Goal: Task Accomplishment & Management: Complete application form

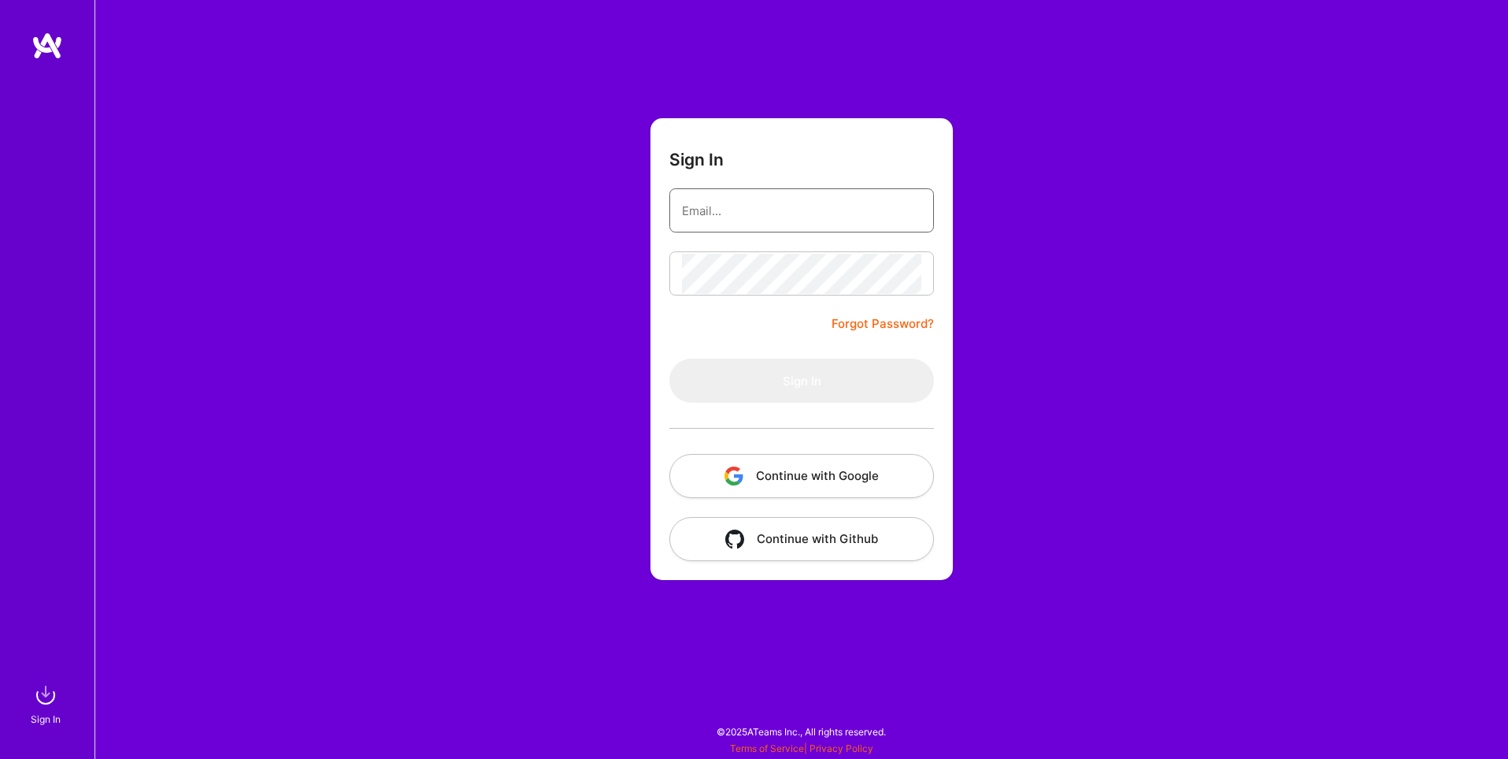
click at [707, 204] on input "email" at bounding box center [801, 211] width 239 height 40
type input "[PERSON_NAME][EMAIL_ADDRESS][DOMAIN_NAME]"
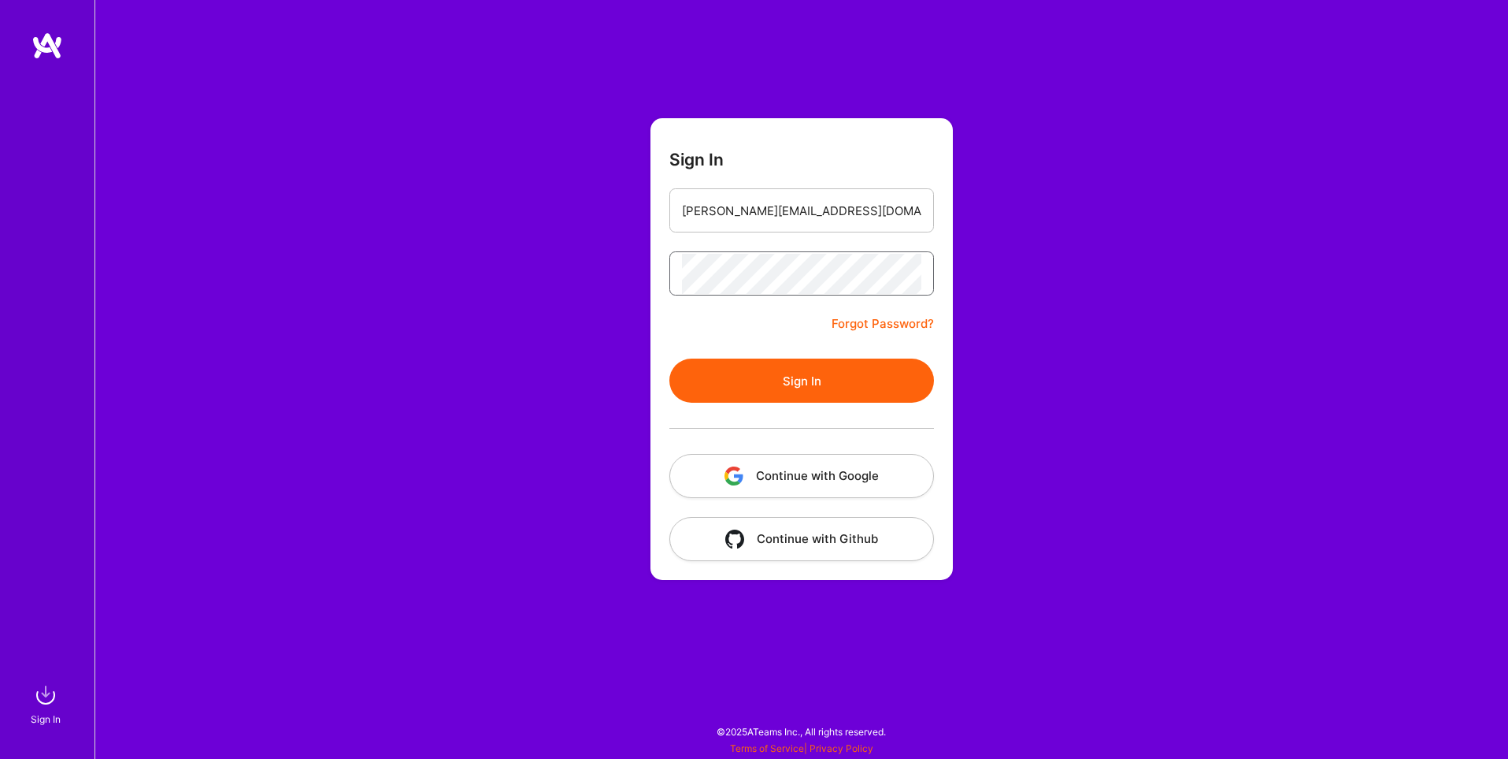
scroll to position [0, 312]
click at [670, 358] on button "Sign In" at bounding box center [802, 380] width 265 height 44
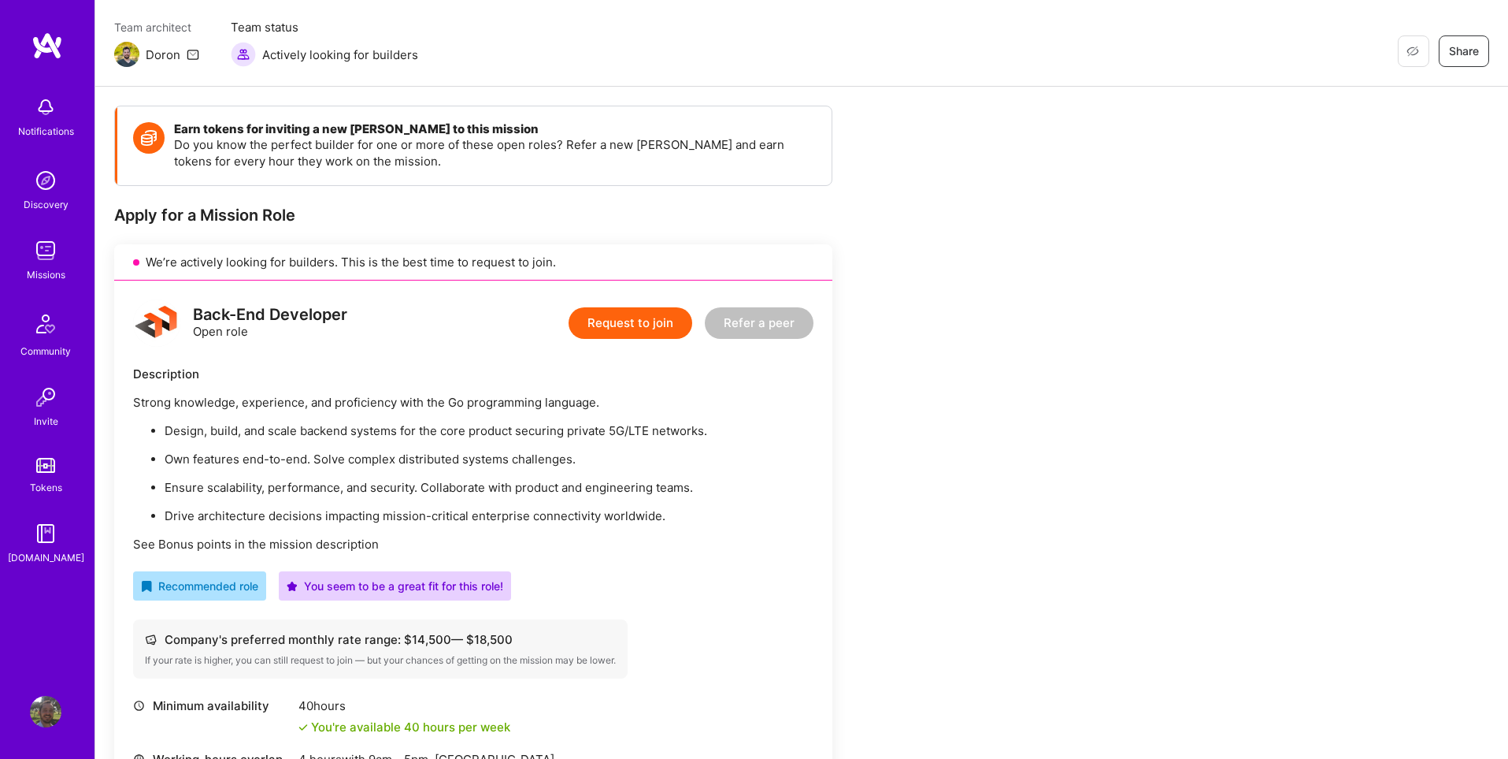
scroll to position [107, 0]
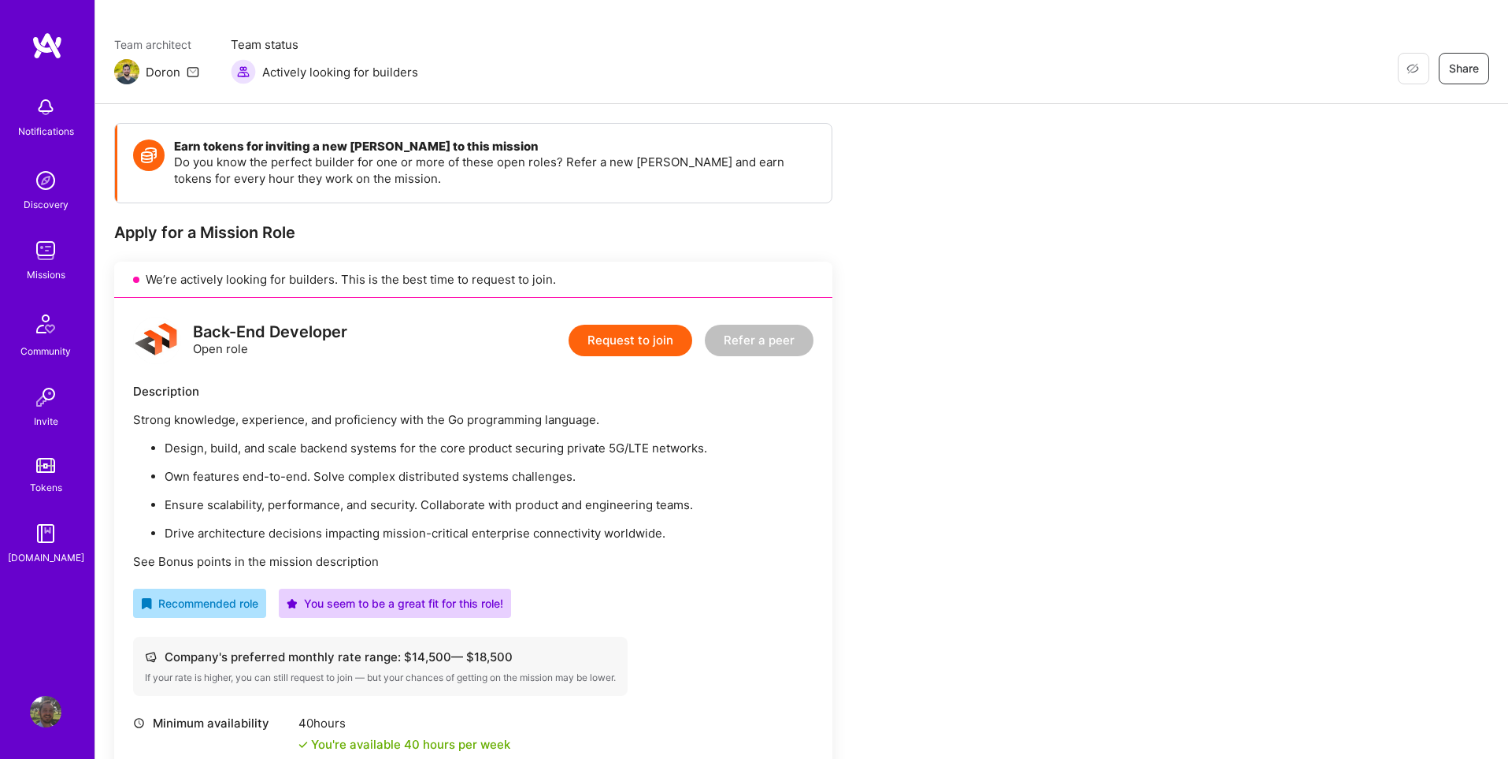
click at [615, 343] on button "Request to join" at bounding box center [631, 341] width 124 height 32
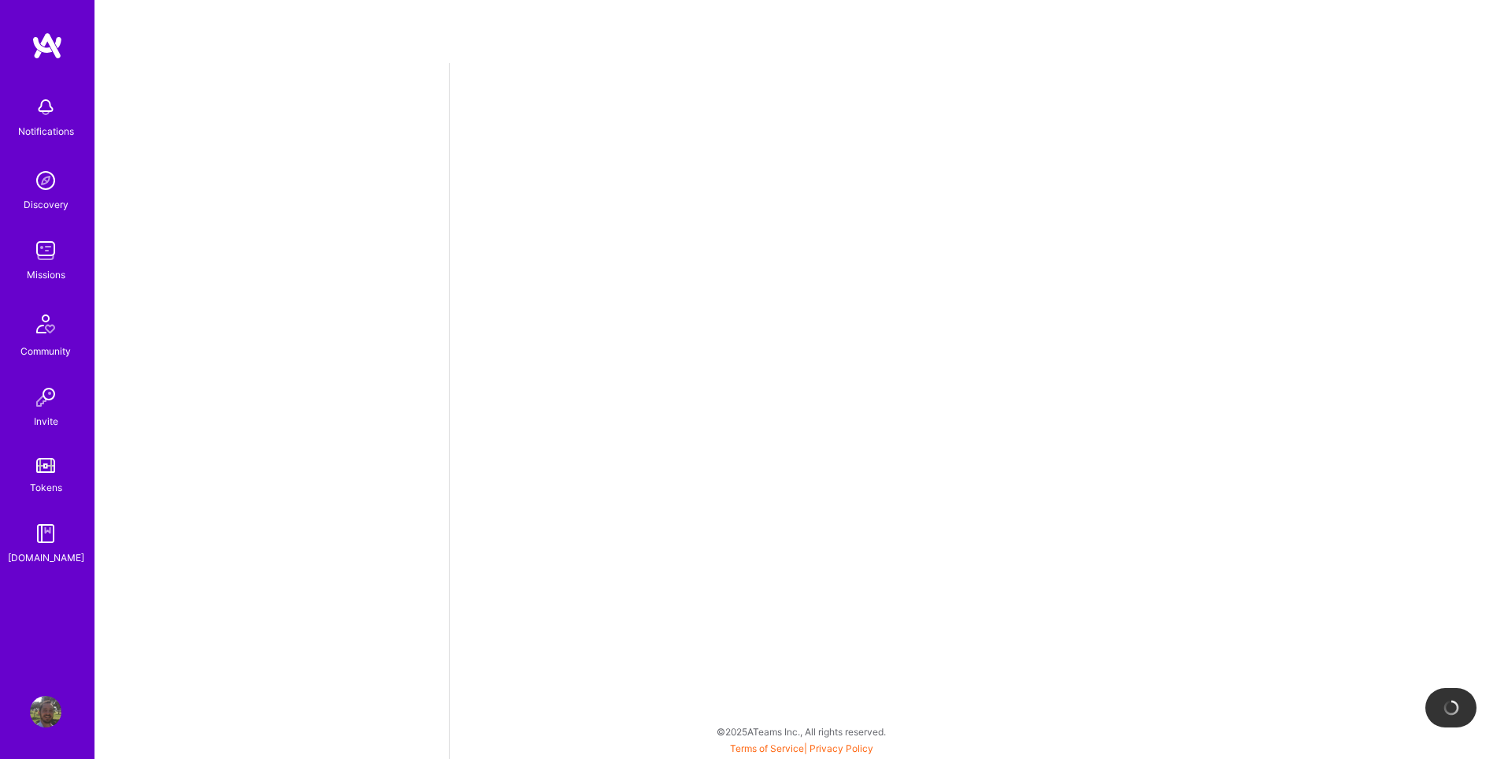
click at [54, 52] on img at bounding box center [48, 46] width 32 height 28
select select "US"
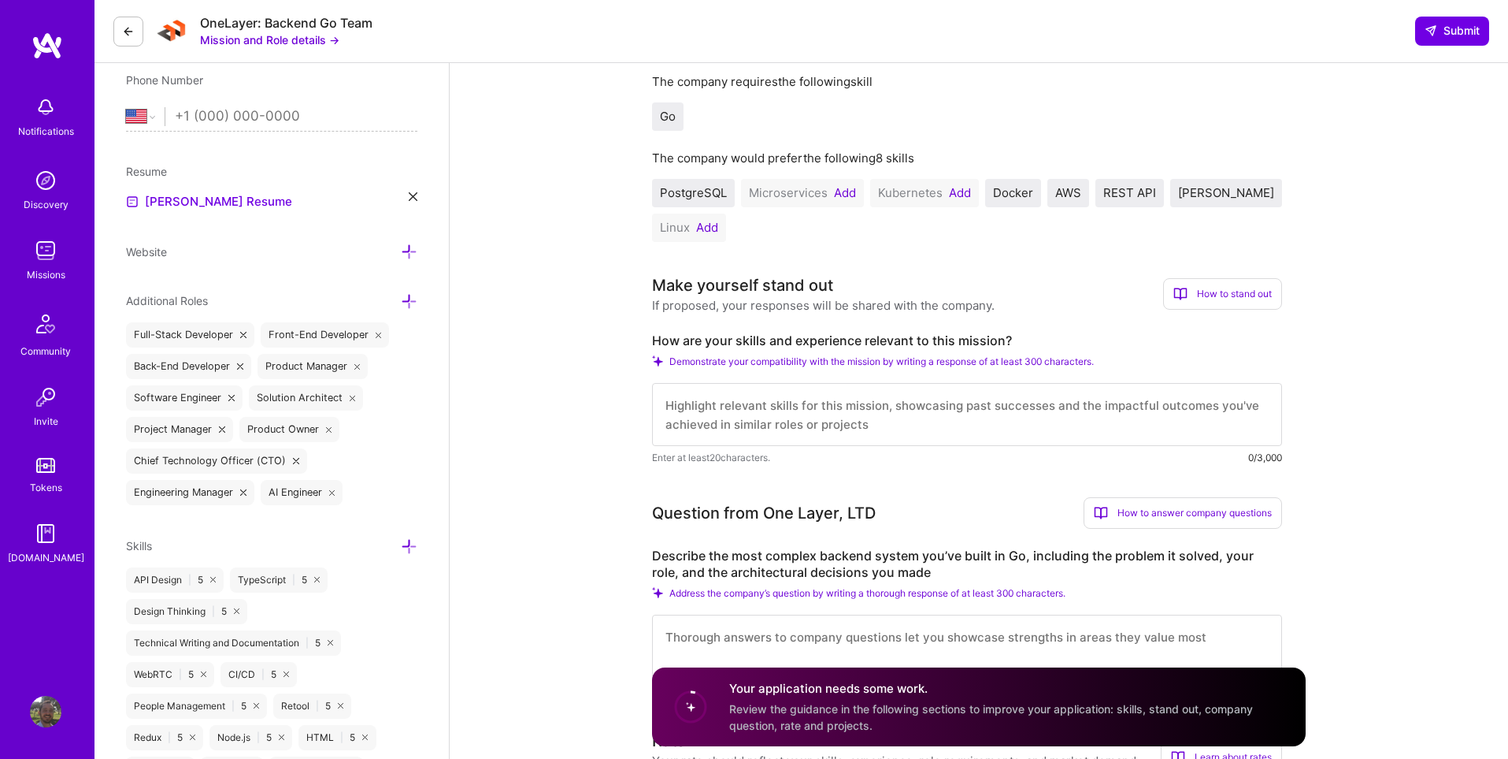
scroll to position [364, 0]
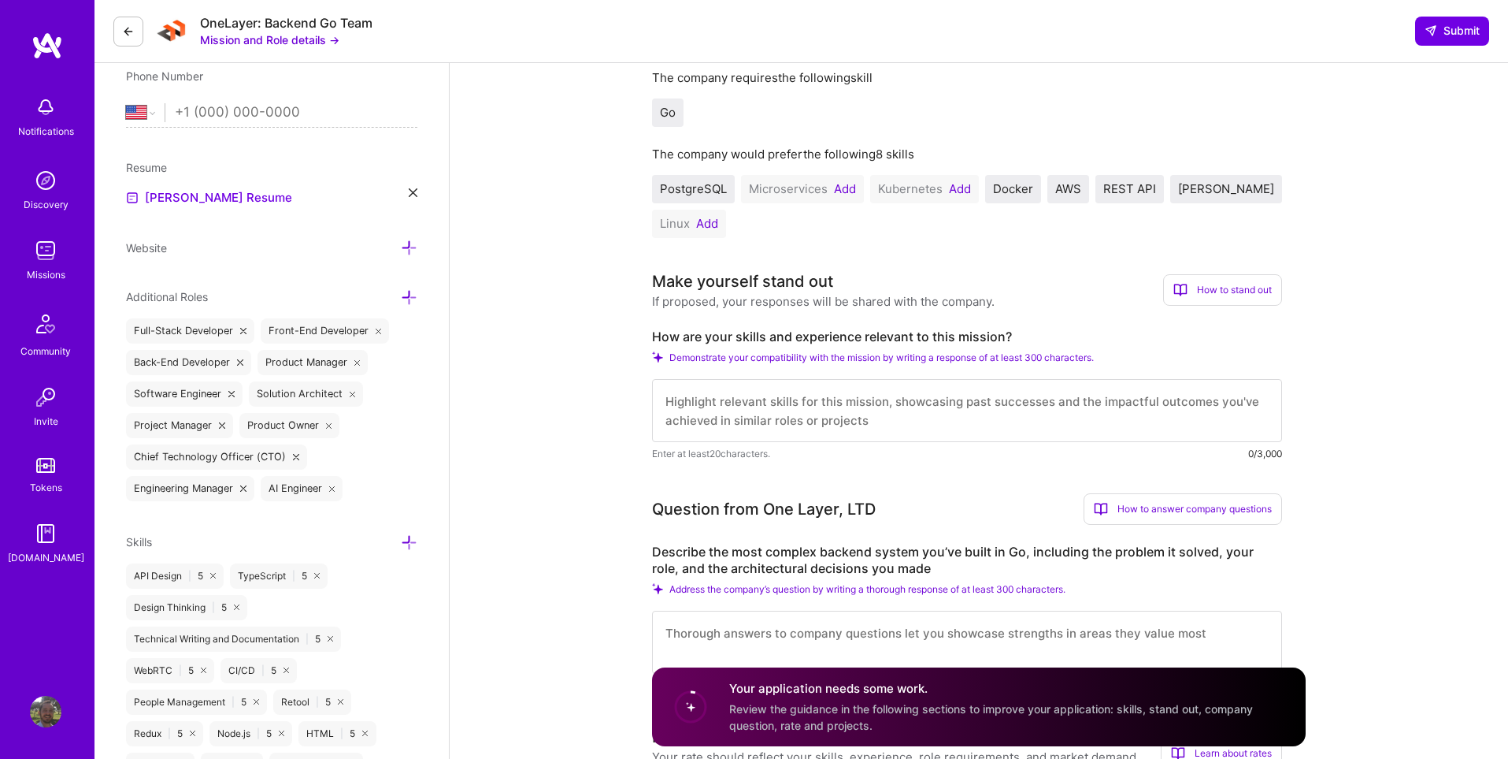
click at [842, 190] on button "Add" at bounding box center [845, 189] width 22 height 13
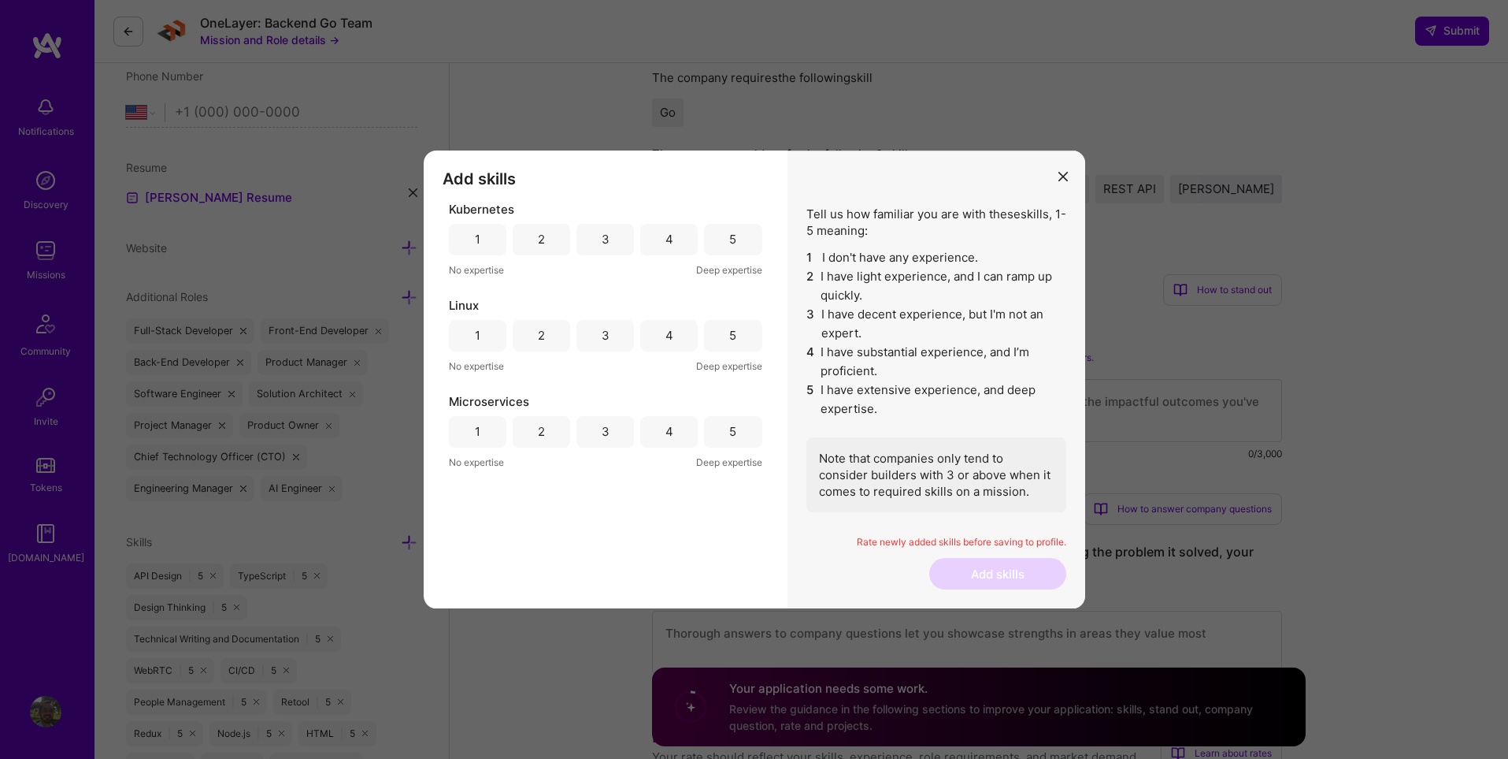
click at [621, 243] on div "3" at bounding box center [606, 240] width 58 height 32
click at [723, 340] on div "5" at bounding box center [733, 336] width 58 height 32
click at [724, 432] on div "5" at bounding box center [733, 432] width 58 height 32
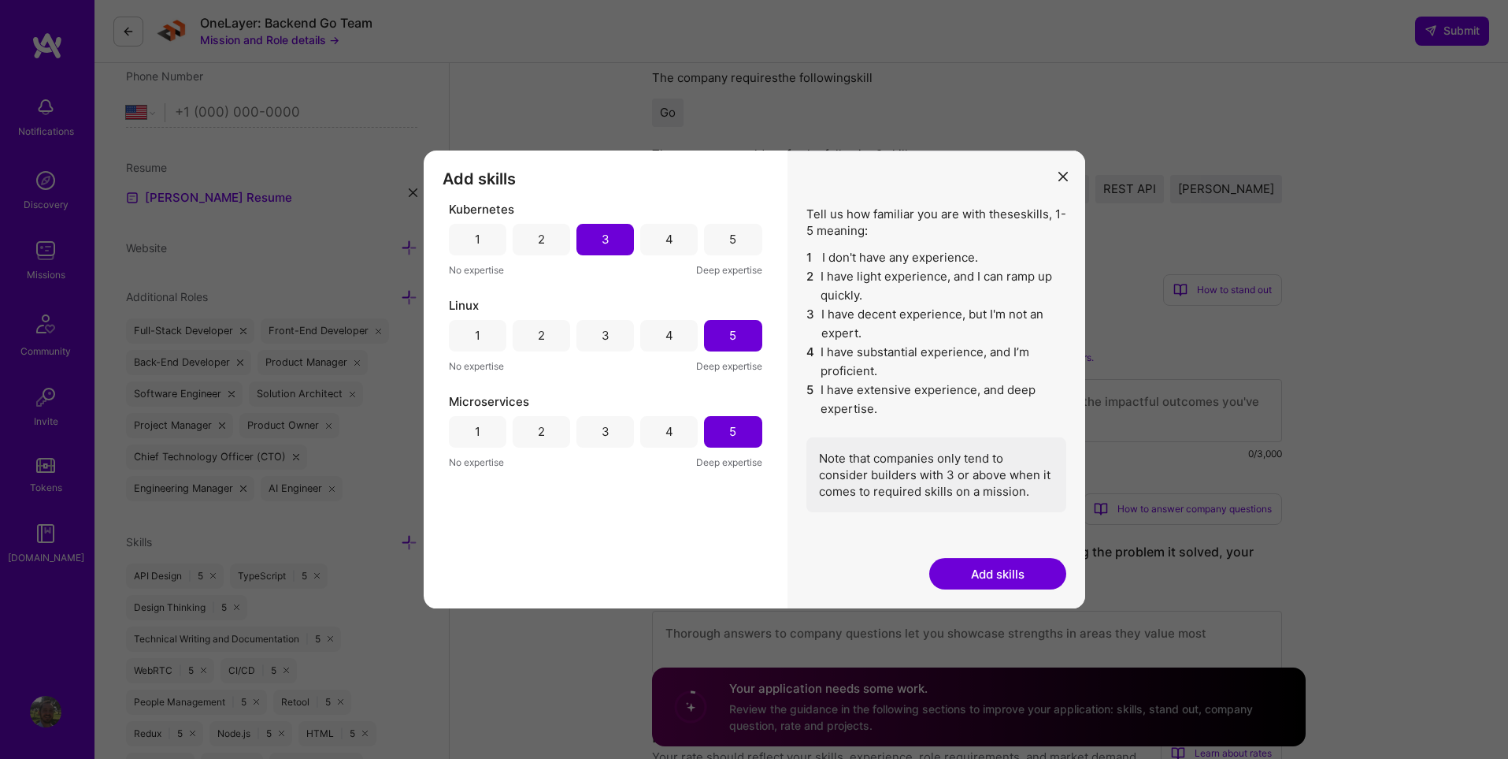
click at [998, 584] on button "Add skills" at bounding box center [997, 574] width 137 height 32
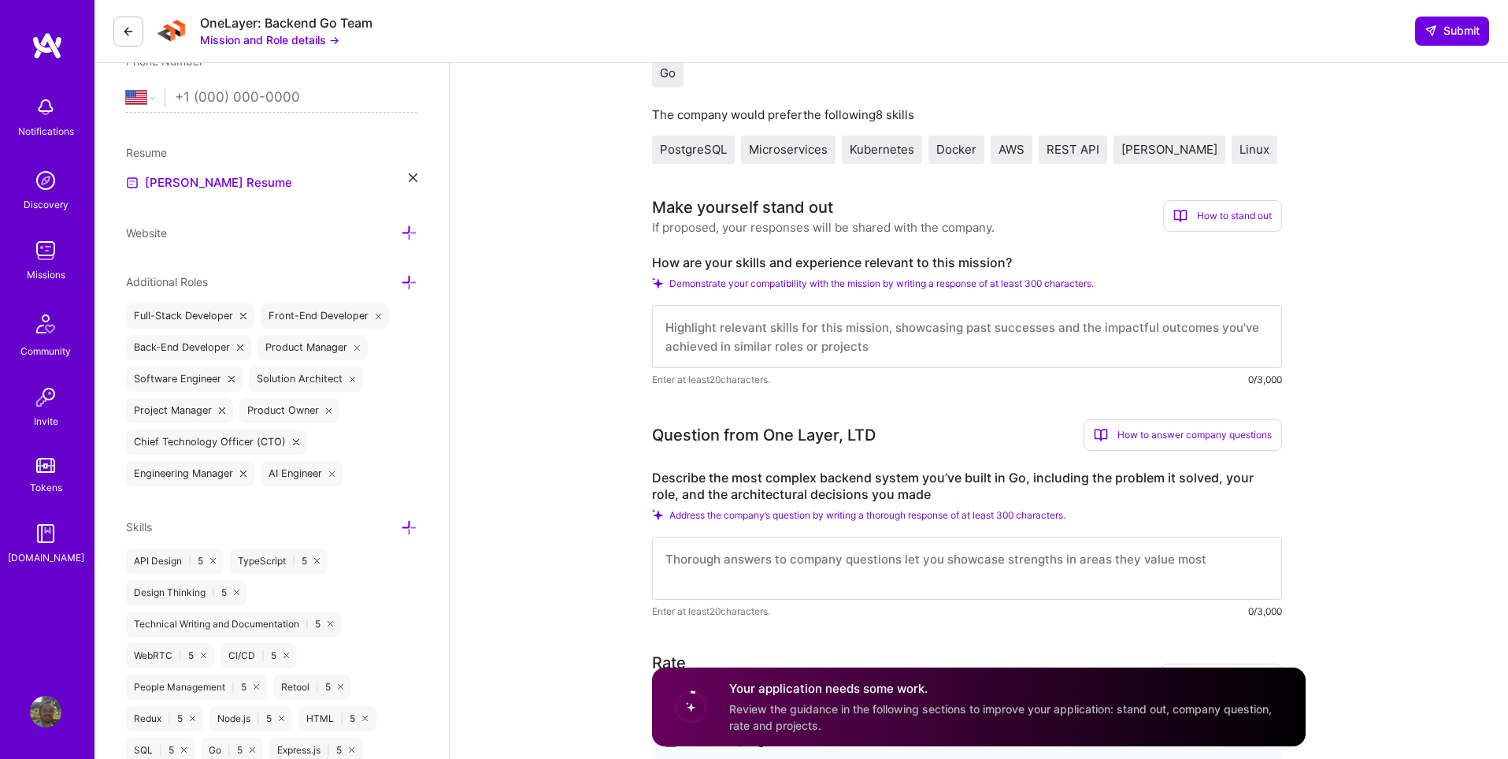
scroll to position [380, 0]
click at [834, 324] on textarea at bounding box center [967, 335] width 630 height 63
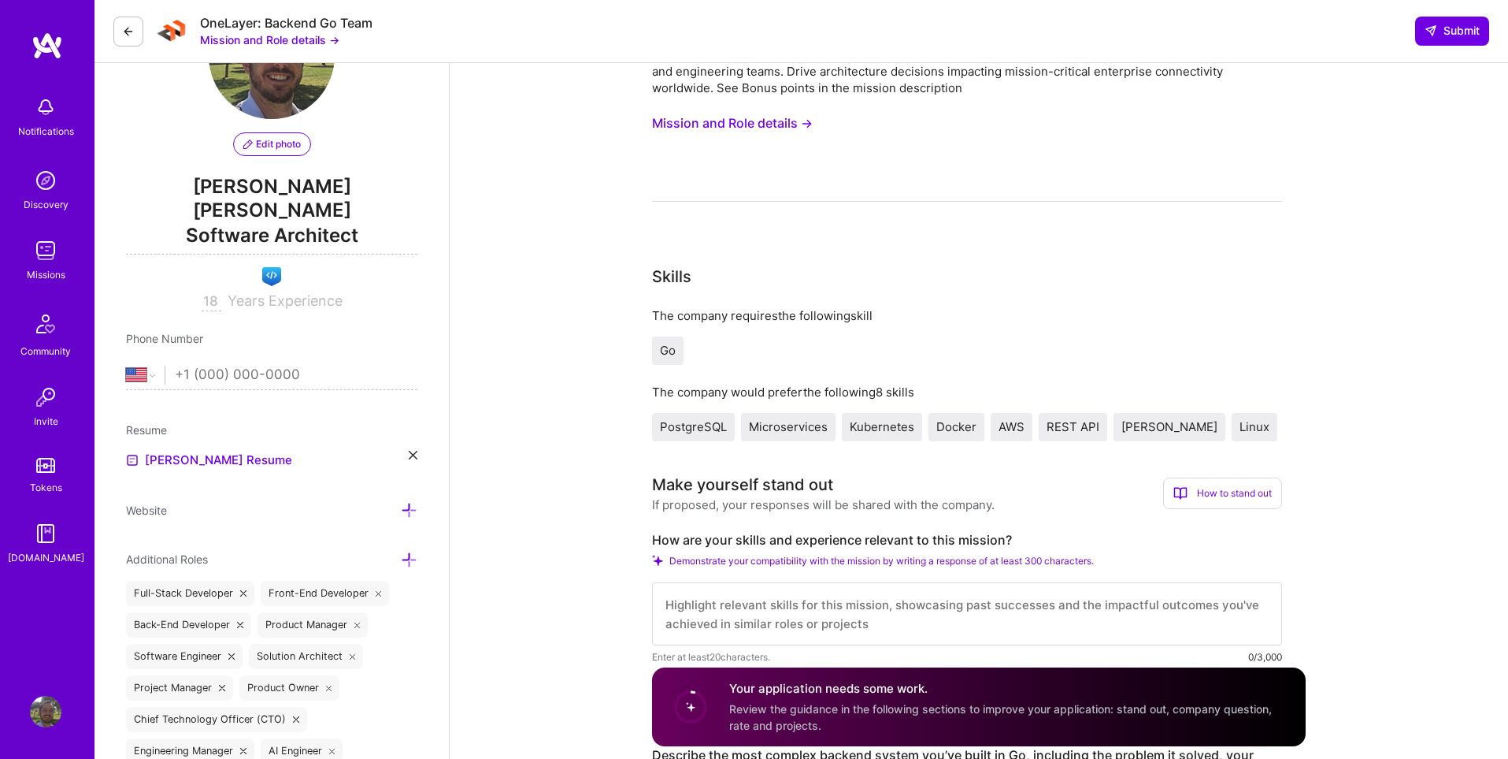
scroll to position [0, 0]
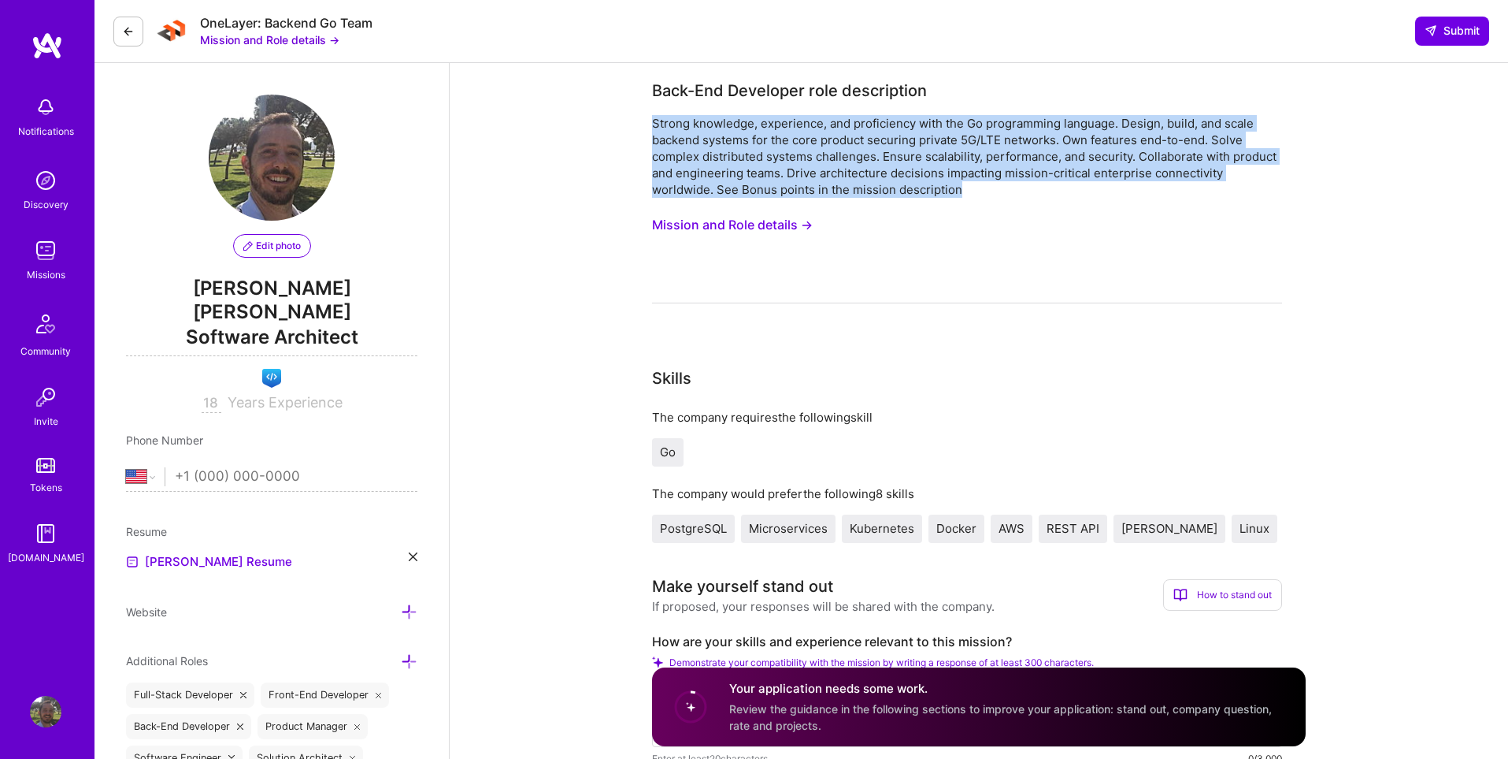
drag, startPoint x: 652, startPoint y: 122, endPoint x: 968, endPoint y: 197, distance: 324.6
click at [968, 197] on div "Strong knowledge, experience, and proficiency with the Go programming language.…" at bounding box center [967, 156] width 630 height 83
copy div "Strong knowledge, experience, and proficiency with the Go programming language.…"
click at [718, 220] on button "Mission and Role details →" at bounding box center [732, 224] width 161 height 29
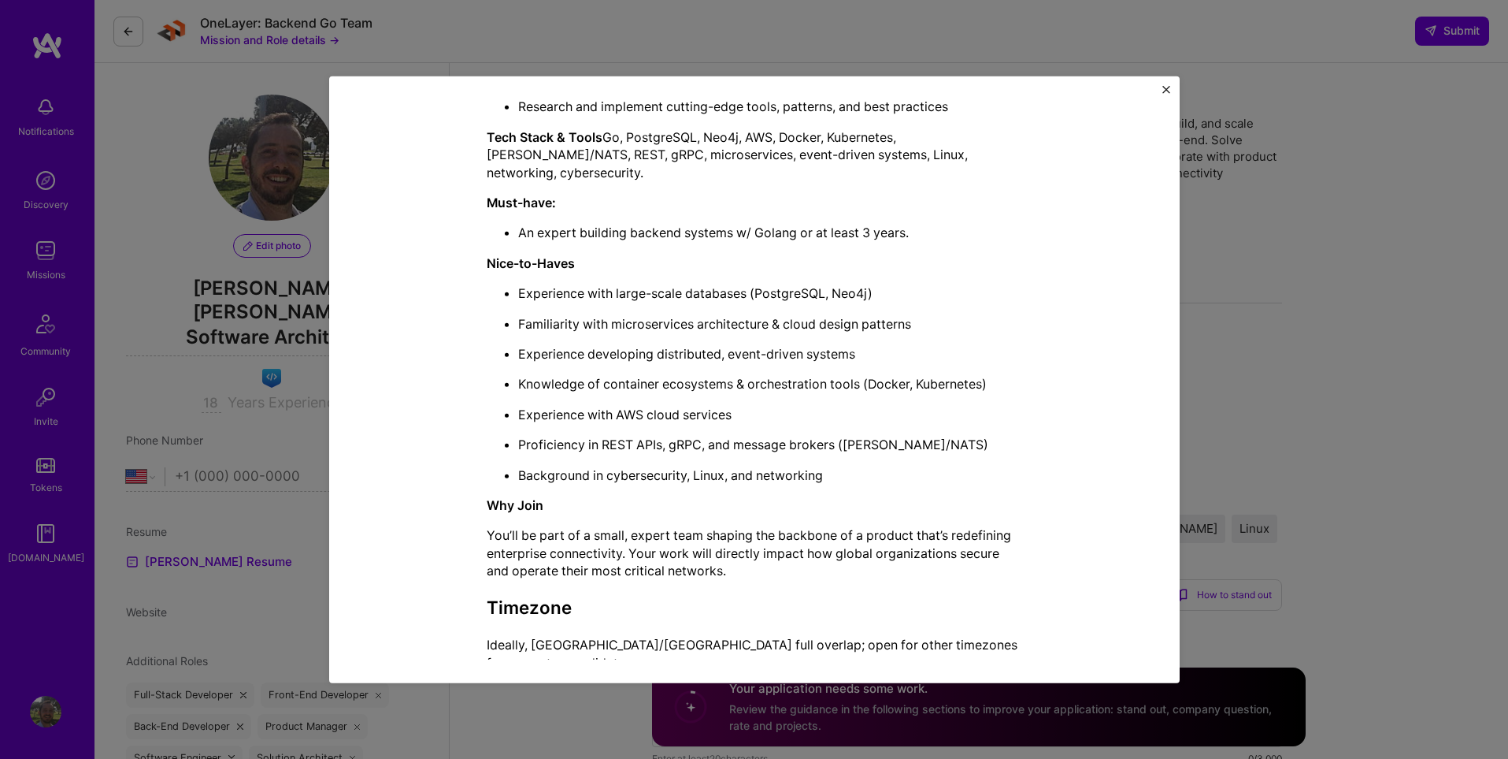
scroll to position [606, 0]
click at [1465, 347] on div "Mission Description and Role Details Back-End Developer role description Strong…" at bounding box center [754, 379] width 1508 height 759
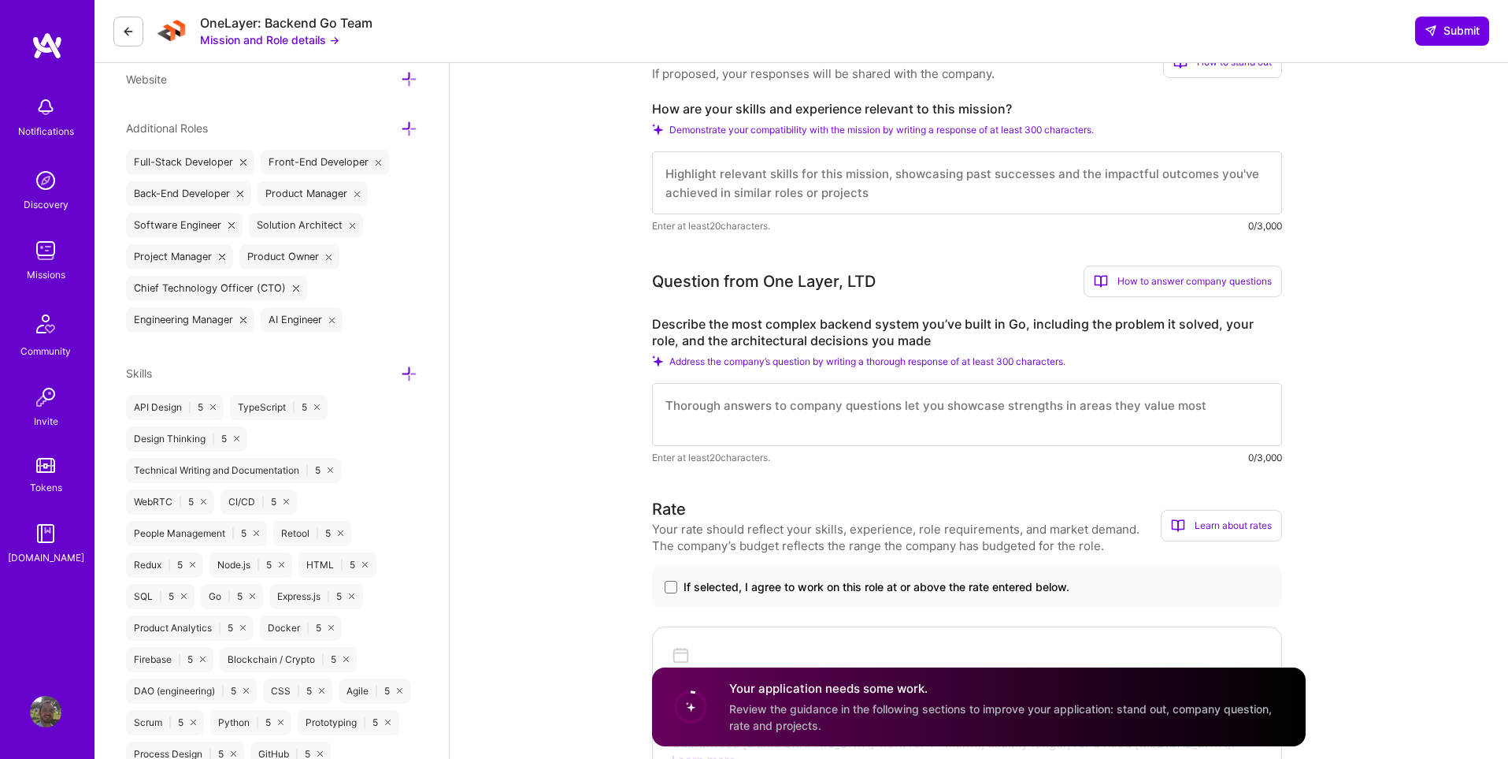
scroll to position [533, 0]
click at [710, 158] on textarea at bounding box center [967, 181] width 630 height 63
paste textarea "Strong knowledge, experience, and proficiency with the Go programming language.…"
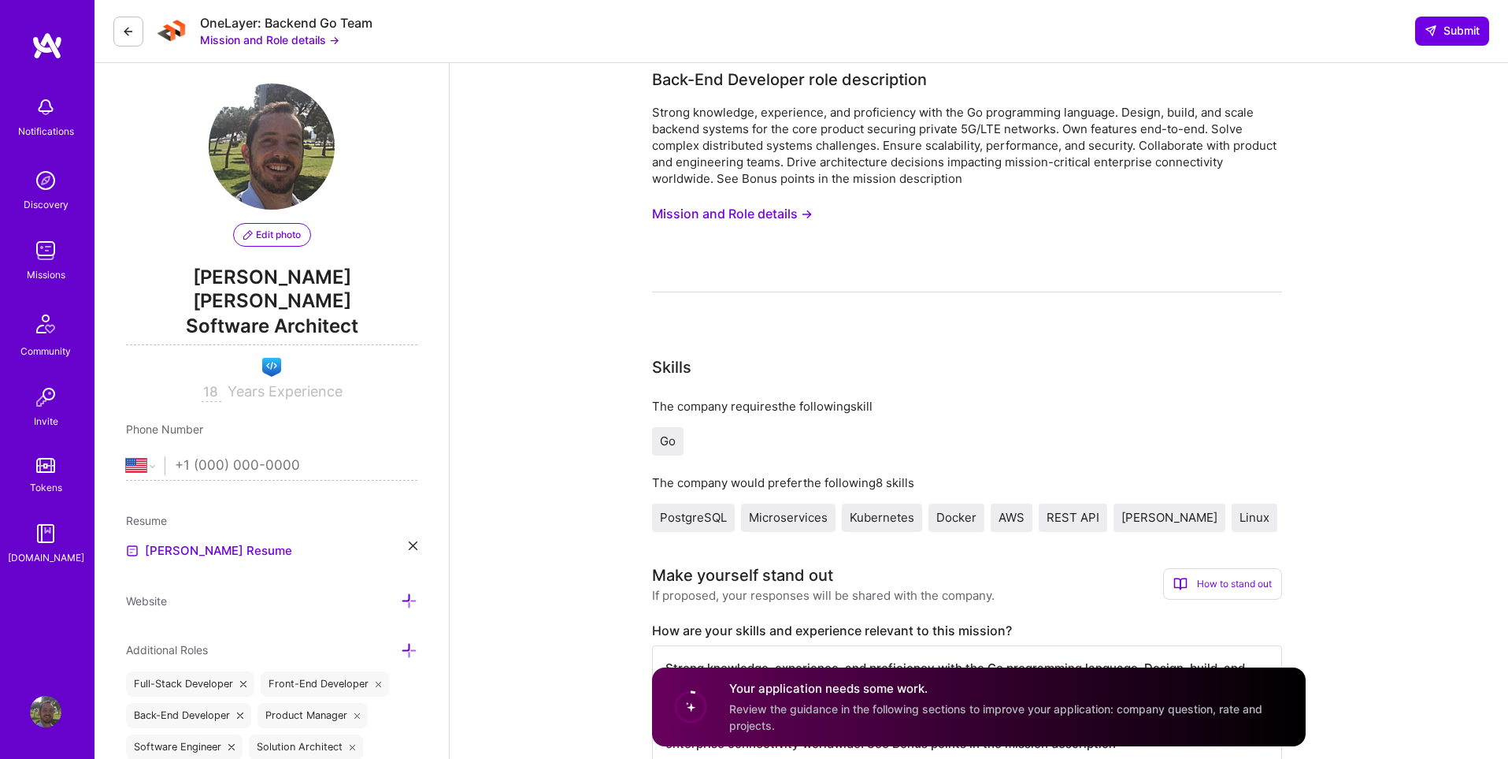
scroll to position [0, 0]
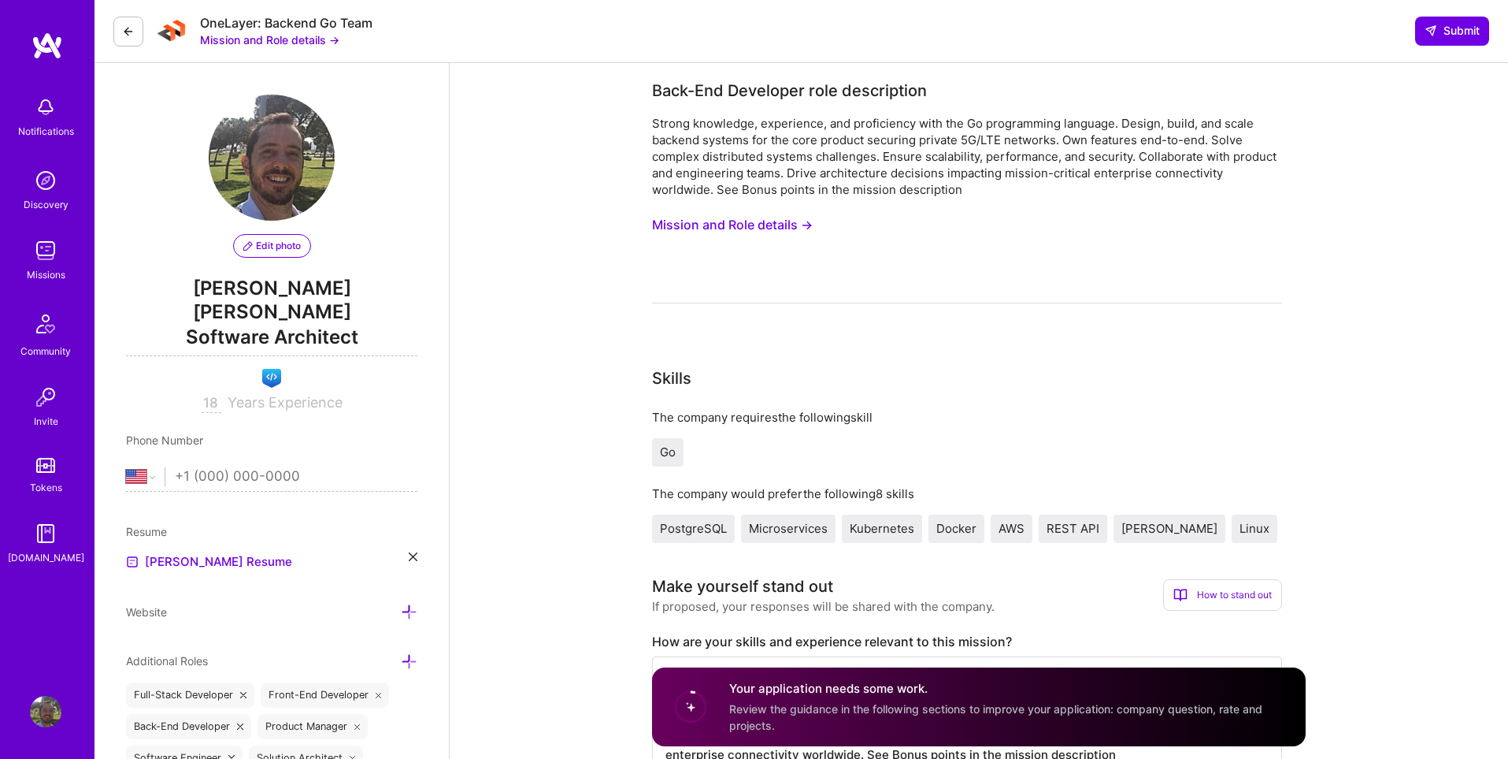
type textarea "Strong knowledge, experience, and proficiency with the Go programming language.…"
click at [699, 226] on button "Mission and Role details →" at bounding box center [732, 224] width 161 height 29
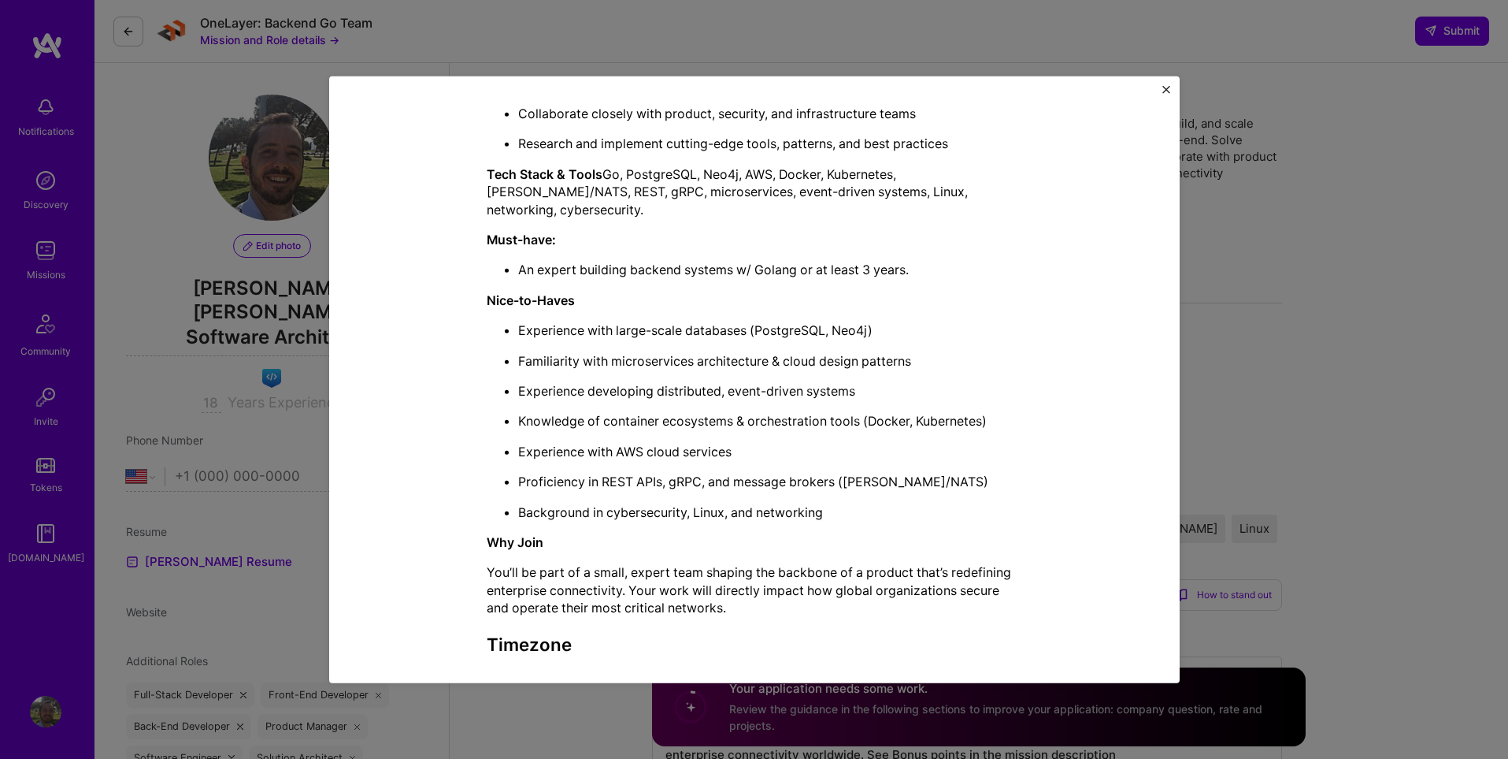
scroll to position [606, 0]
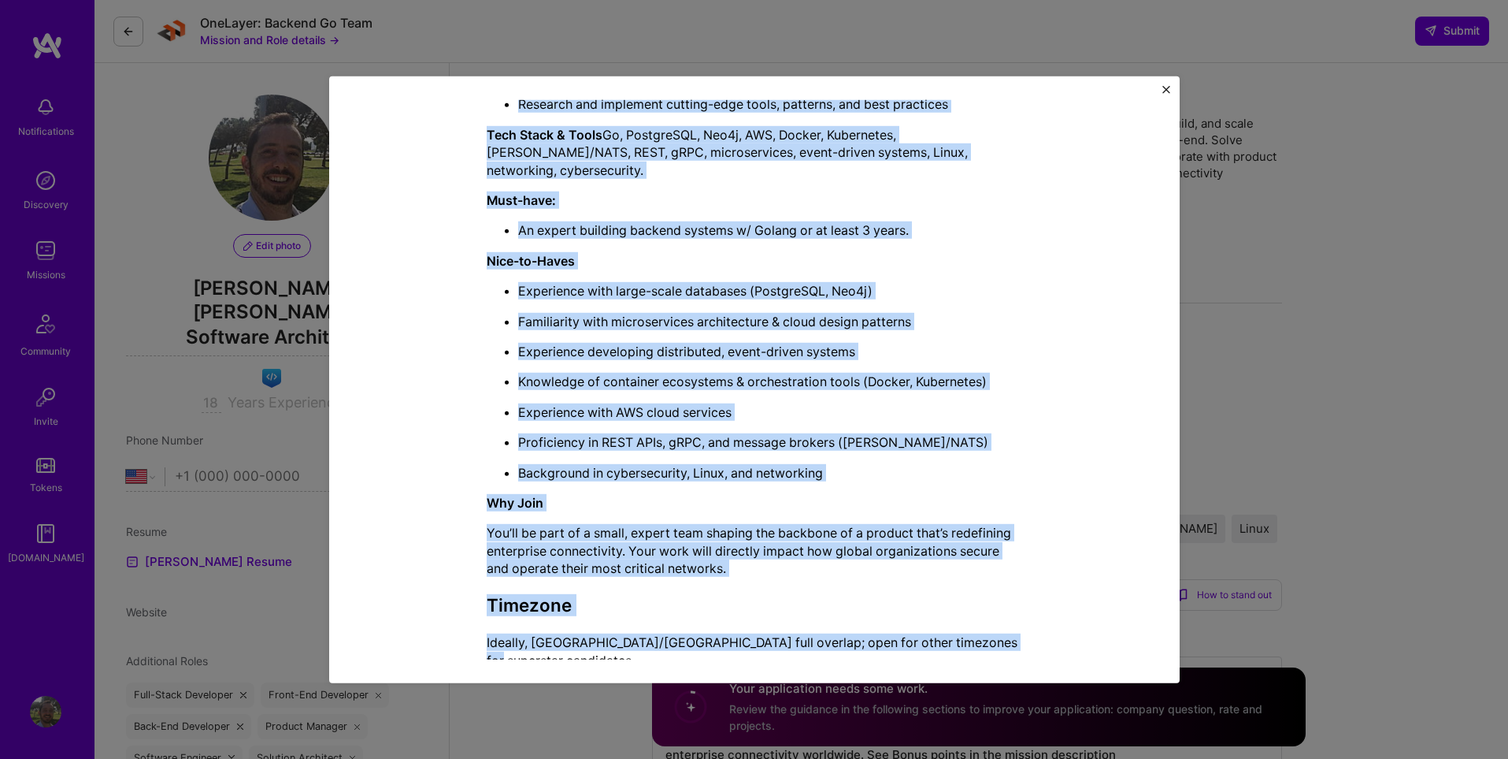
drag, startPoint x: 491, startPoint y: 213, endPoint x: 996, endPoint y: 629, distance: 655.2
click at [996, 629] on div "Join our talented R&D team to design, build, and scale the backend powering One…" at bounding box center [755, 298] width 536 height 742
copy div "oin our talented R&D team to design, build, and scale the backend powering OneL…"
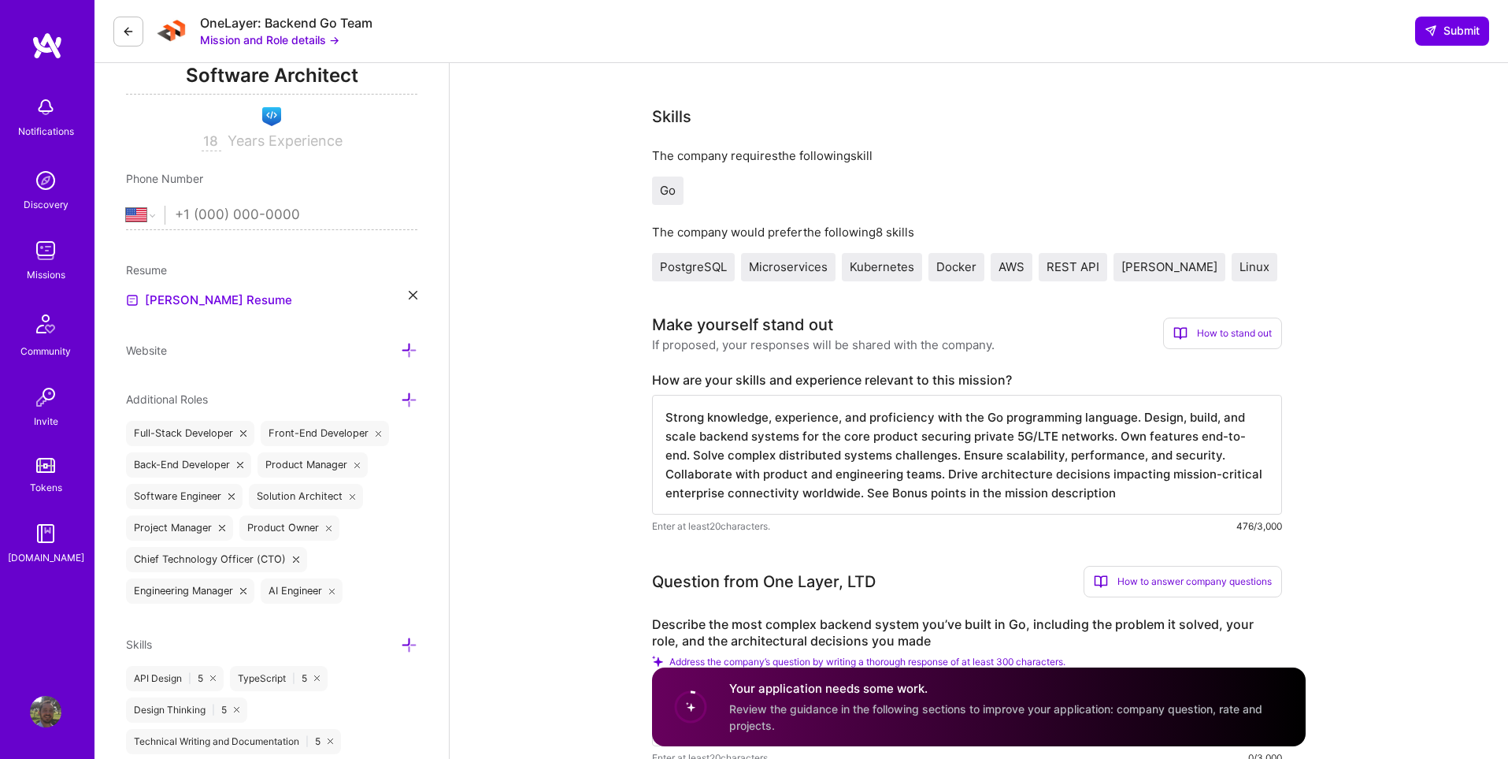
scroll to position [2, 0]
click at [1107, 495] on textarea "Strong knowledge, experience, and proficiency with the Go programming language.…" at bounding box center [967, 455] width 630 height 120
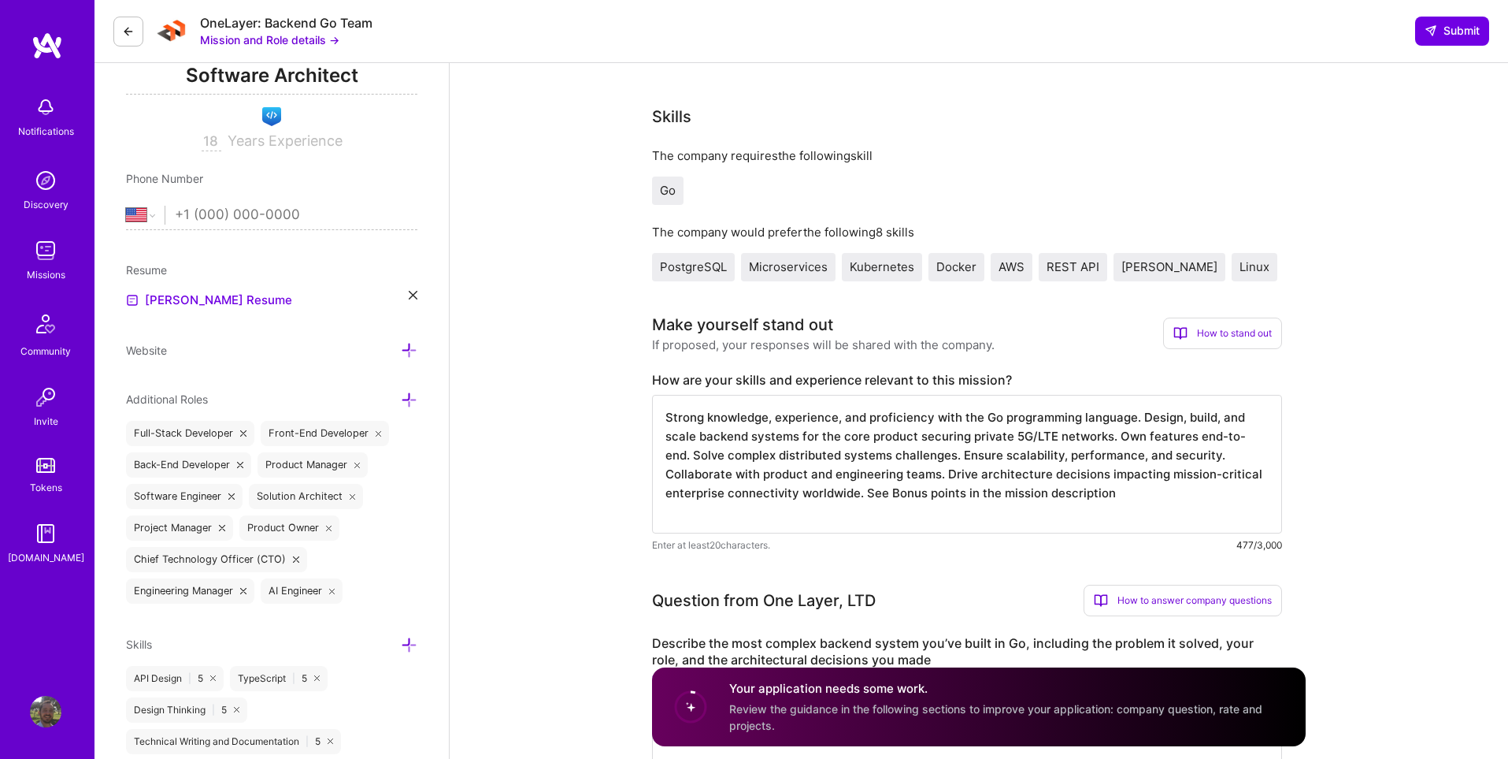
paste textarea "oin our talented R&D team to design, build, and scale the backend powering OneL…"
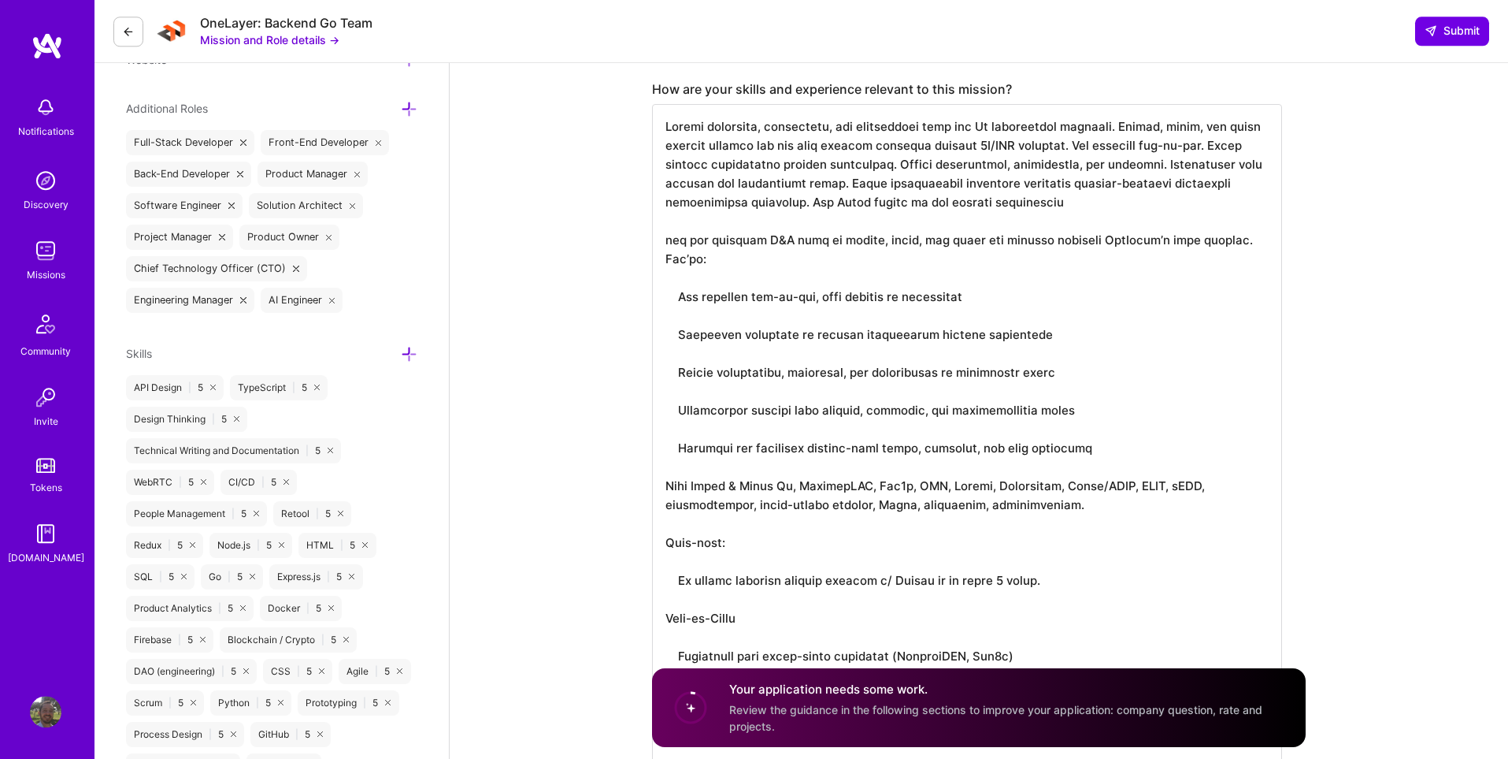
scroll to position [555, 0]
click at [1141, 128] on textarea at bounding box center [967, 596] width 630 height 989
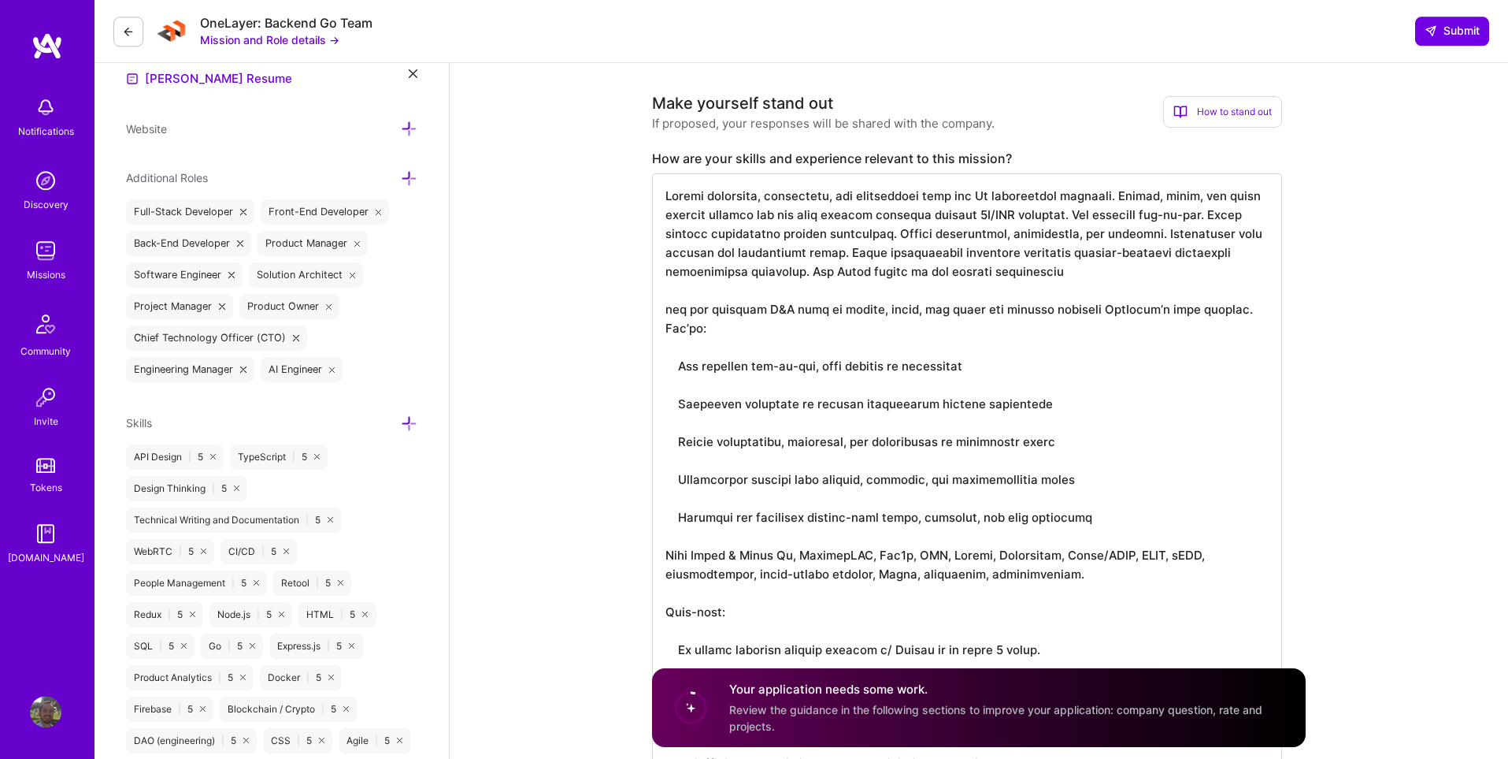
scroll to position [484, 0]
click at [670, 195] on textarea at bounding box center [967, 685] width 630 height 1027
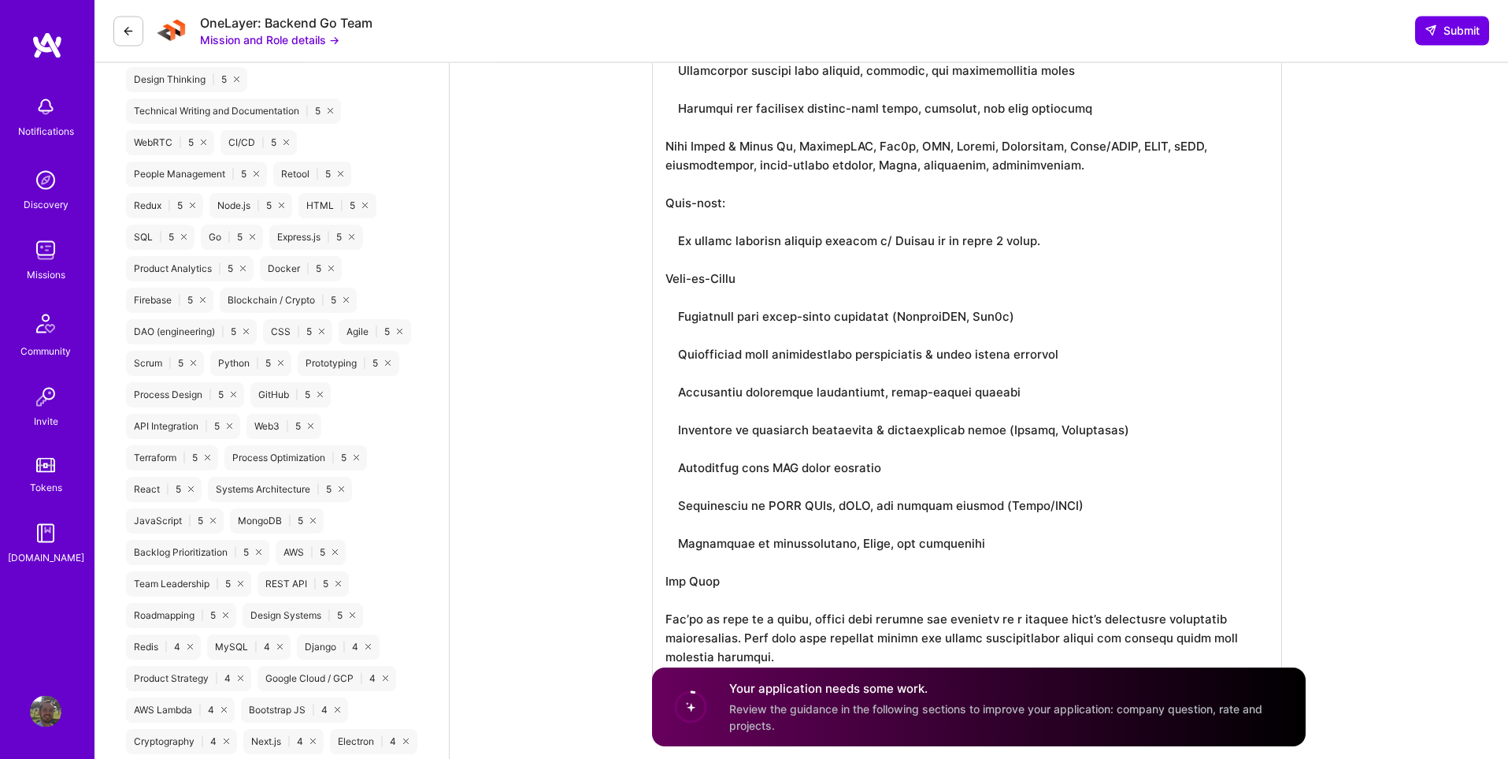
scroll to position [0, 0]
paste textarea "Timezone Ideally, Europe/Israel full overlap; open for other timezones for supe…"
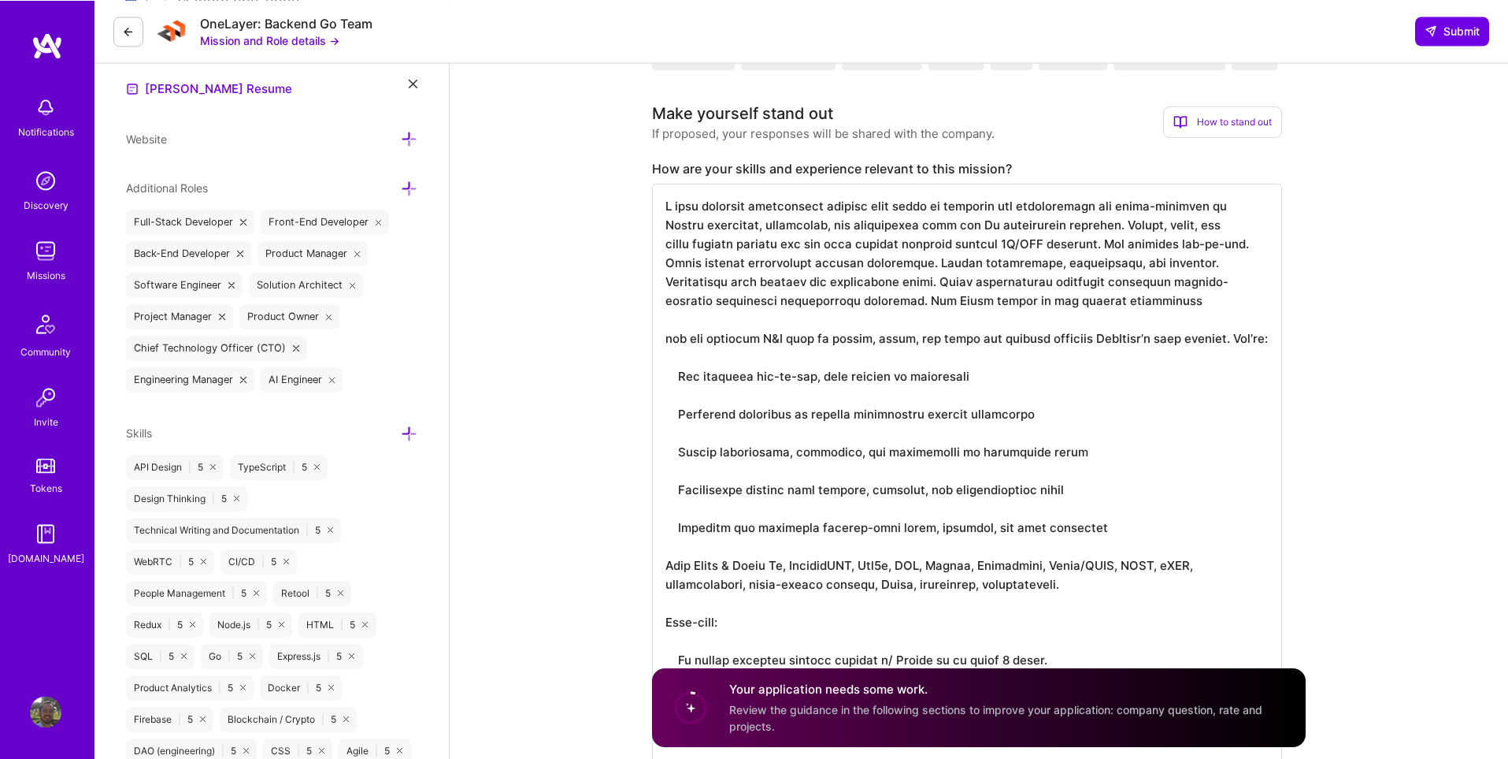
scroll to position [472, 0]
click at [1213, 210] on textarea at bounding box center [967, 669] width 630 height 970
click at [1097, 210] on textarea at bounding box center [967, 669] width 630 height 970
click at [939, 213] on textarea at bounding box center [967, 669] width 630 height 970
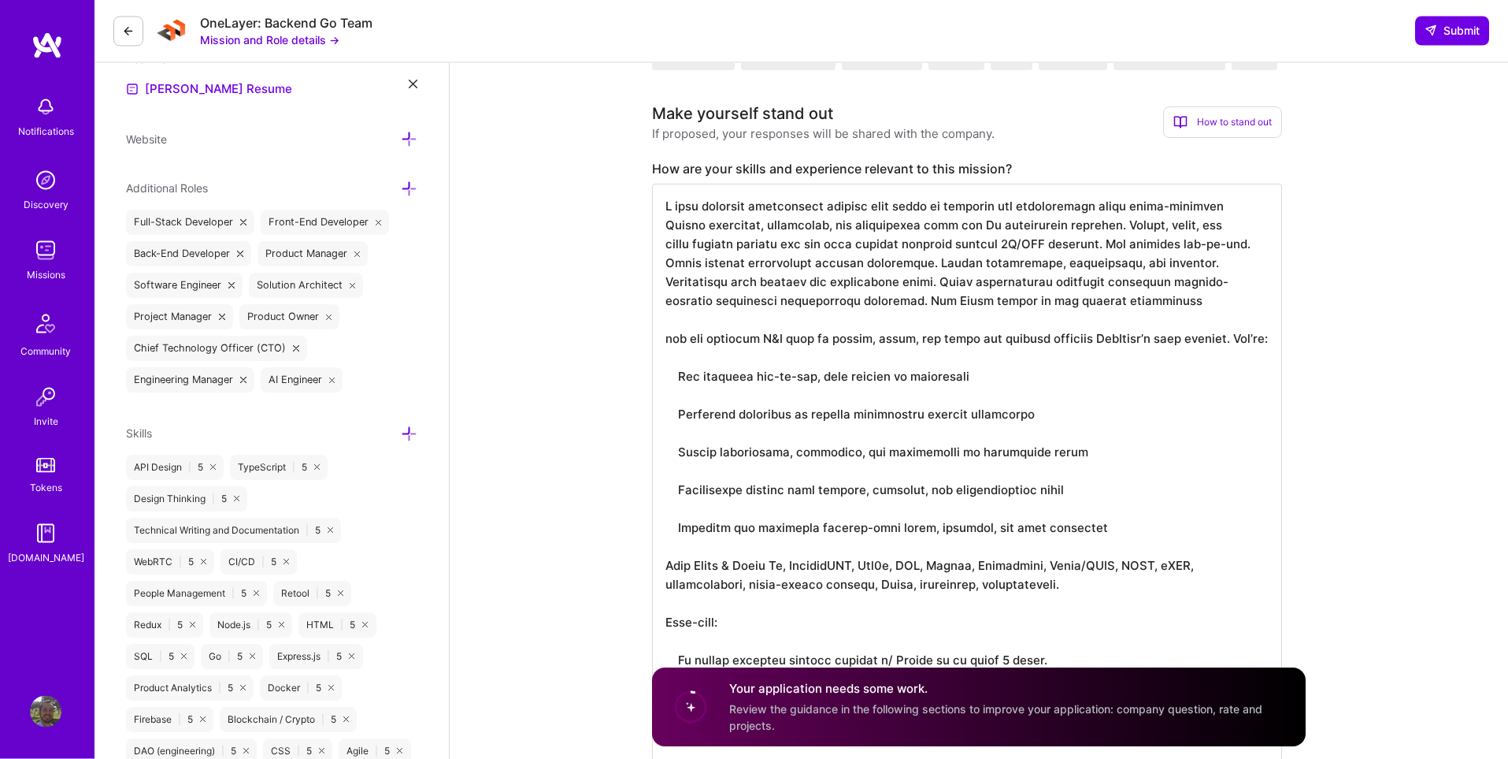
click at [939, 213] on textarea at bounding box center [967, 669] width 630 height 970
click at [981, 209] on textarea at bounding box center [967, 669] width 630 height 970
drag, startPoint x: 1052, startPoint y: 306, endPoint x: 630, endPoint y: 228, distance: 429.2
click at [652, 228] on textarea at bounding box center [967, 669] width 630 height 970
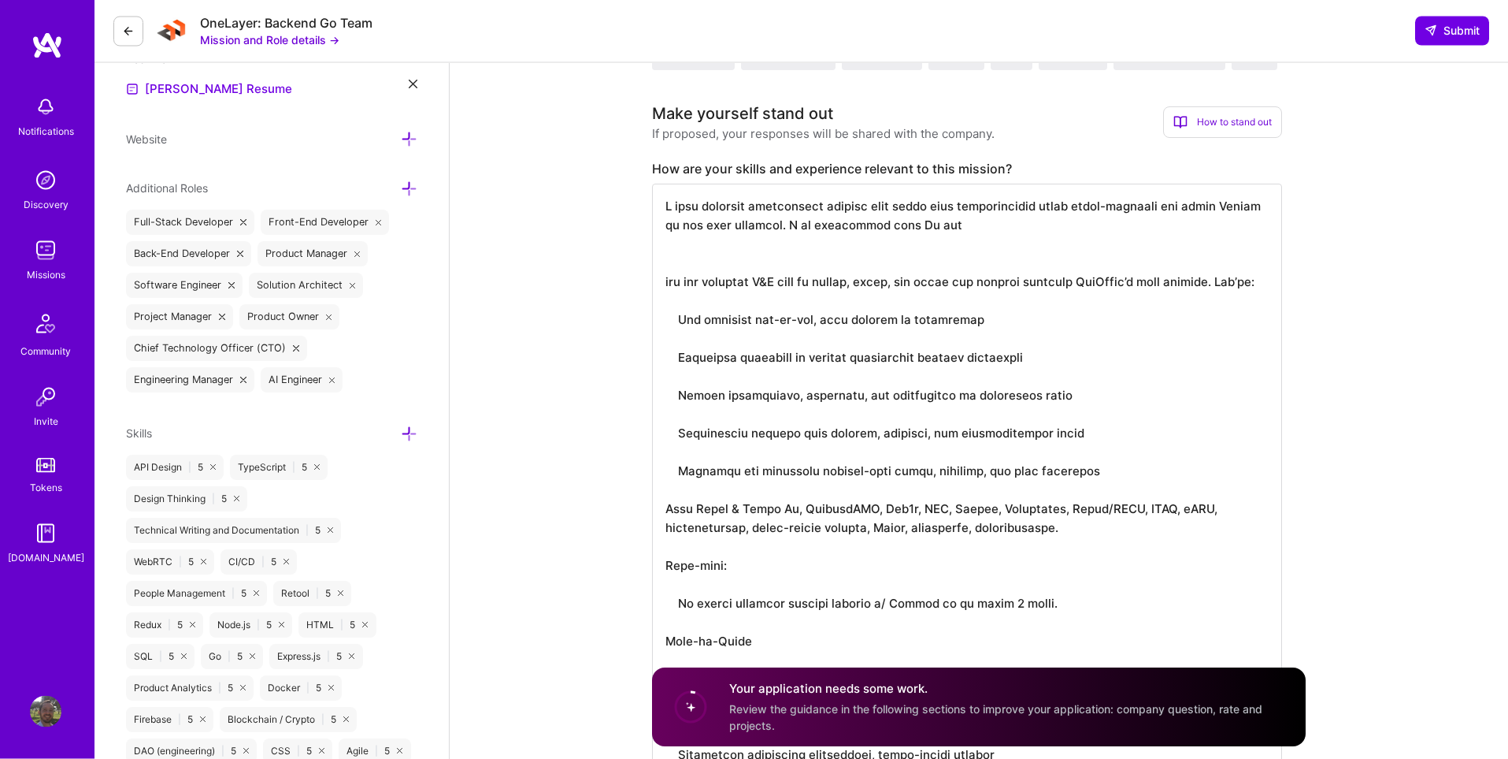
scroll to position [473, 0]
click at [789, 230] on textarea at bounding box center [967, 641] width 630 height 914
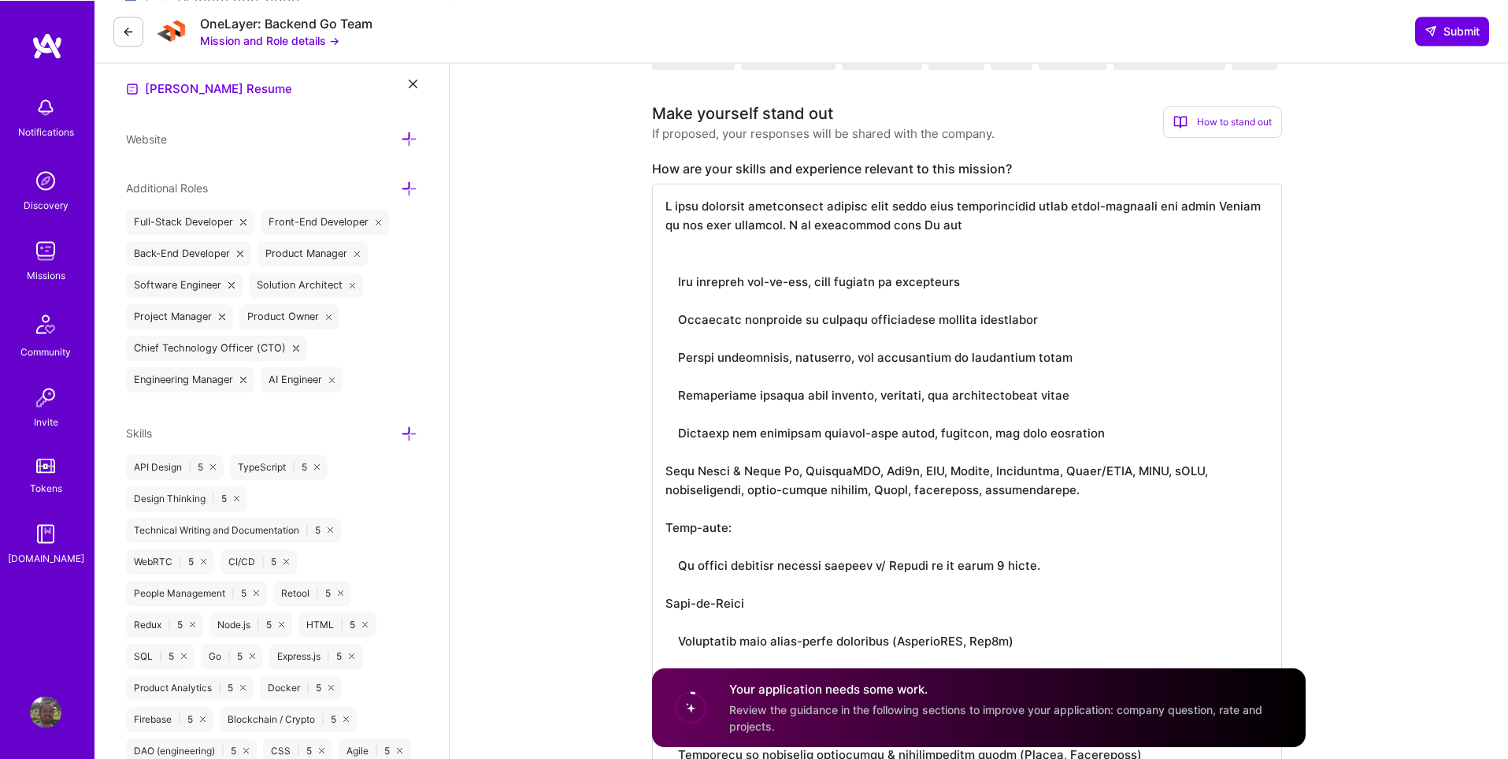
scroll to position [472, 0]
click at [1003, 231] on textarea at bounding box center [967, 612] width 630 height 857
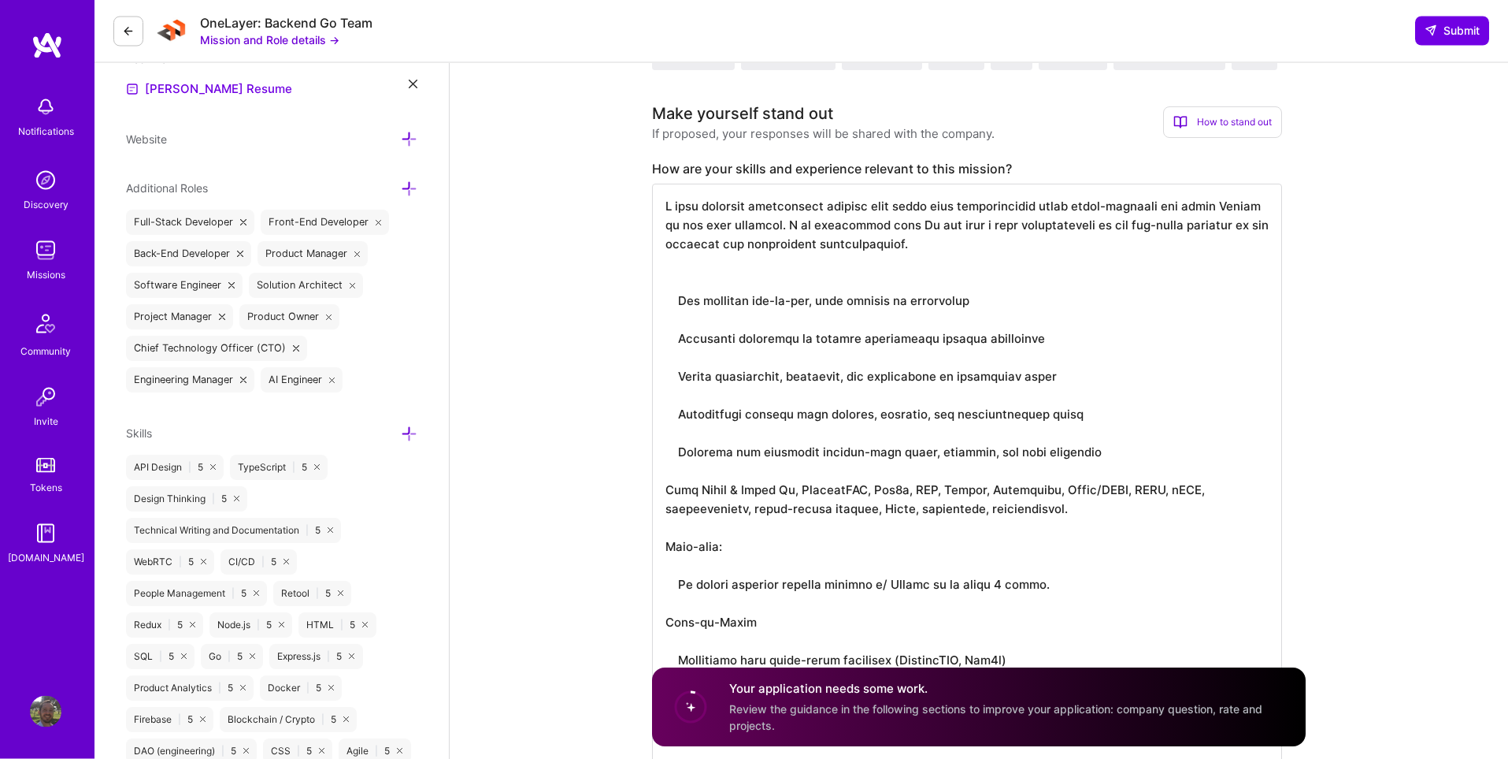
click at [799, 257] on textarea at bounding box center [967, 622] width 630 height 876
click at [955, 247] on textarea at bounding box center [967, 622] width 630 height 876
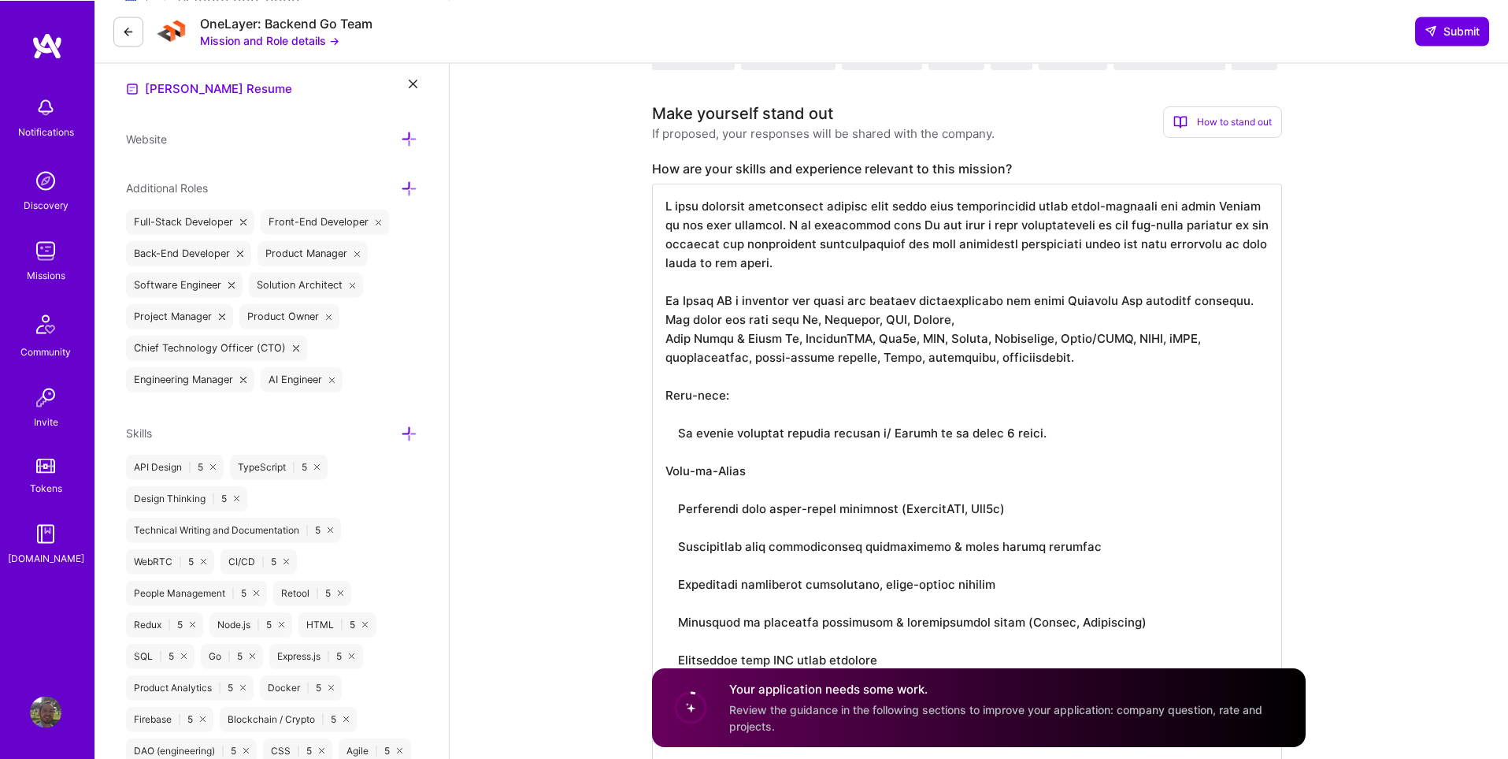
scroll to position [472, 0]
click at [756, 321] on textarea at bounding box center [967, 546] width 630 height 725
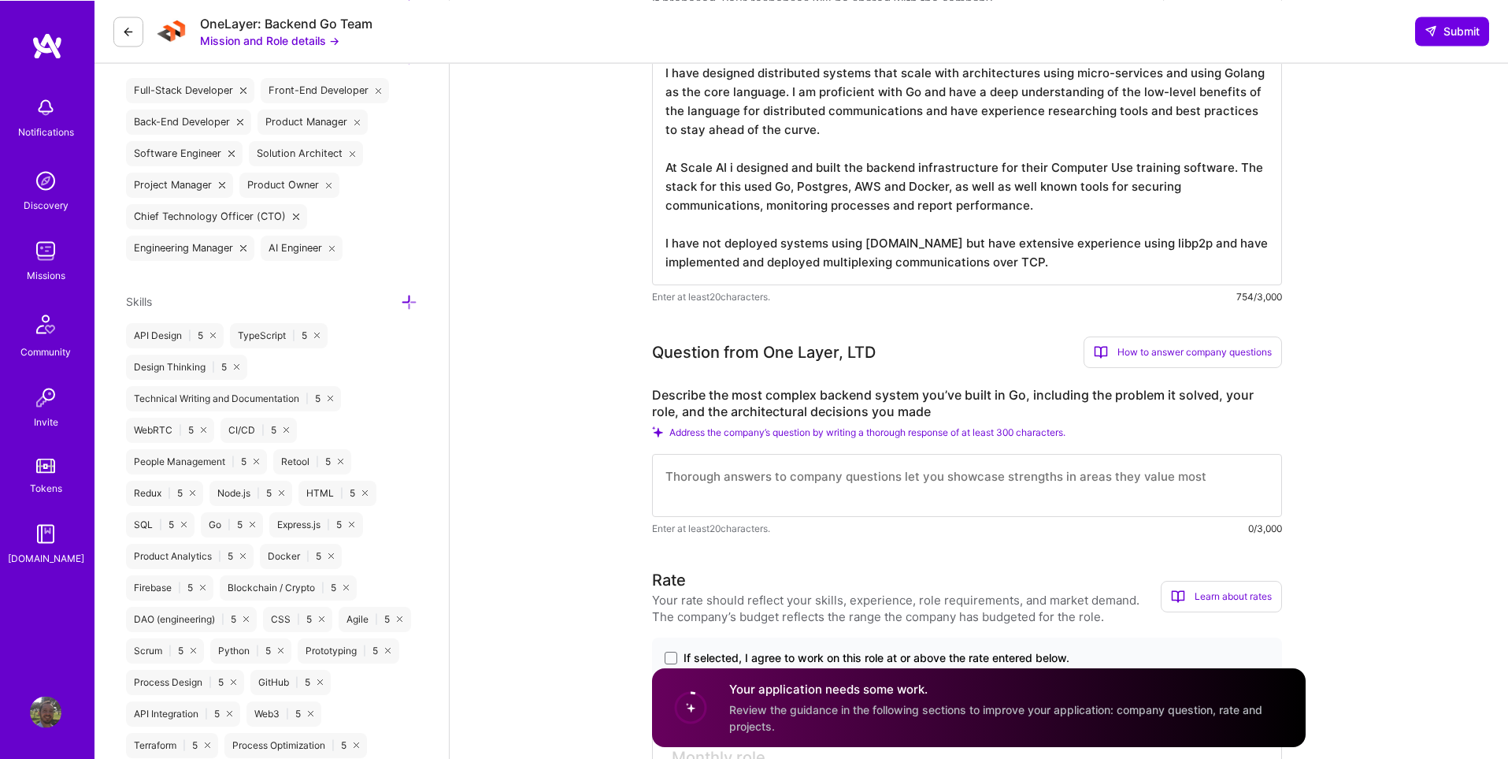
scroll to position [605, 0]
type textarea "I have designed distributed systems that scale with architectures using micro-s…"
click at [671, 489] on textarea at bounding box center [967, 484] width 630 height 63
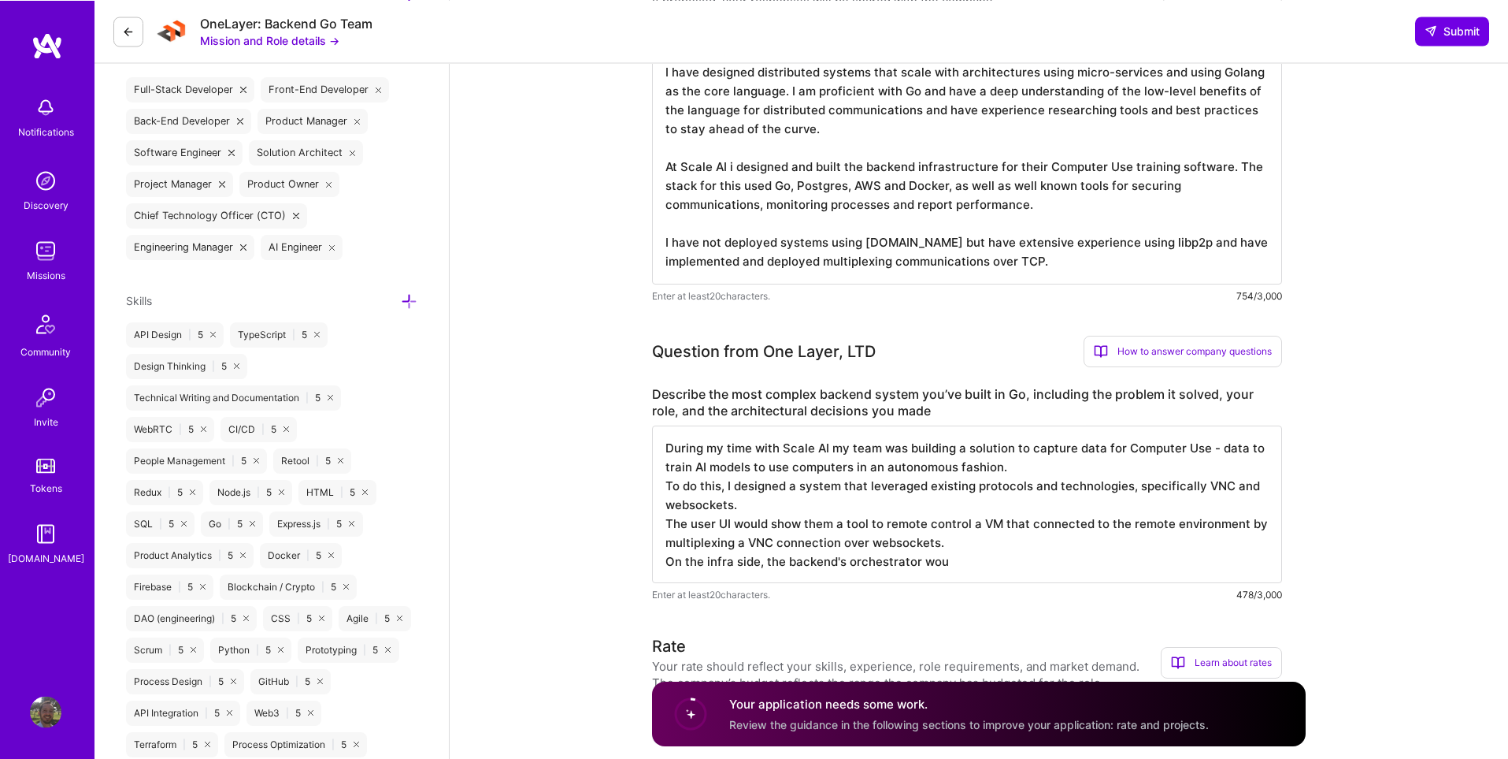
type textarea "During my time with Scale AI my team was building a solution to capture data fo…"
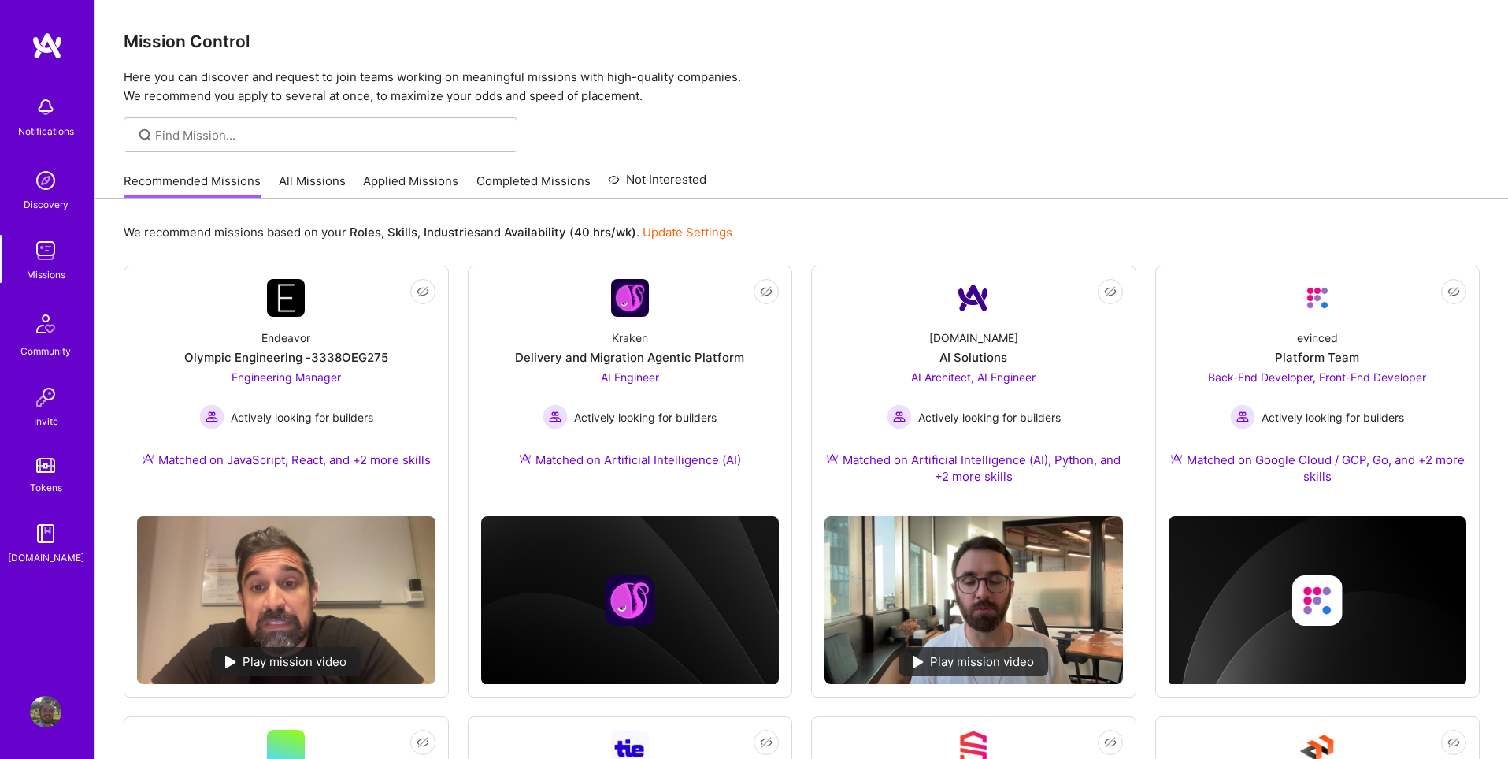
click at [385, 183] on link "Applied Missions" at bounding box center [410, 186] width 95 height 26
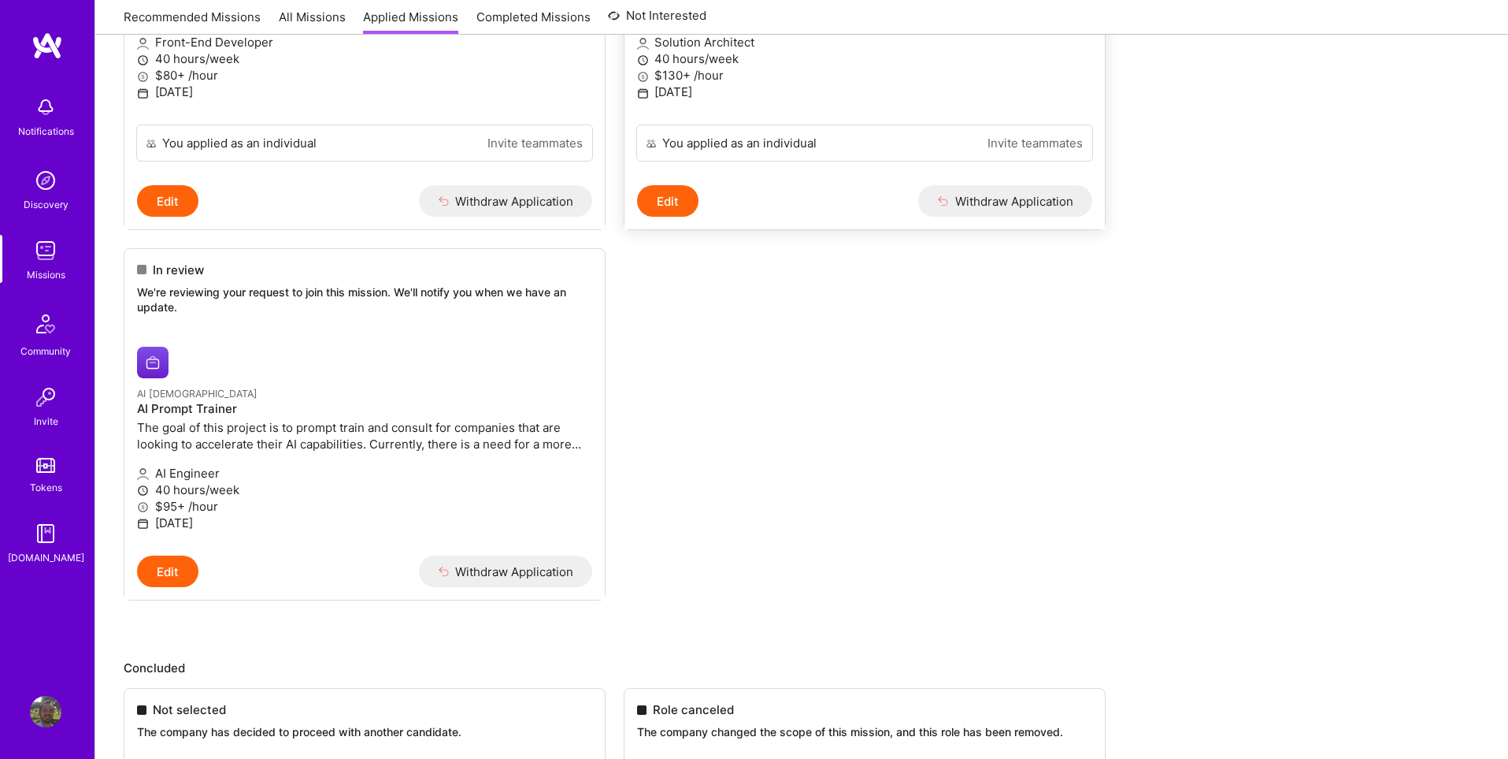
scroll to position [442, 0]
click at [336, 408] on h4 "AI Prompt Trainer" at bounding box center [364, 407] width 455 height 14
click at [818, 91] on p "June 24, 2025" at bounding box center [864, 90] width 455 height 17
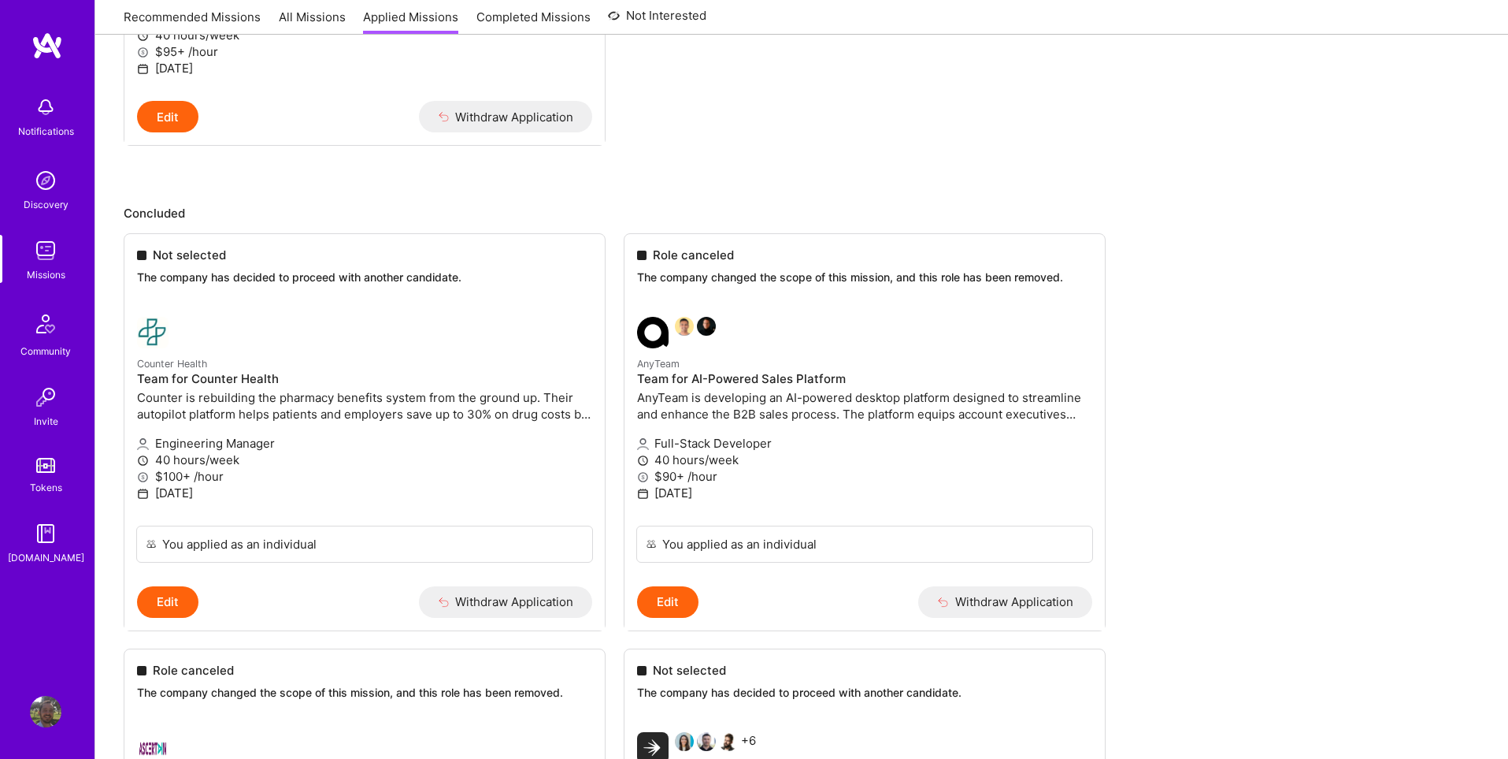
scroll to position [898, 0]
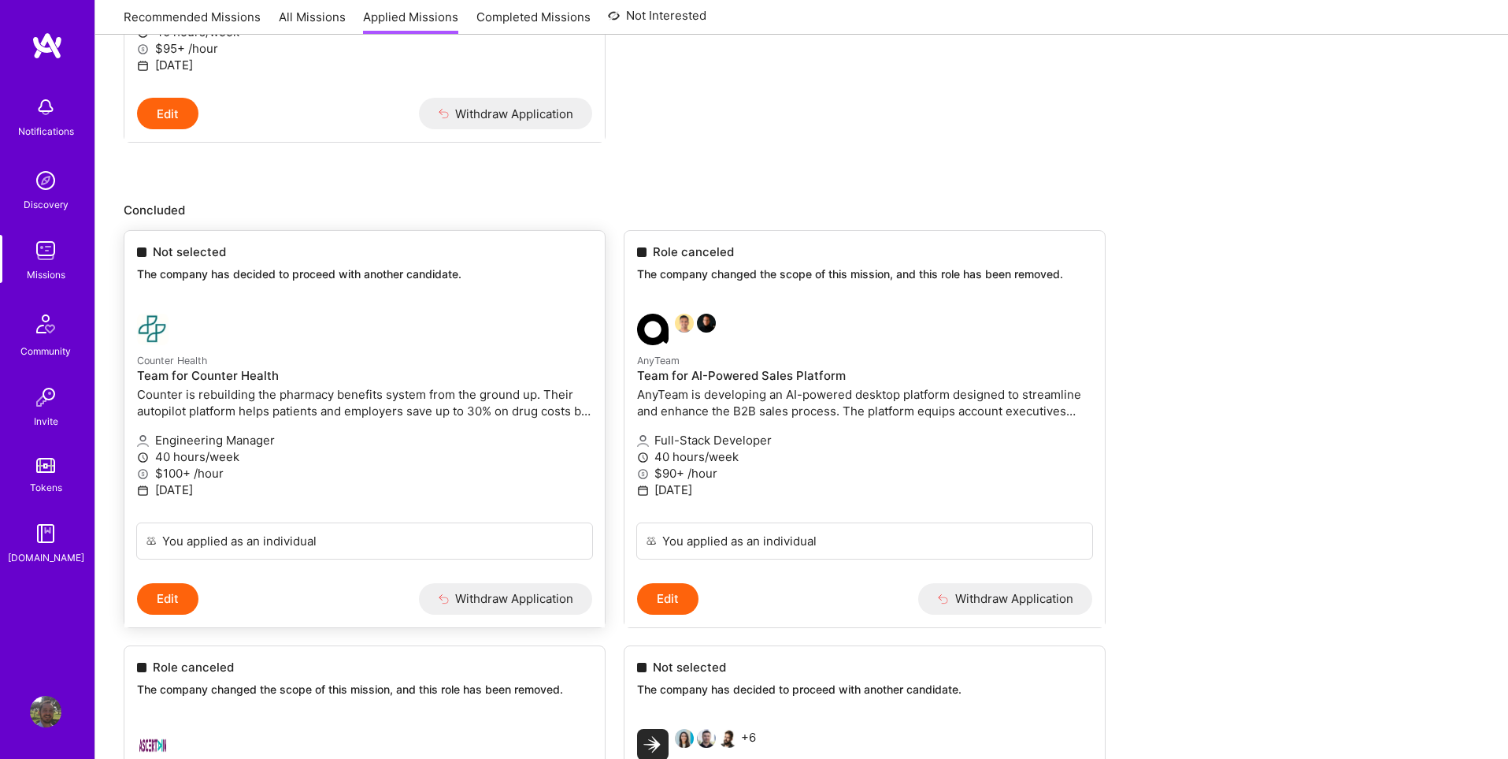
click at [325, 449] on p "40 hours/week" at bounding box center [364, 456] width 455 height 17
click at [721, 399] on p "AnyTeam is developing an AI-powered desktop platform designed to streamline and…" at bounding box center [864, 402] width 455 height 33
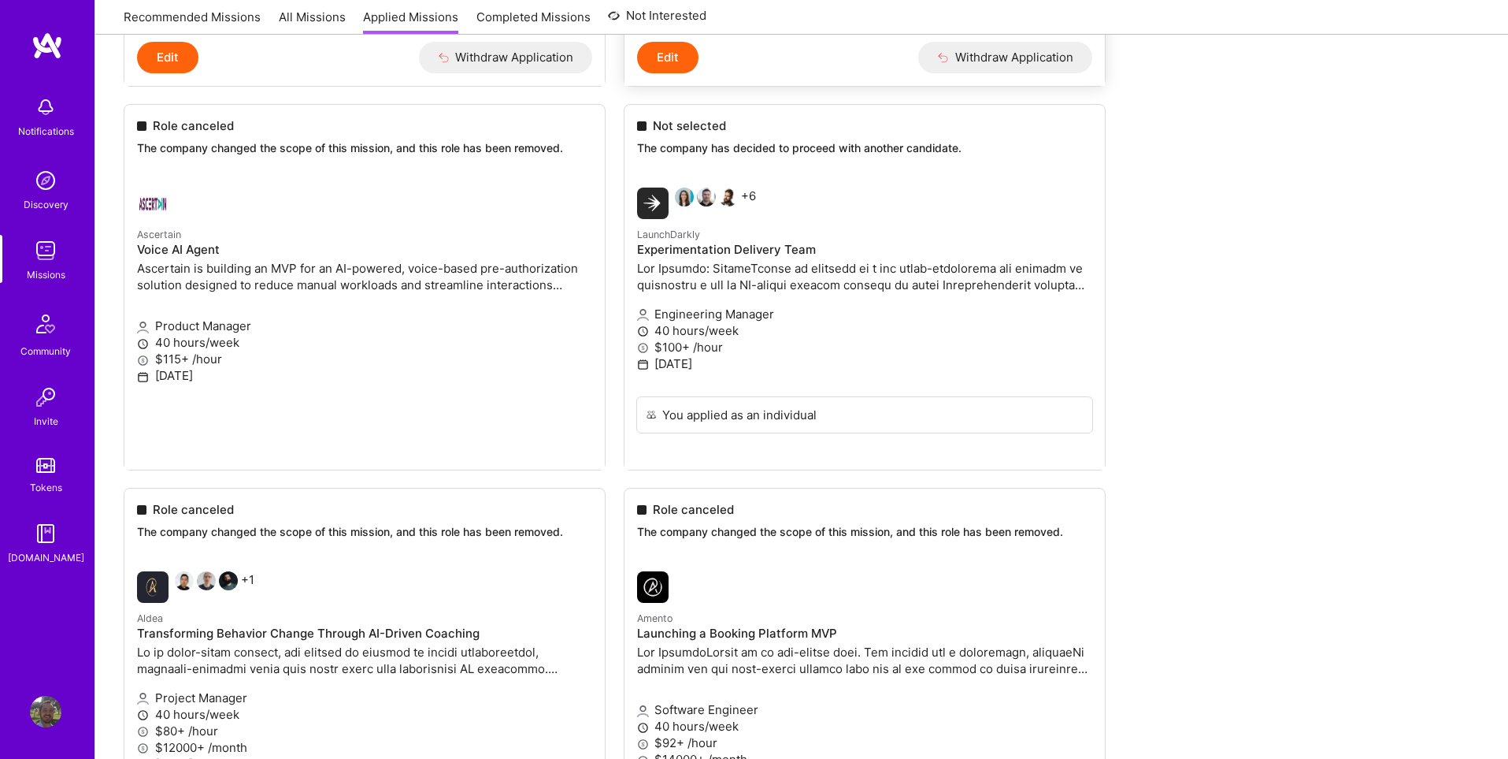
scroll to position [1441, 0]
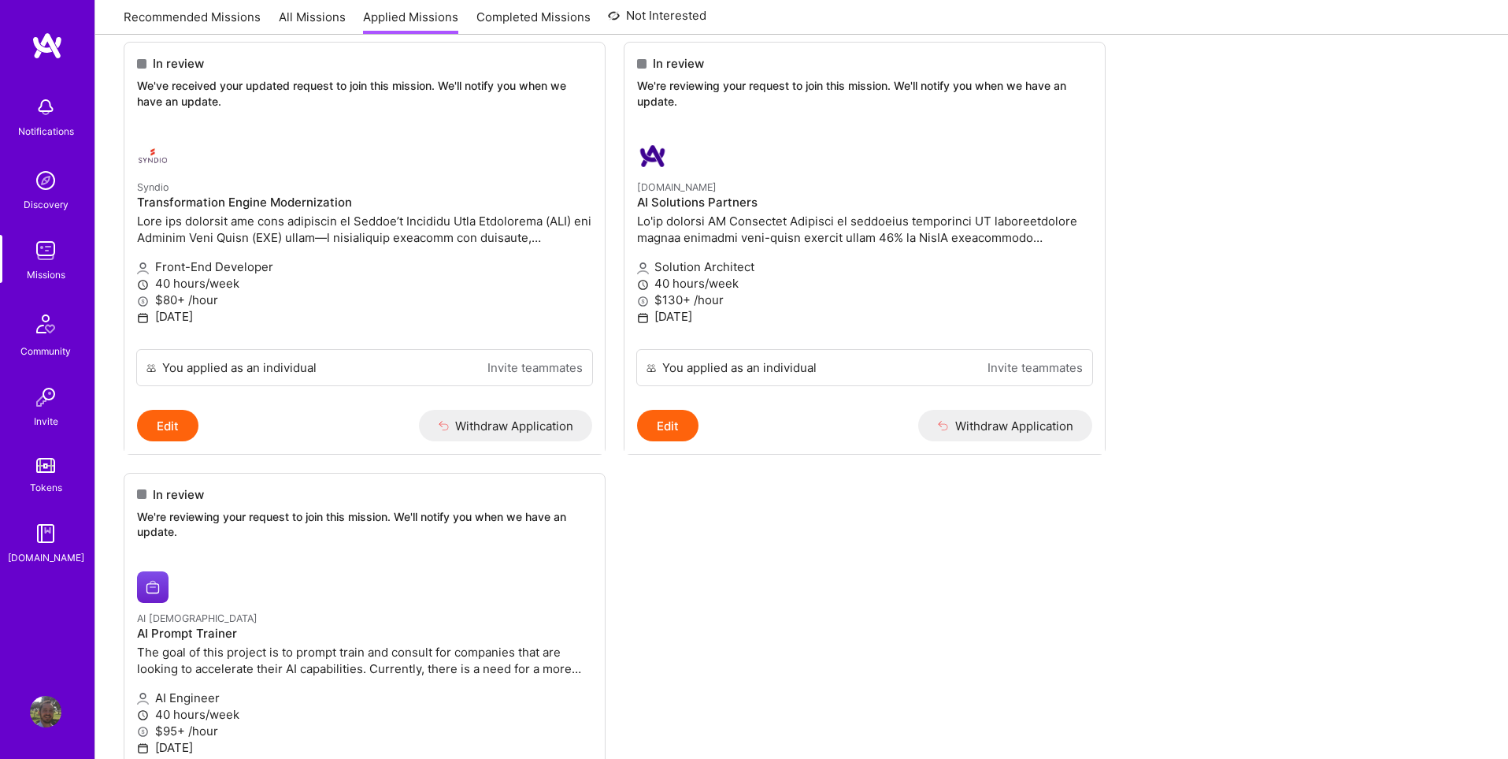
scroll to position [0, 0]
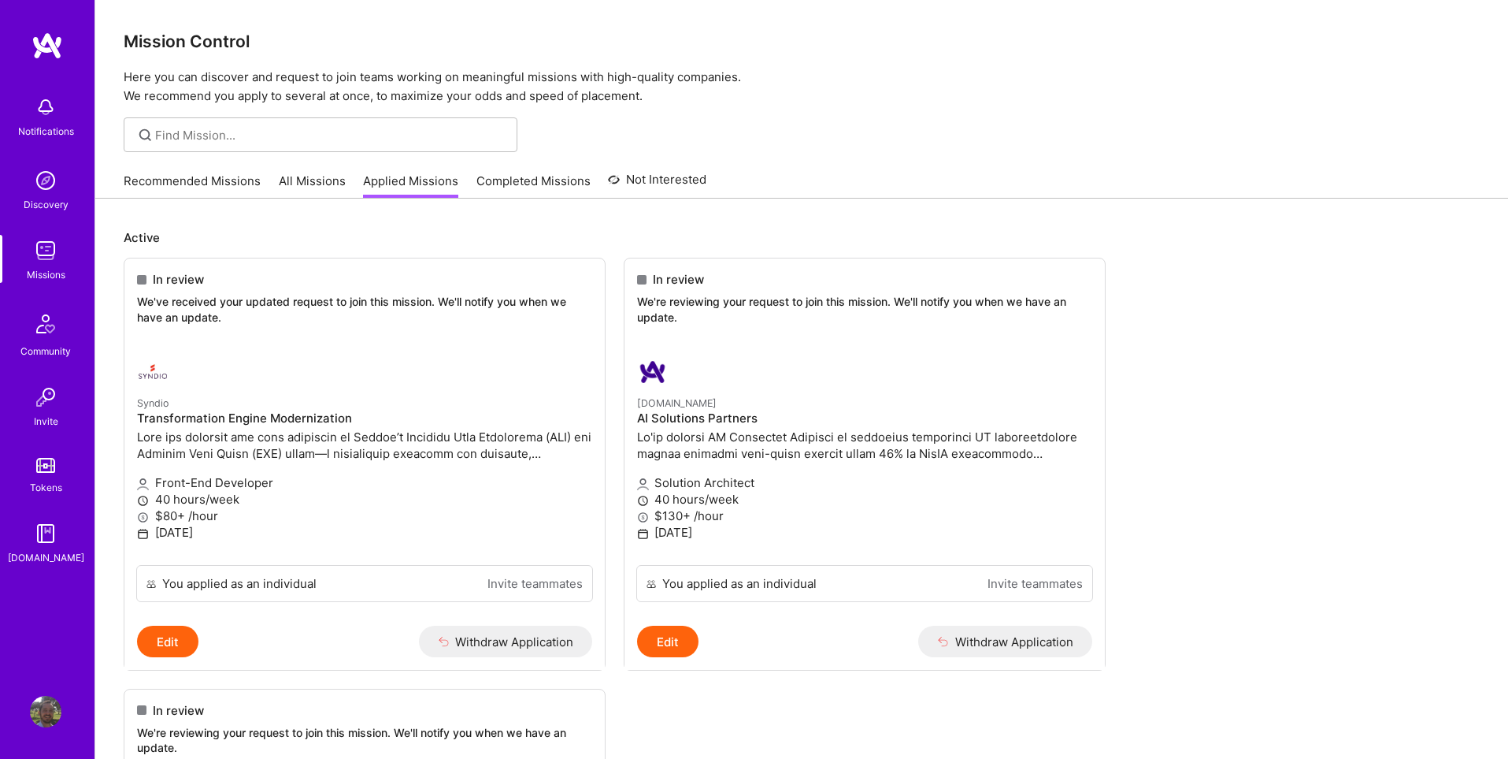
click at [503, 195] on link "Completed Missions" at bounding box center [534, 186] width 114 height 26
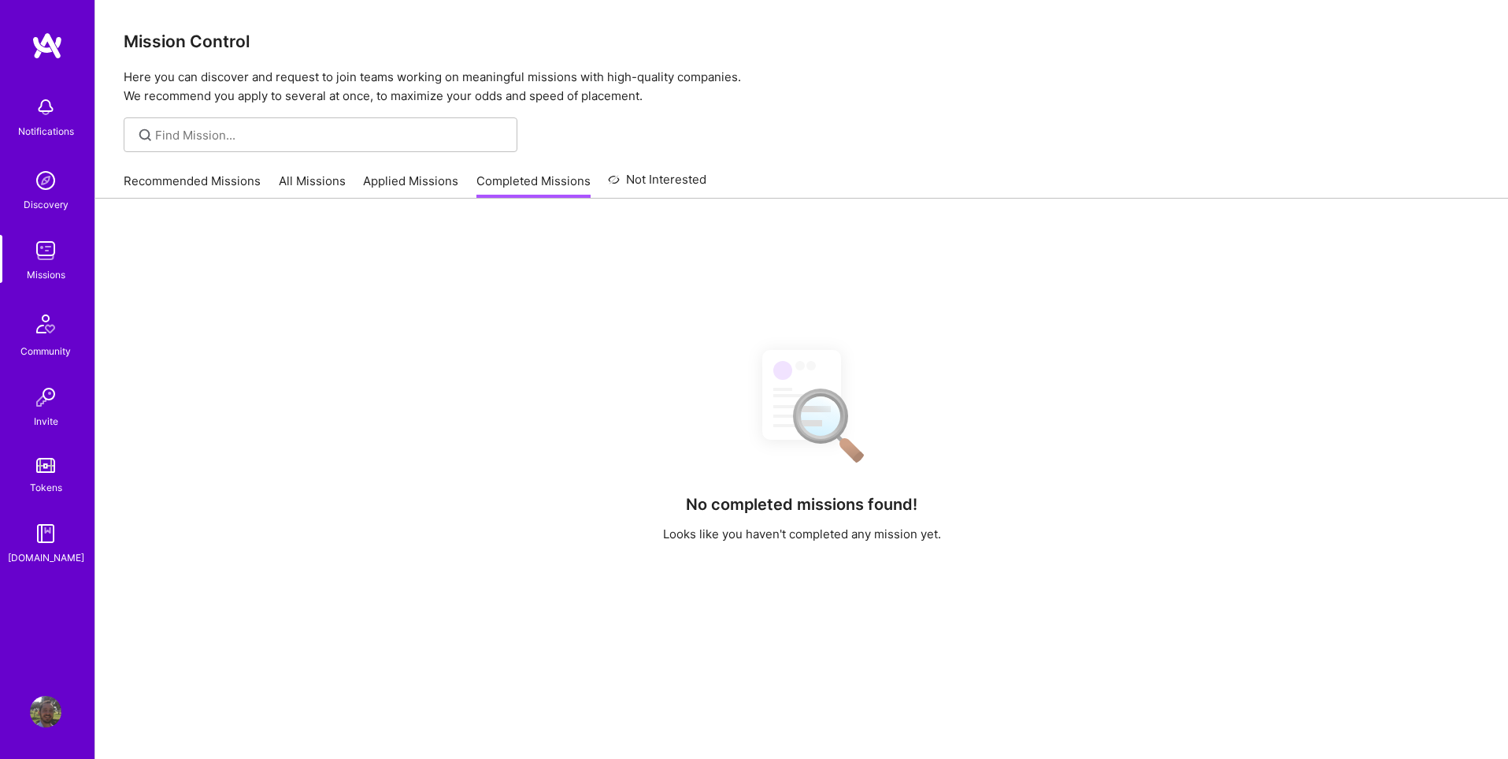
click at [280, 178] on link "All Missions" at bounding box center [312, 186] width 67 height 26
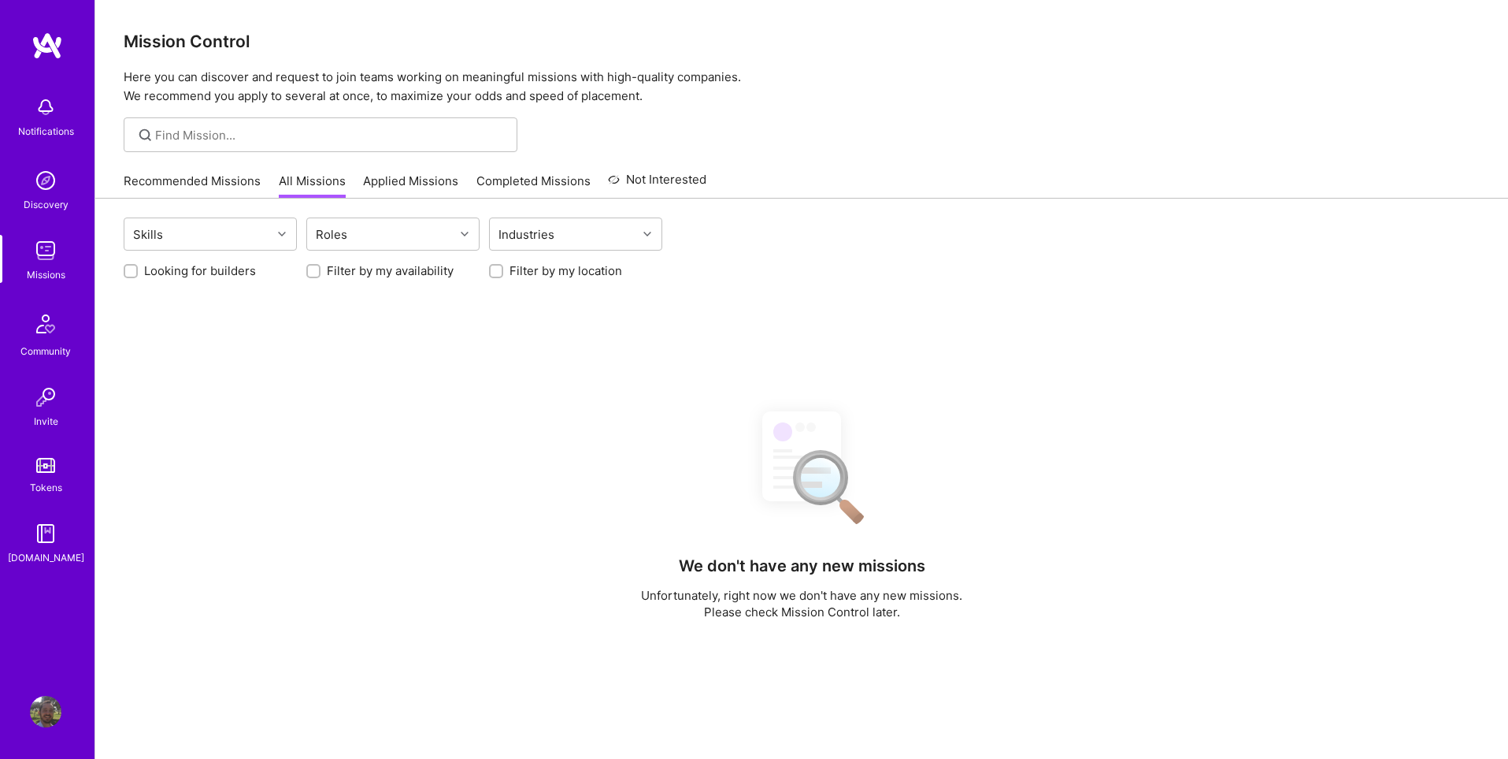
click at [198, 177] on link "Recommended Missions" at bounding box center [192, 186] width 137 height 26
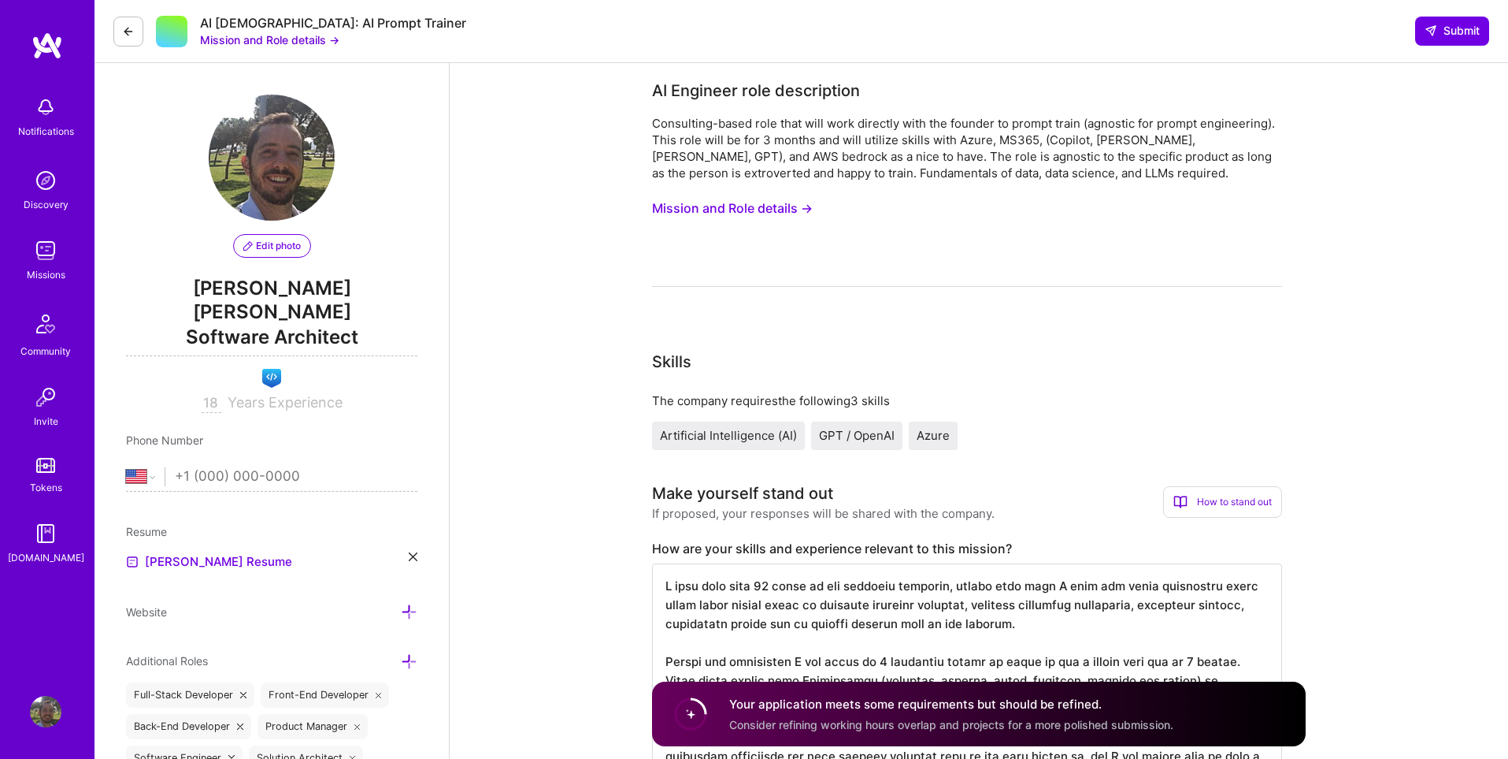
select select "US"
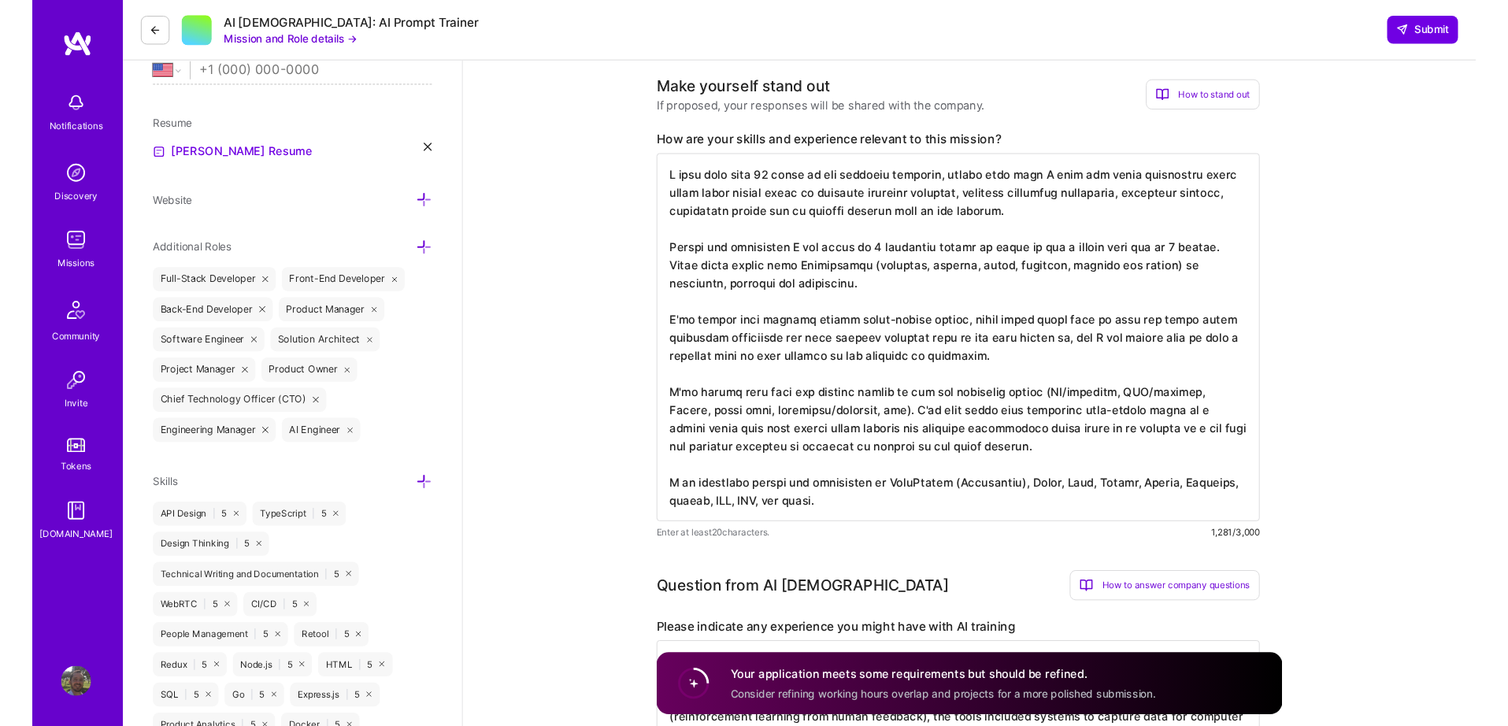
scroll to position [407, 0]
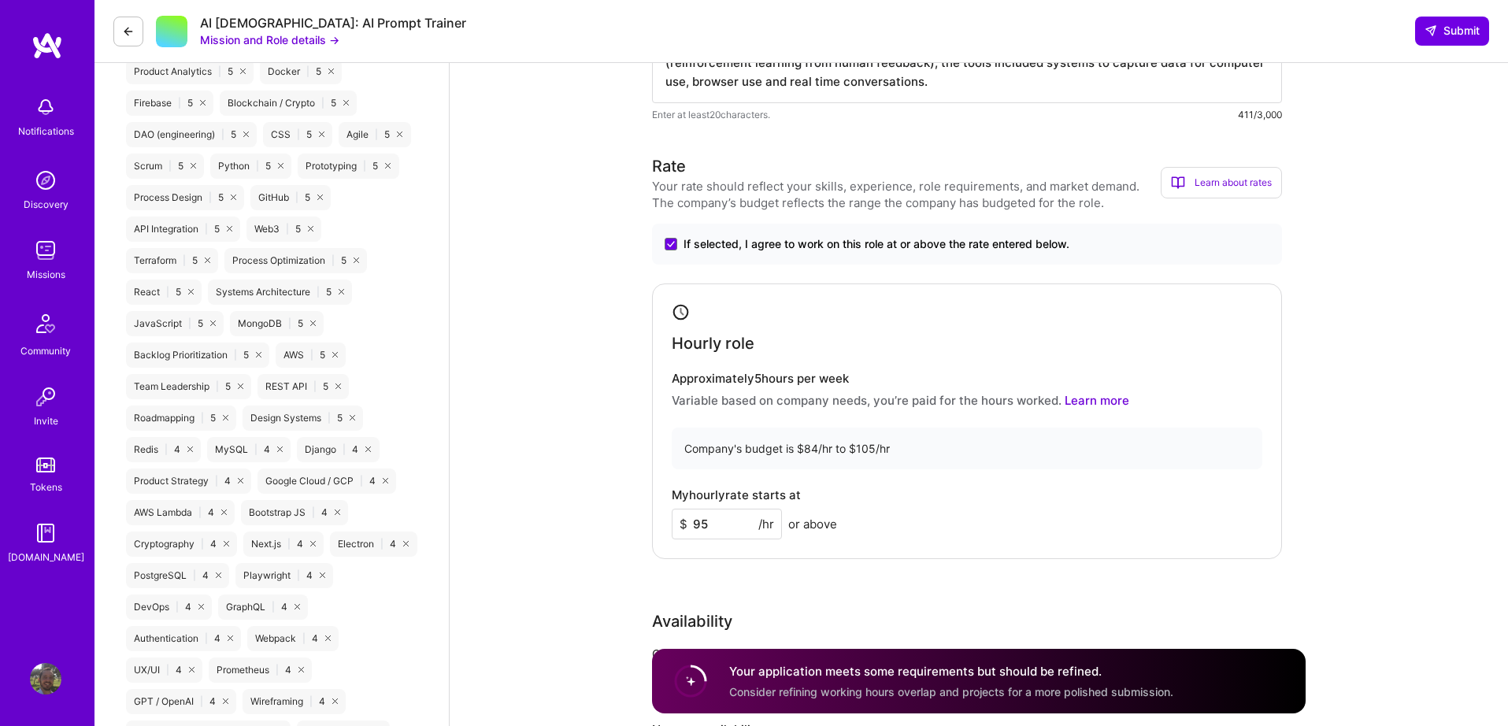
scroll to position [926, 0]
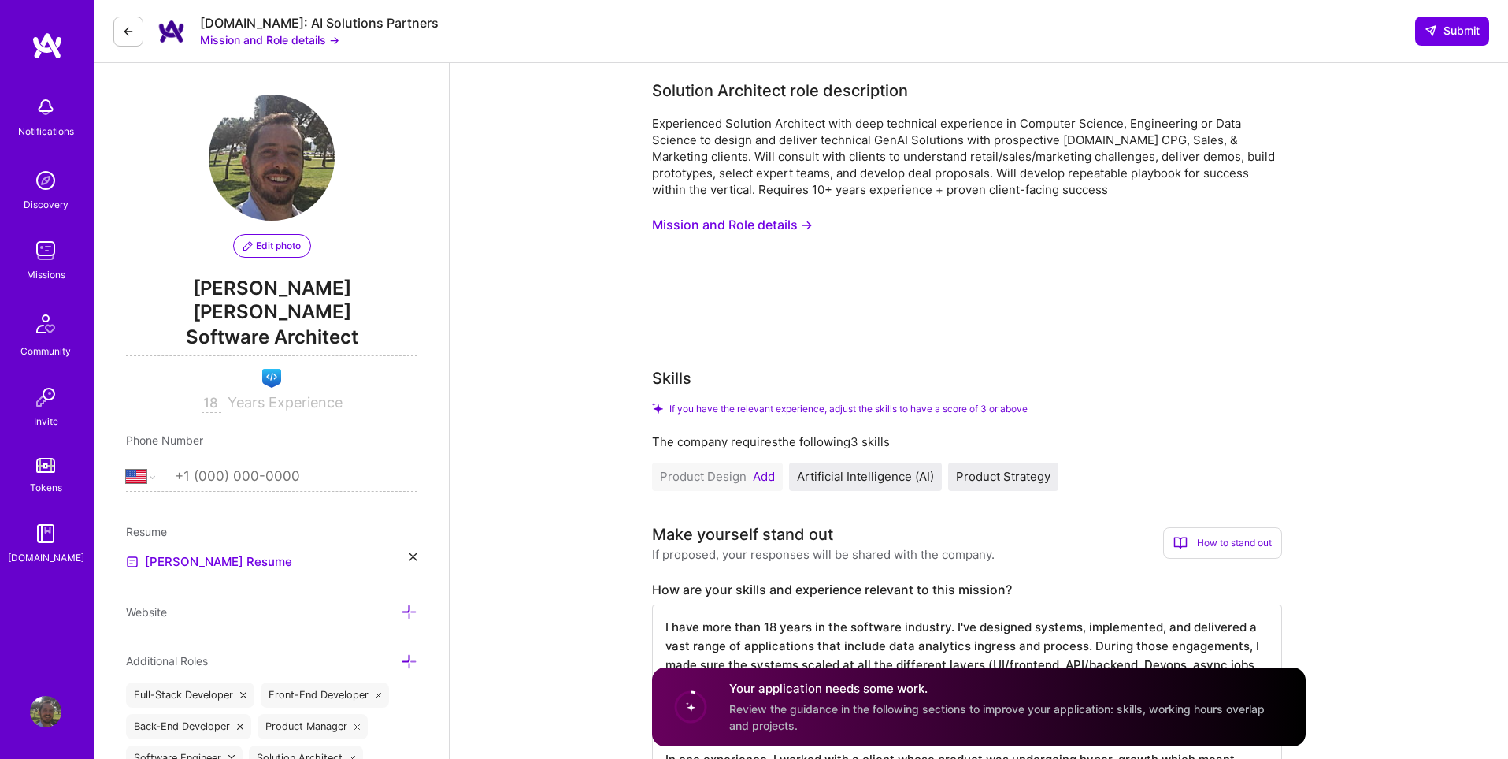
select select "US"
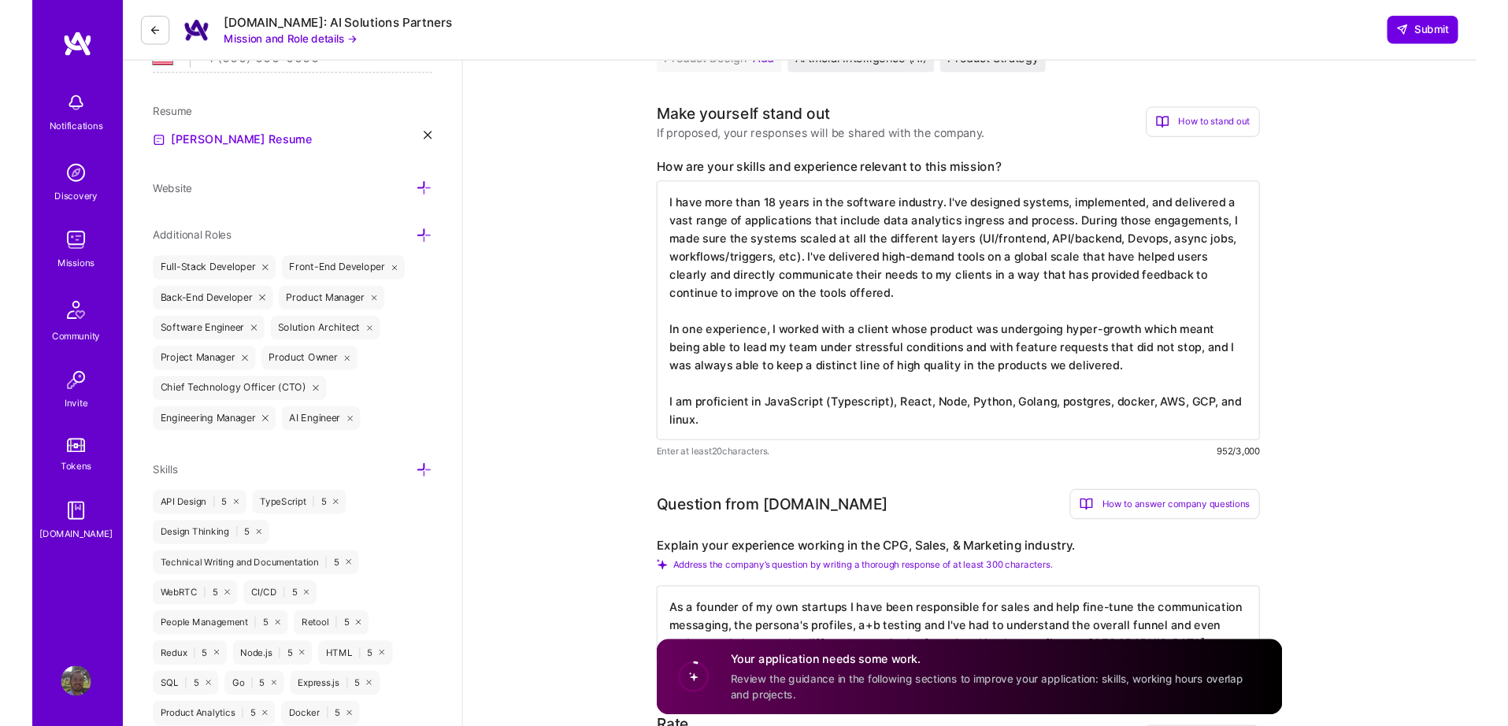
scroll to position [415, 0]
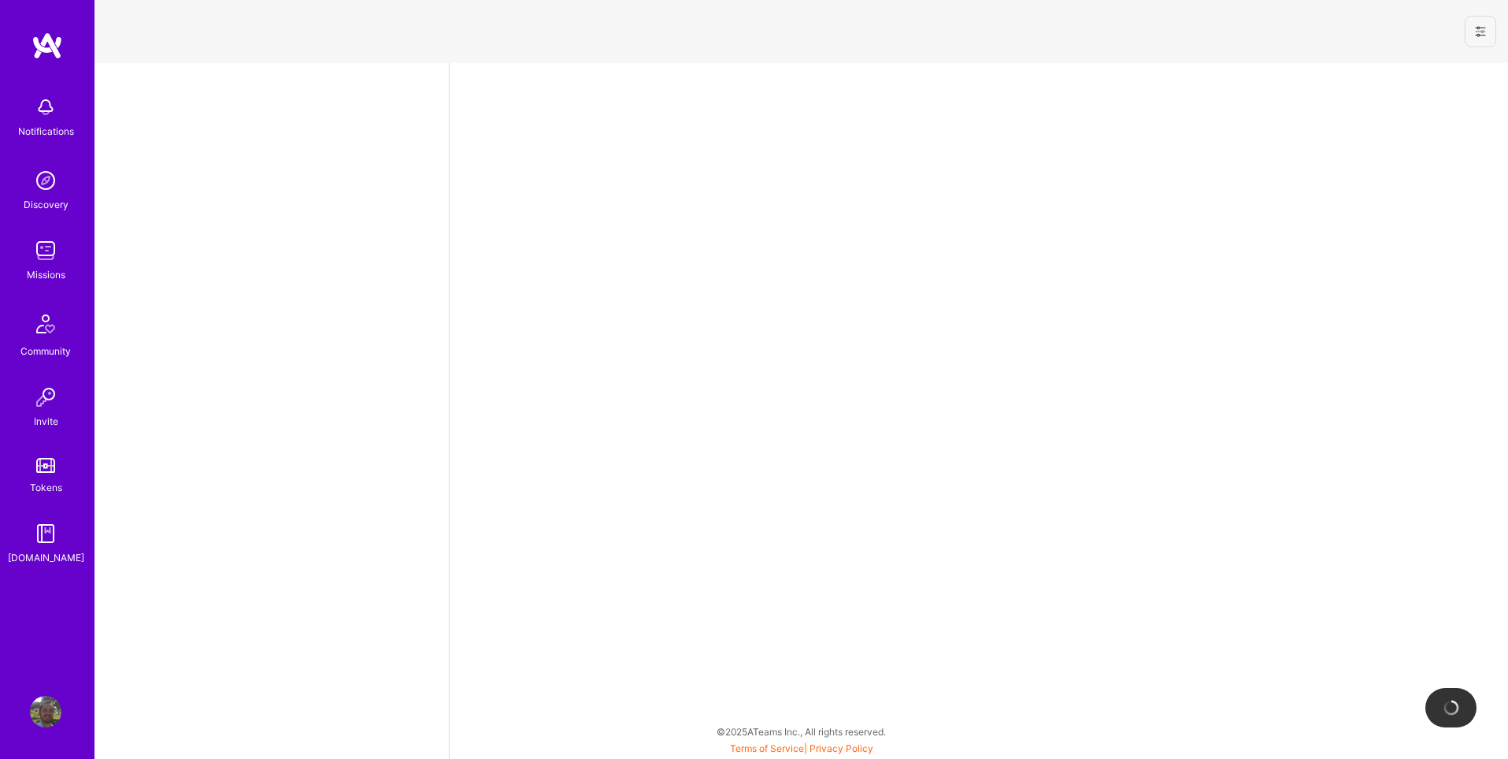
select select "US"
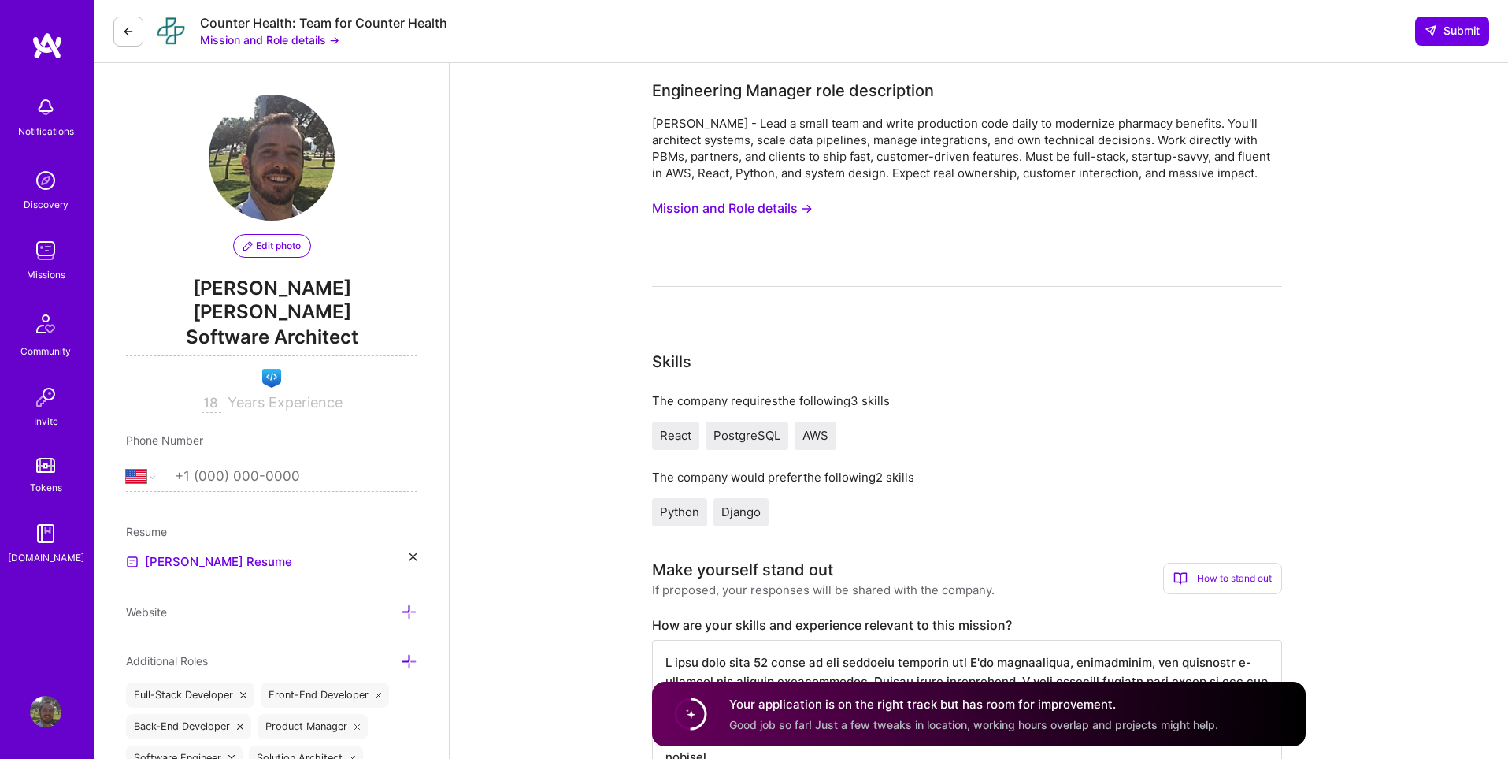
select select "US"
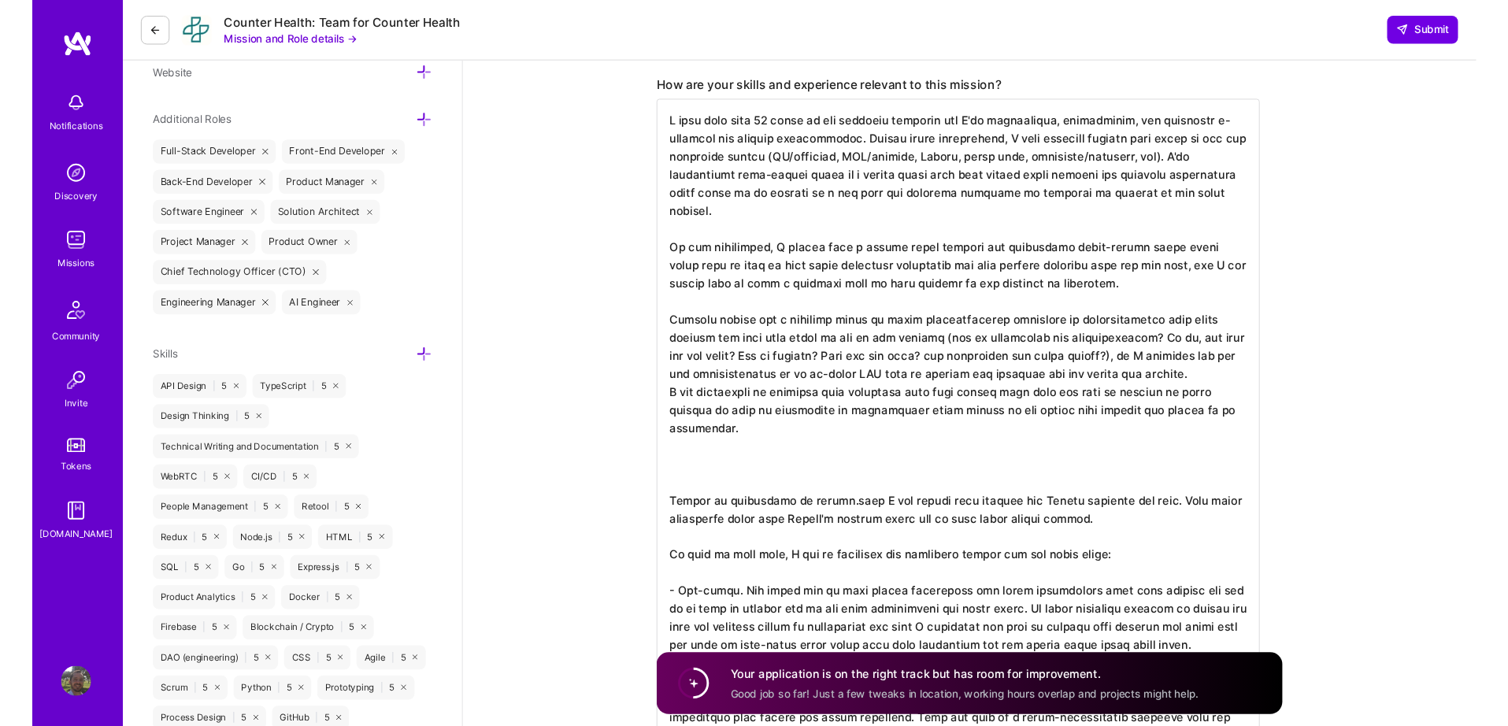
scroll to position [543, 0]
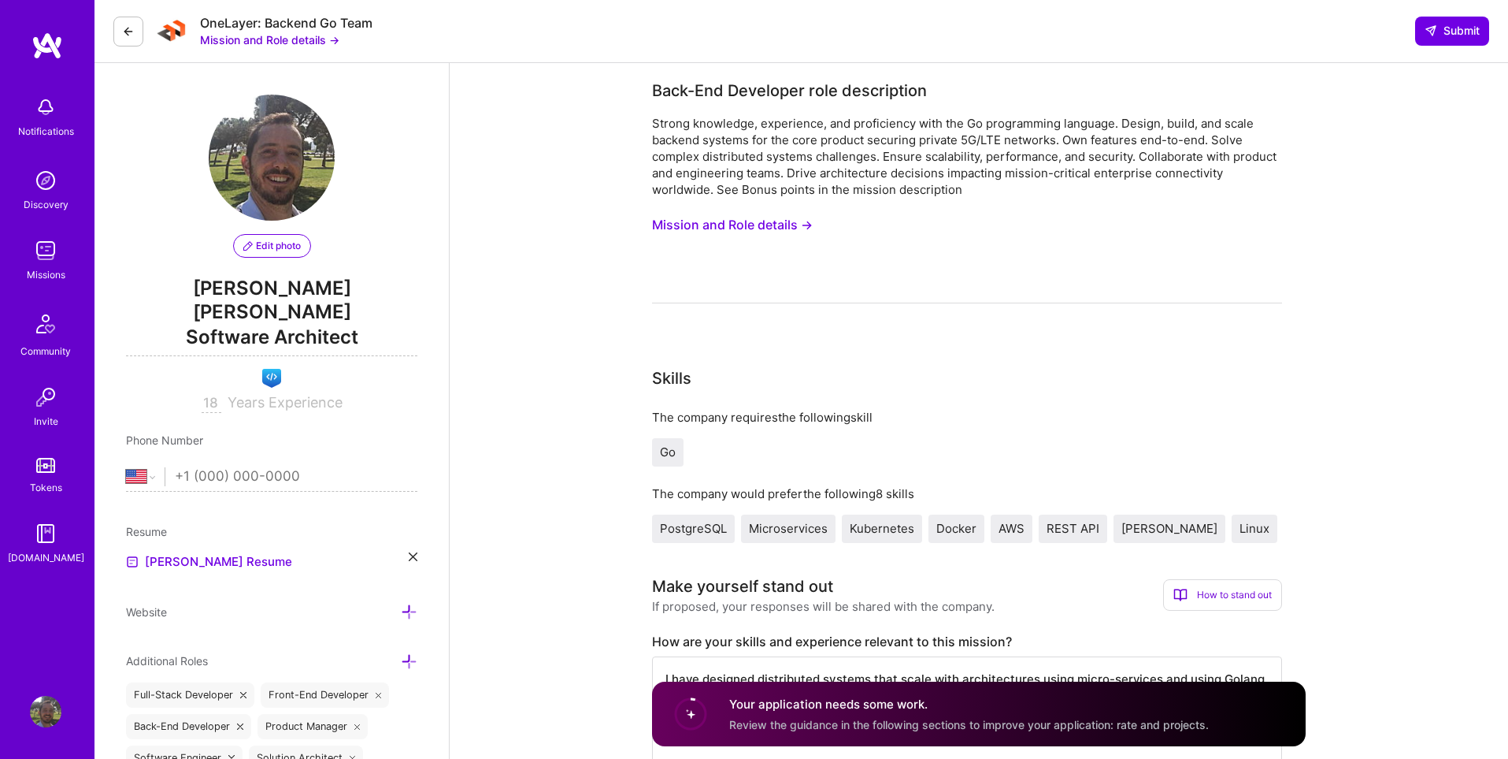
select select "US"
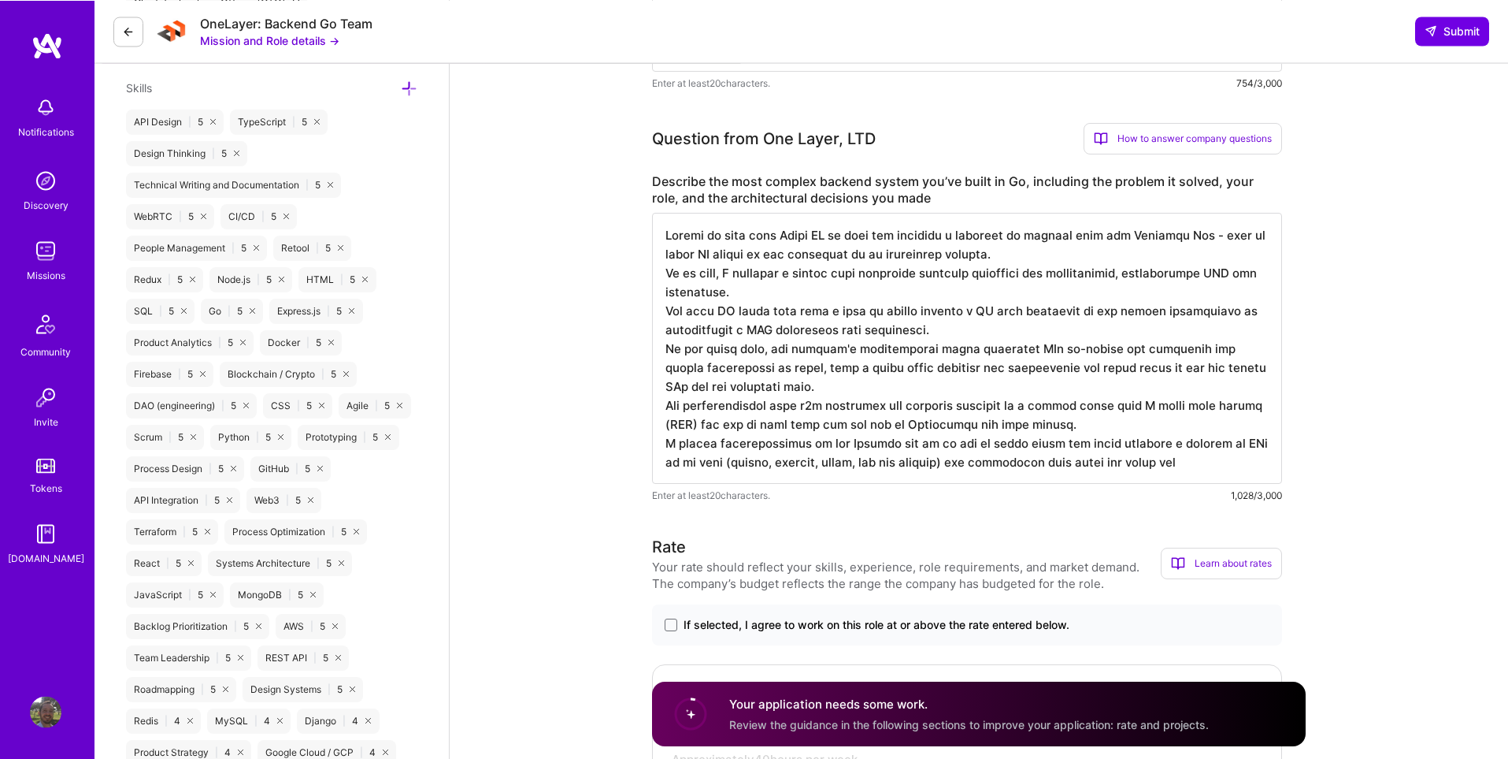
scroll to position [817, 0]
click at [996, 466] on textarea at bounding box center [967, 348] width 630 height 271
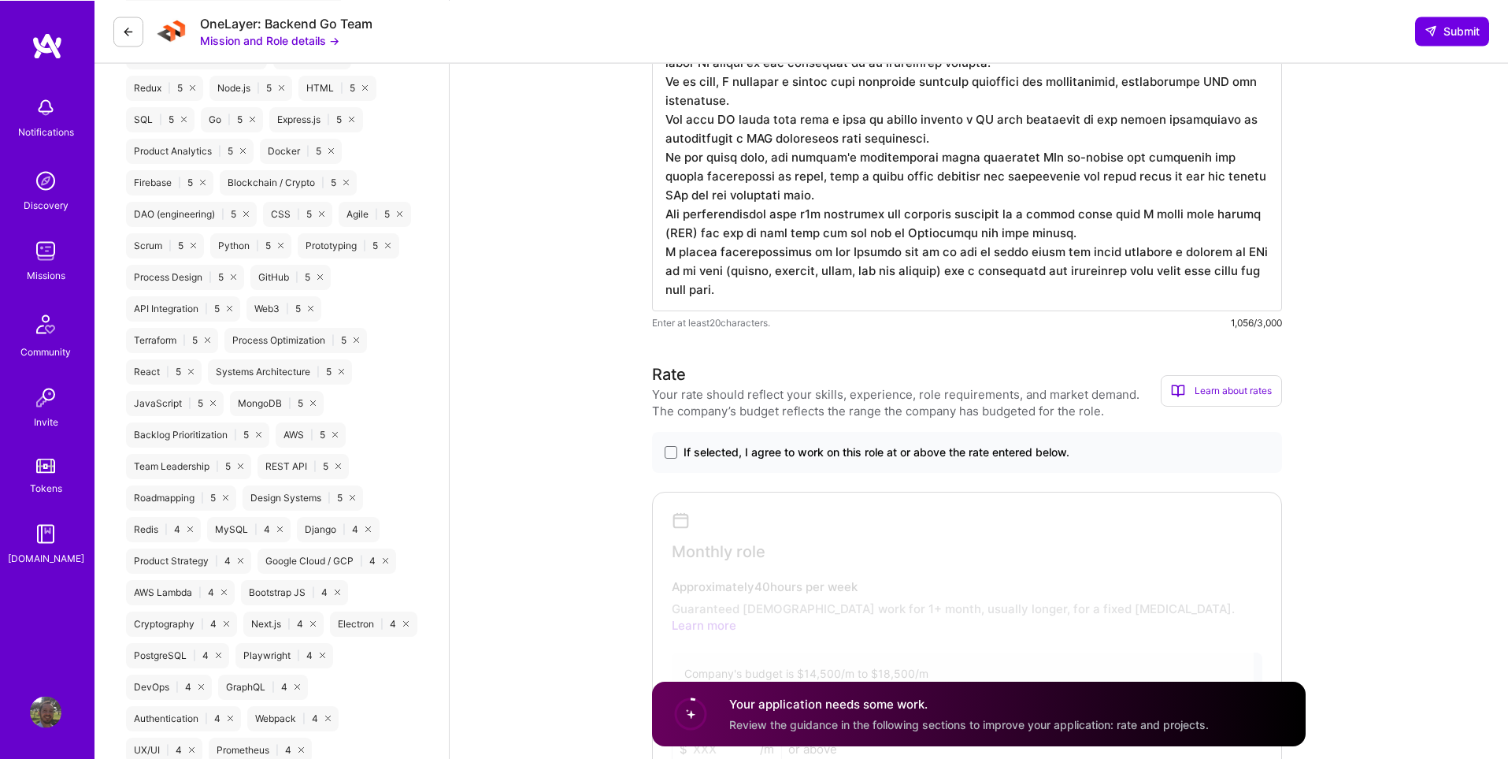
scroll to position [1010, 0]
click at [667, 457] on span at bounding box center [671, 451] width 13 height 13
click at [0, 0] on input "If selected, I agree to work on this role at or above the rate entered below." at bounding box center [0, 0] width 0 height 0
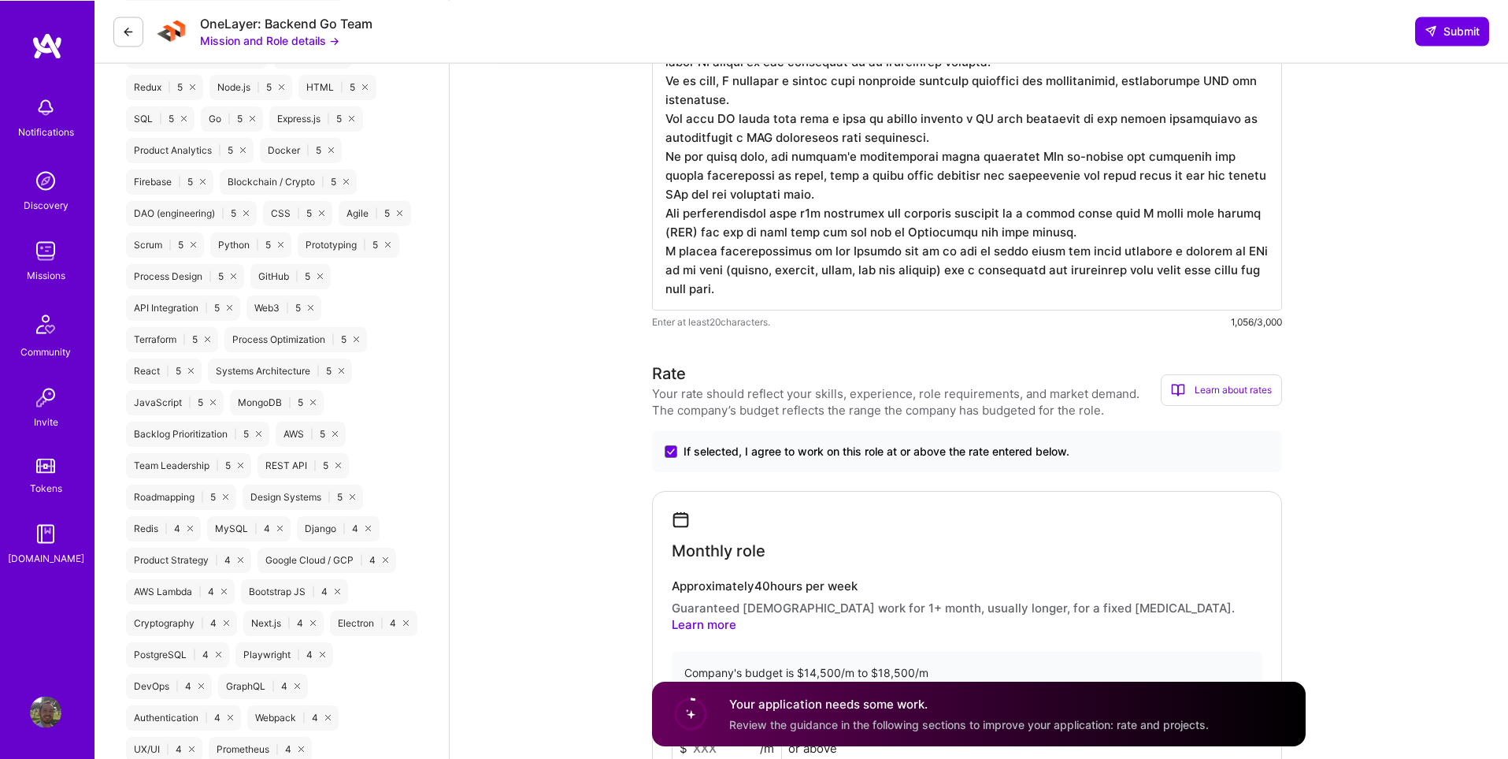
click at [807, 298] on textarea at bounding box center [967, 165] width 630 height 290
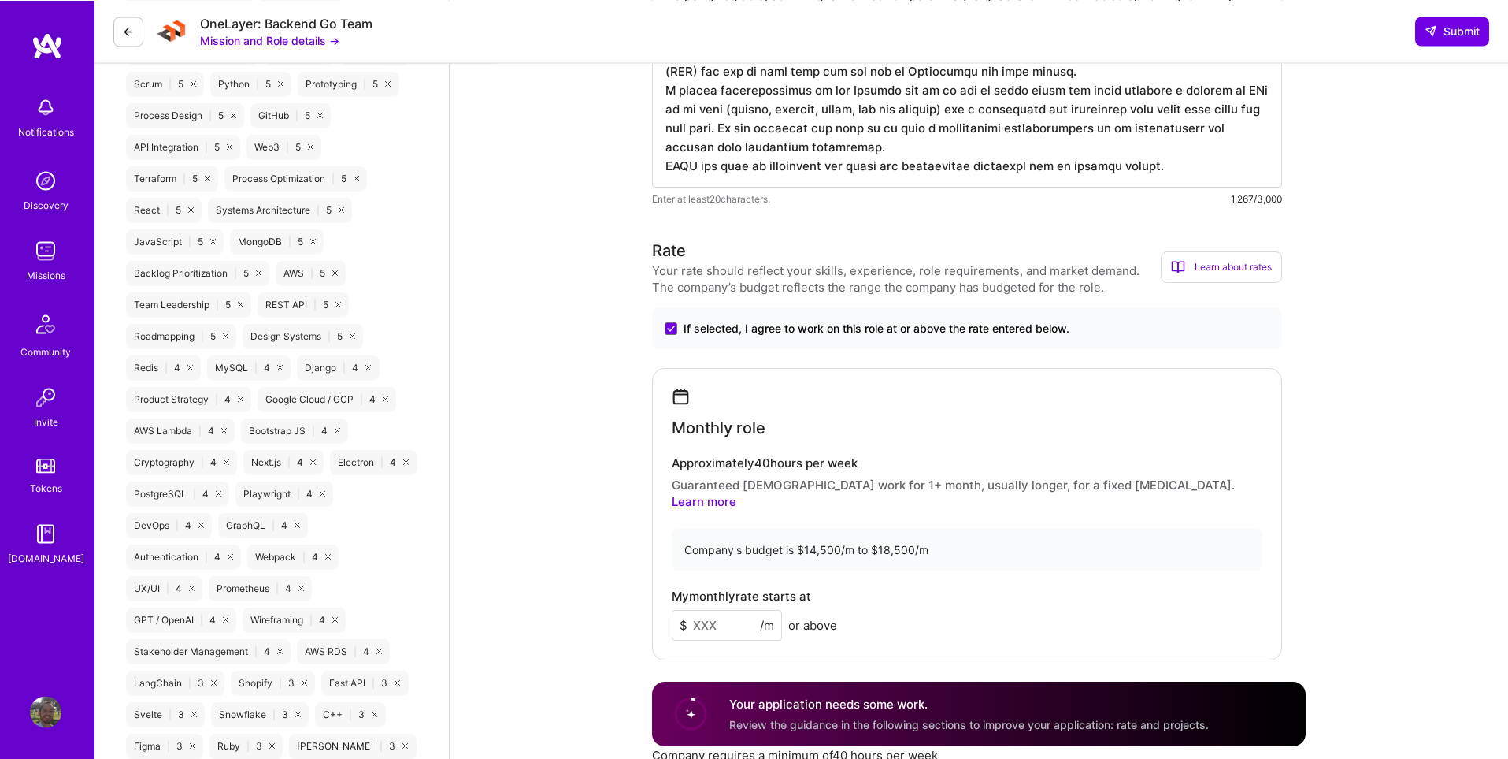
scroll to position [1460, 0]
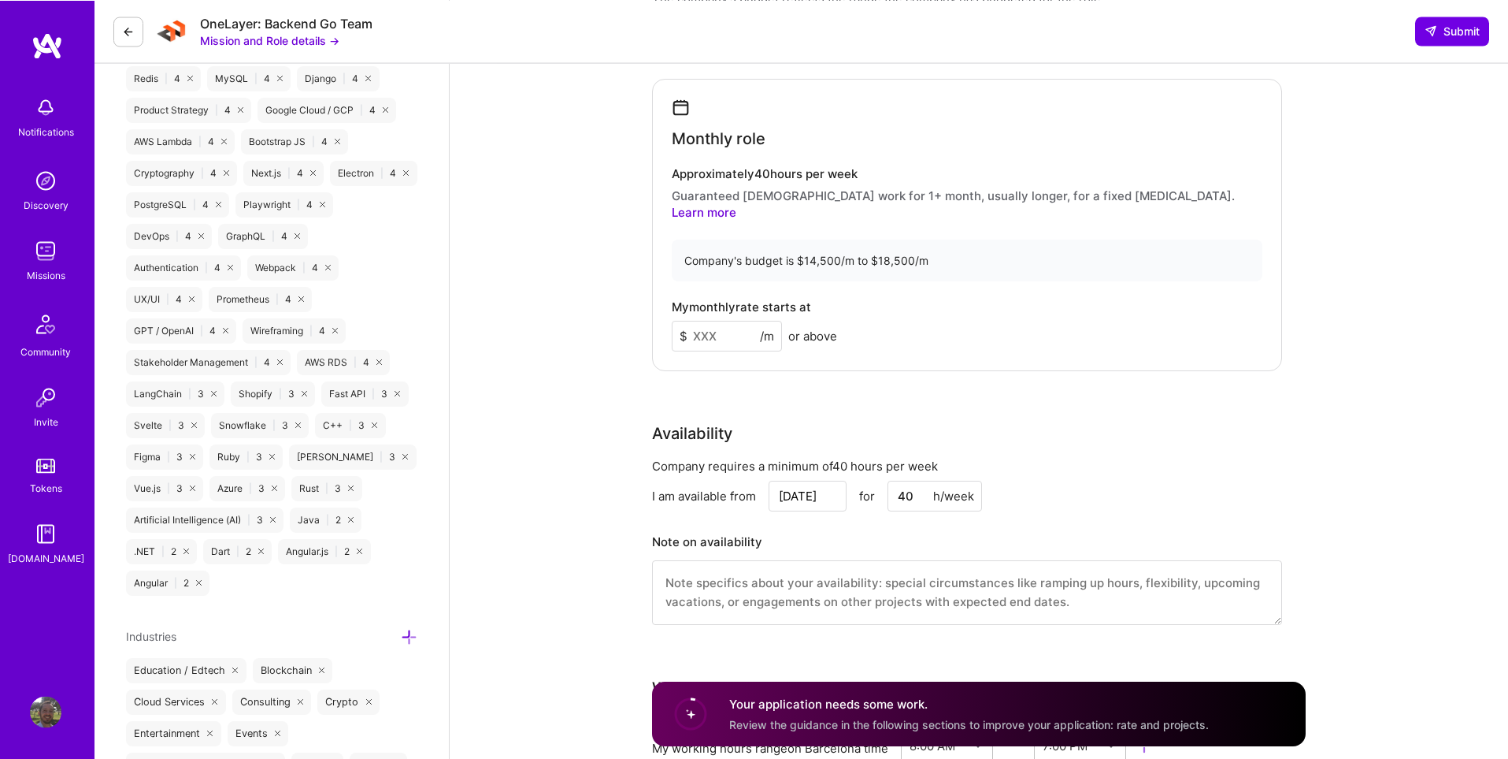
type textarea "During my time with Scale AI my team was building a solution to capture data fo…"
click at [717, 322] on input at bounding box center [727, 336] width 110 height 31
type input "18500"
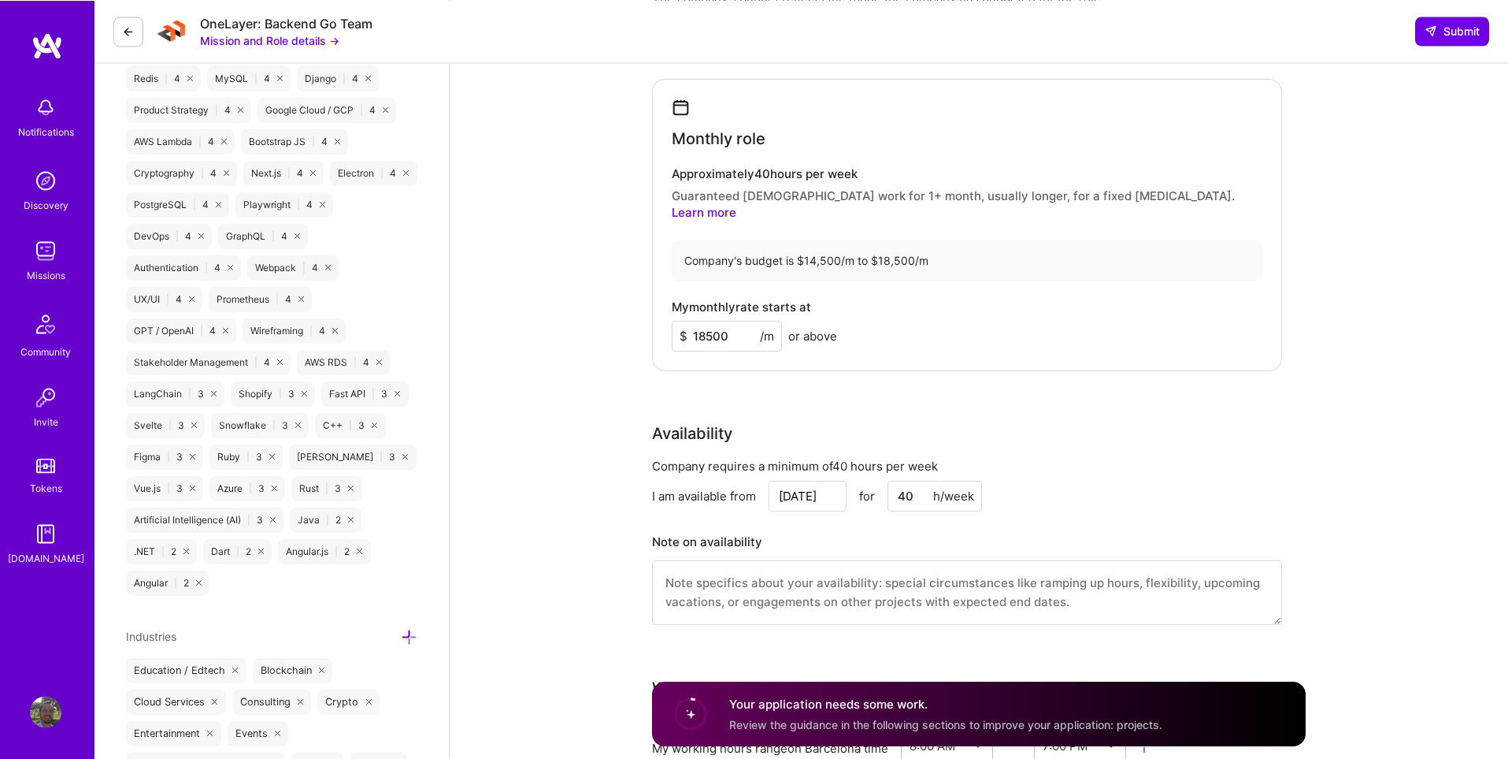
click at [618, 395] on div "Back-End Developer role description Strong knowledge, experience, and proficien…" at bounding box center [979, 437] width 1059 height 3668
click at [832, 487] on input "[DATE]" at bounding box center [808, 495] width 78 height 31
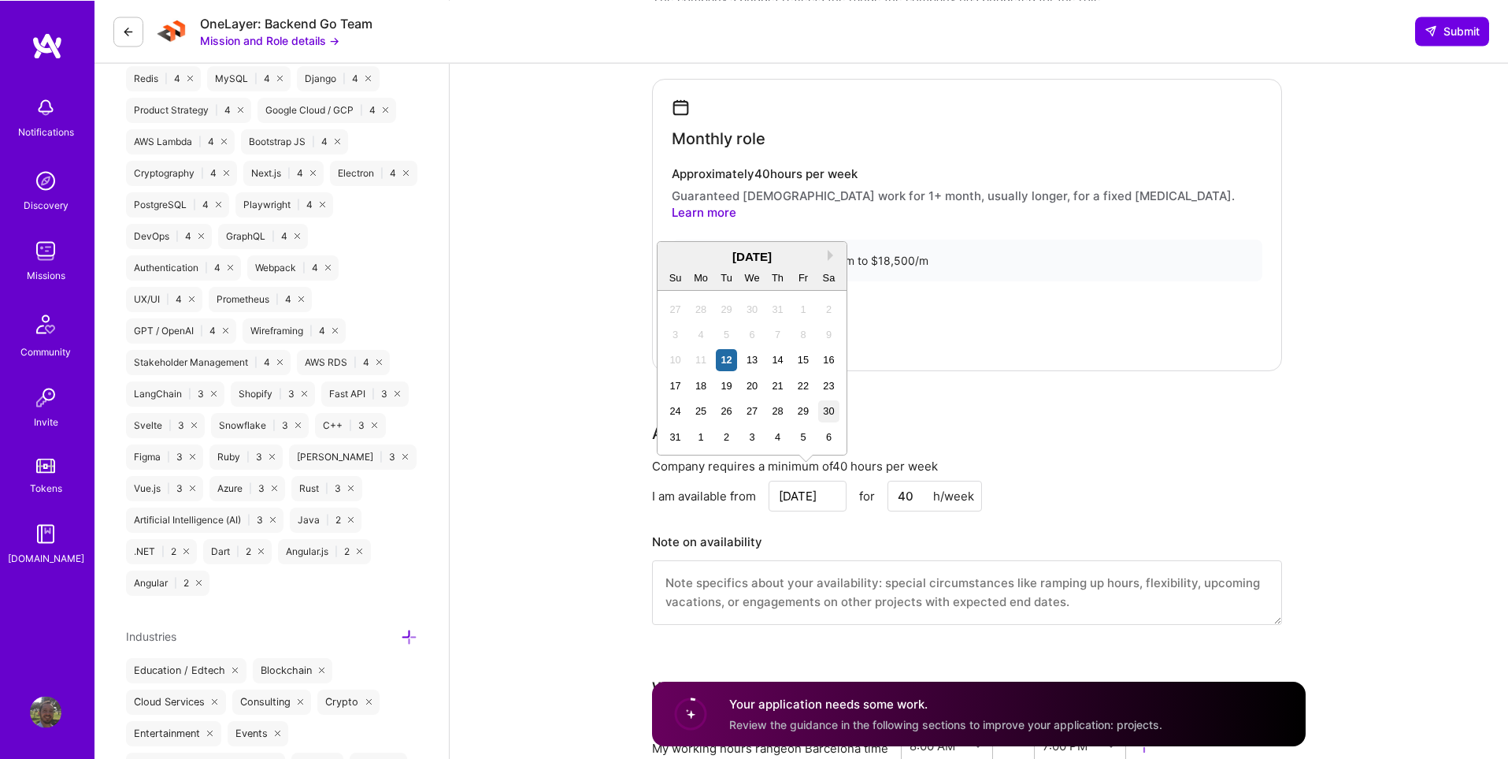
click at [828, 410] on div "30" at bounding box center [828, 410] width 21 height 21
type input "[DATE]"
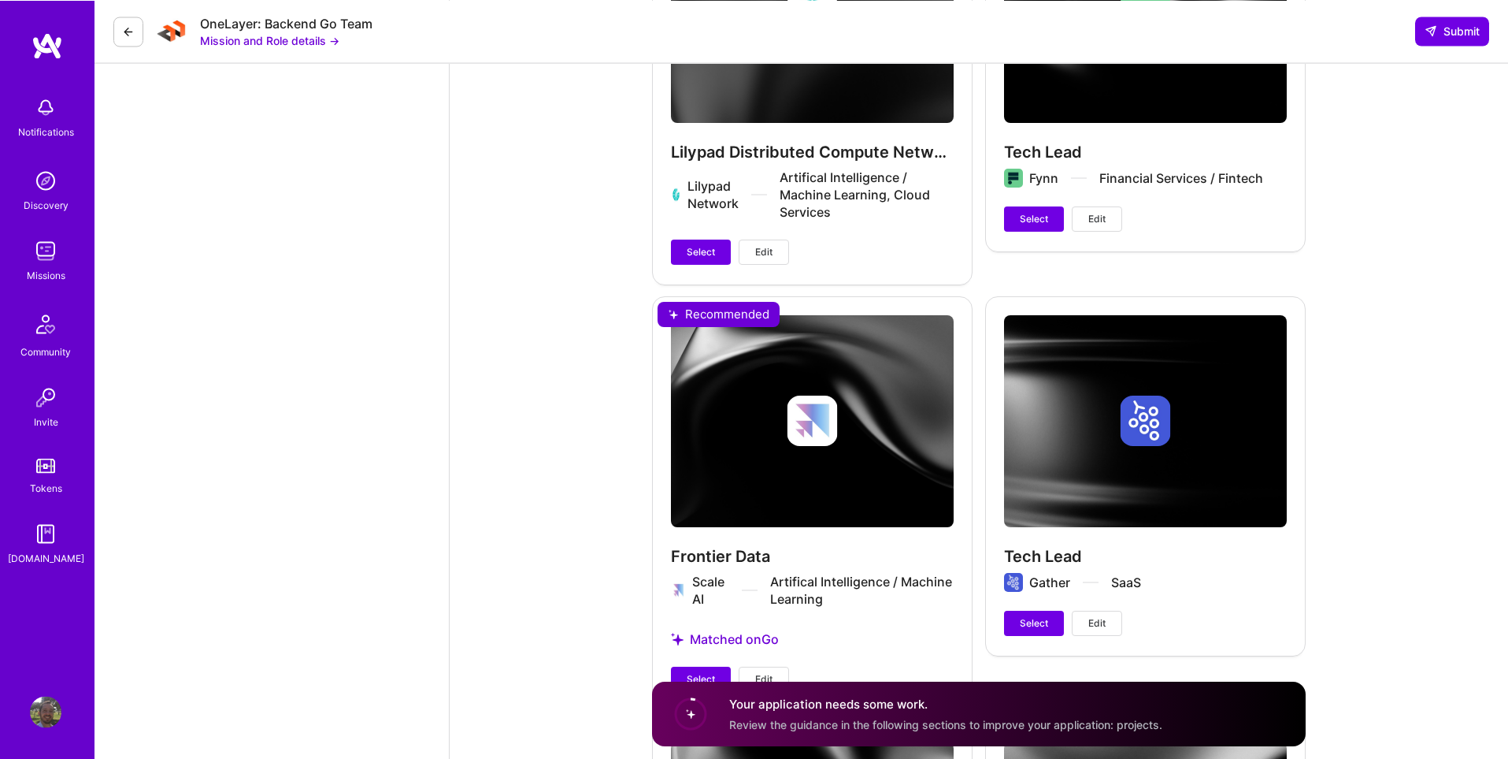
scroll to position [2566, 0]
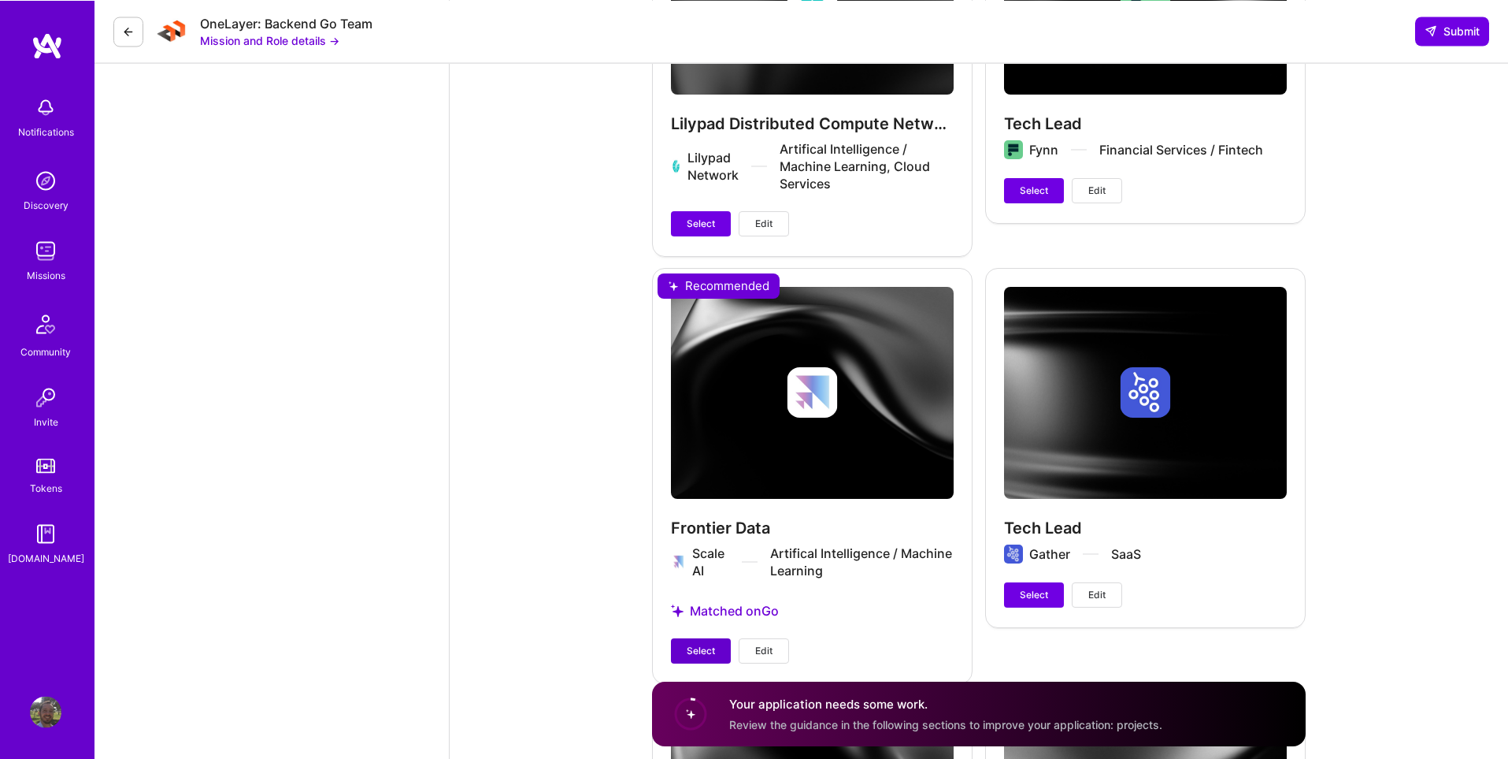
click at [688, 644] on span "Select" at bounding box center [701, 651] width 28 height 14
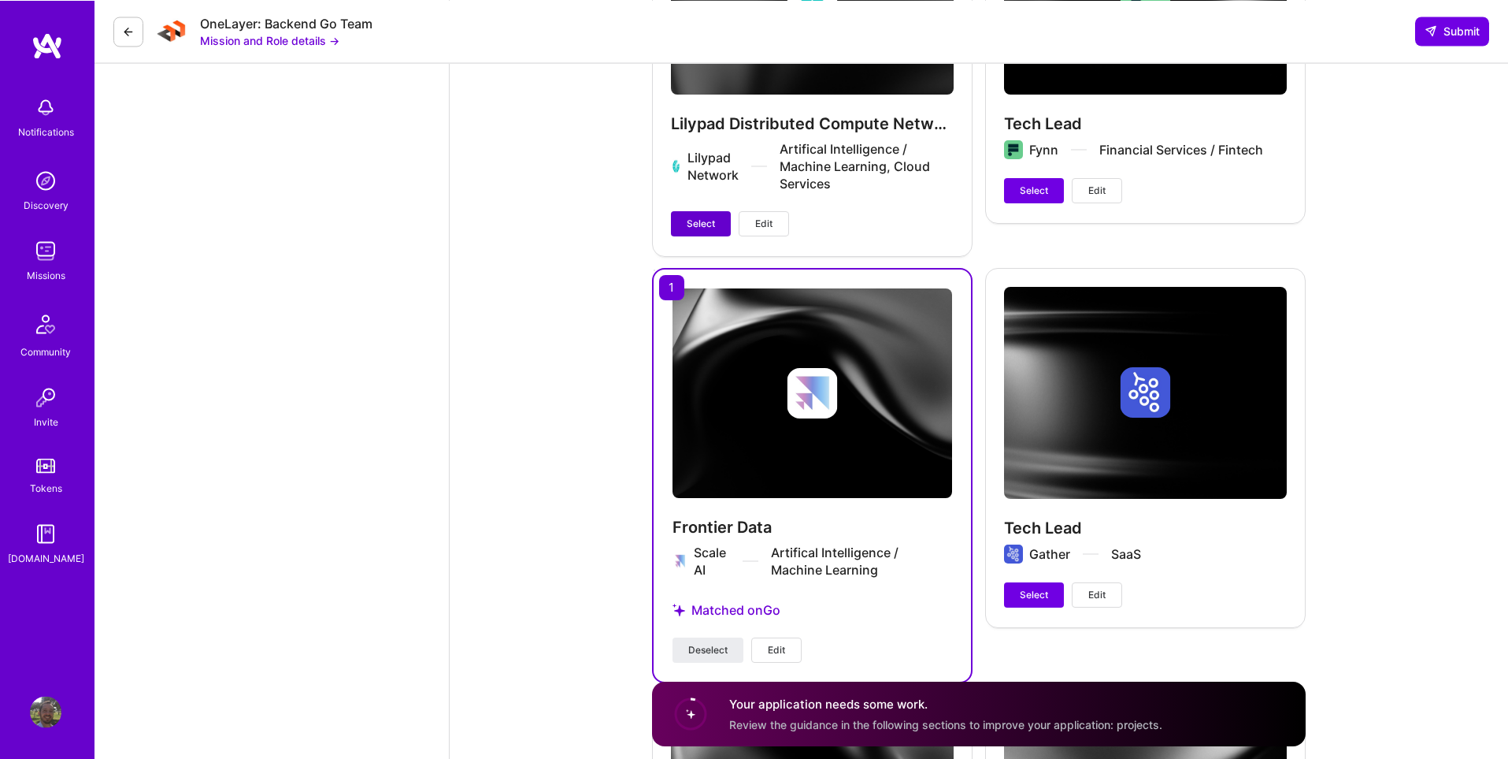
click at [692, 218] on span "Select" at bounding box center [701, 224] width 28 height 14
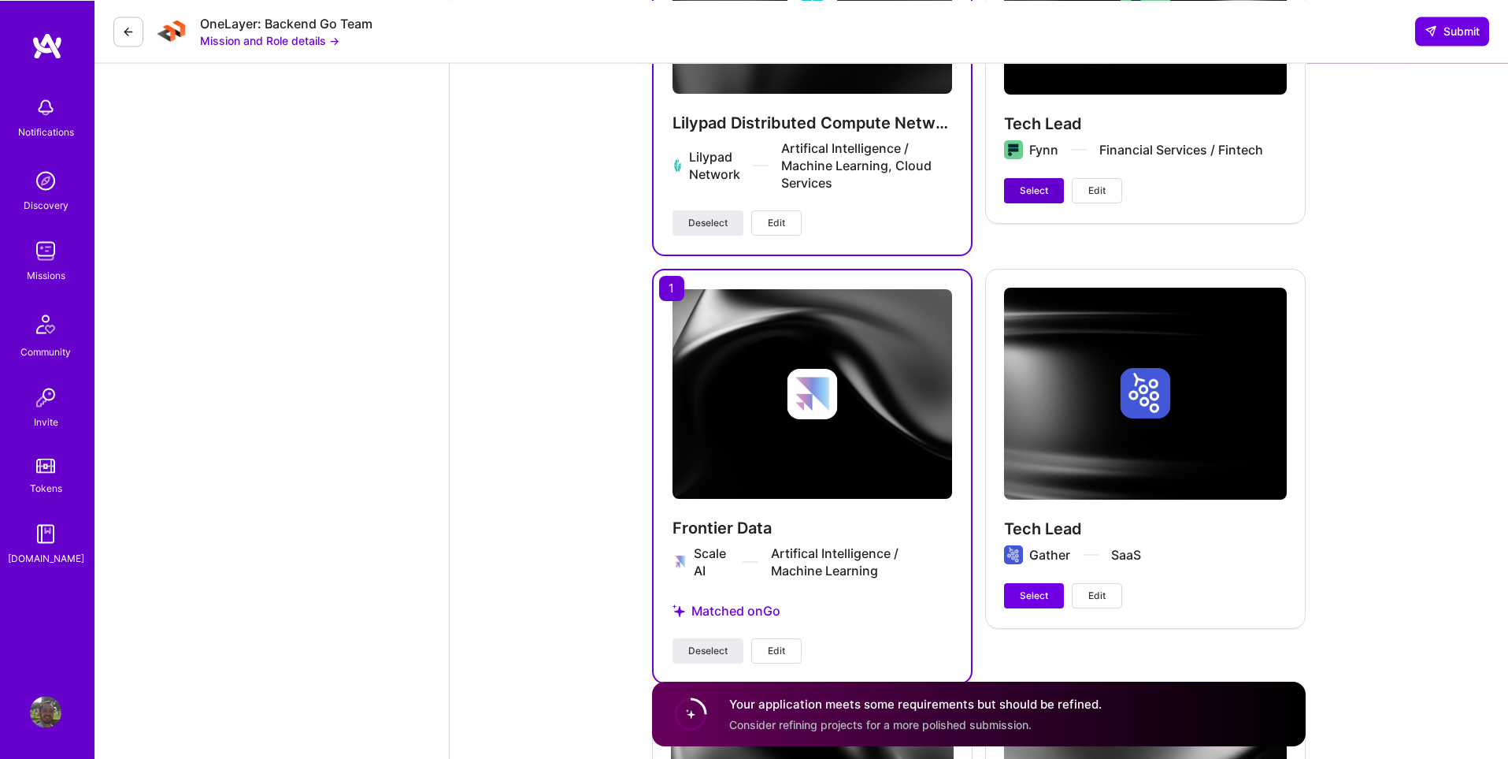
click at [1015, 178] on button "Select" at bounding box center [1034, 190] width 60 height 25
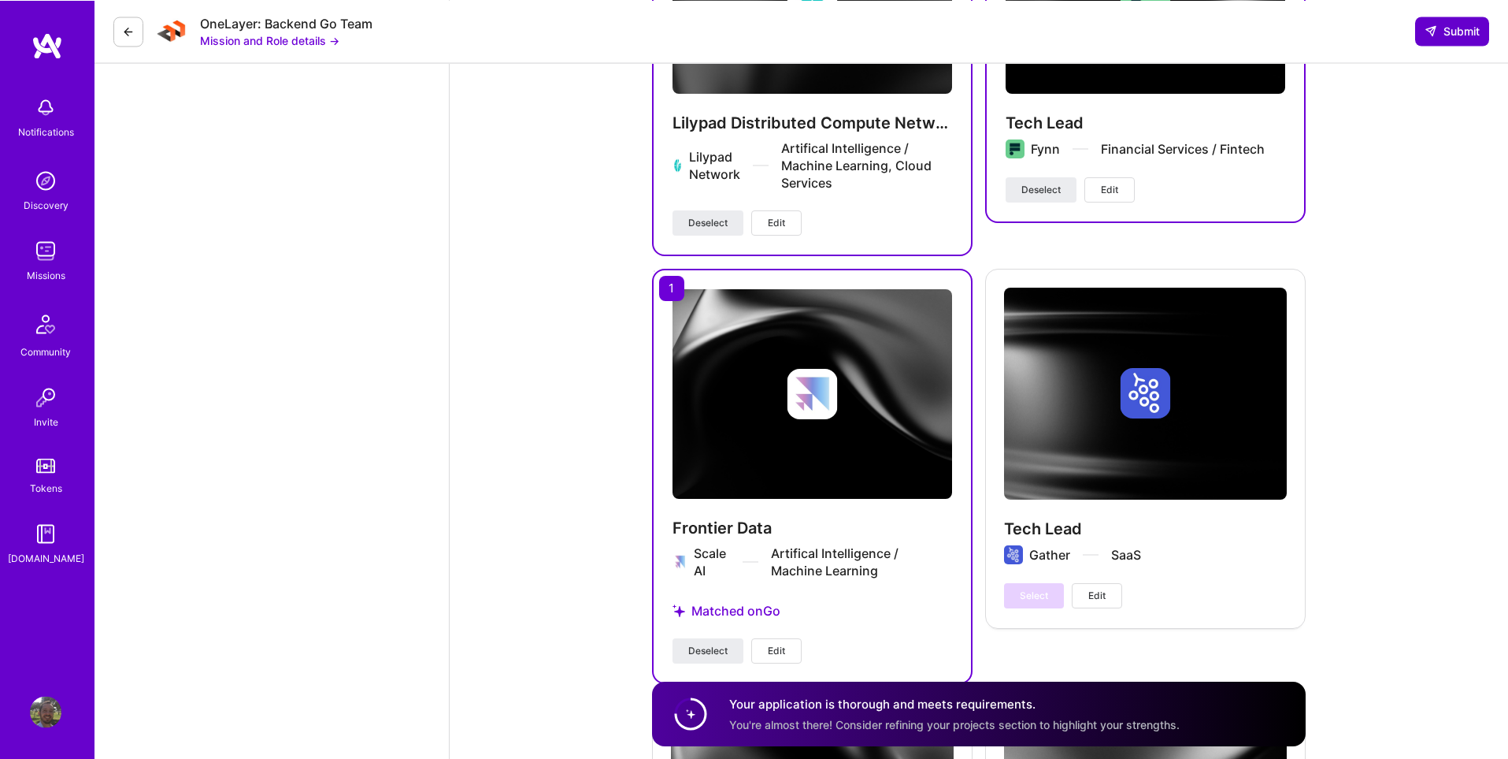
click at [1443, 28] on span "Submit" at bounding box center [1452, 31] width 55 height 16
